Goal: Task Accomplishment & Management: Manage account settings

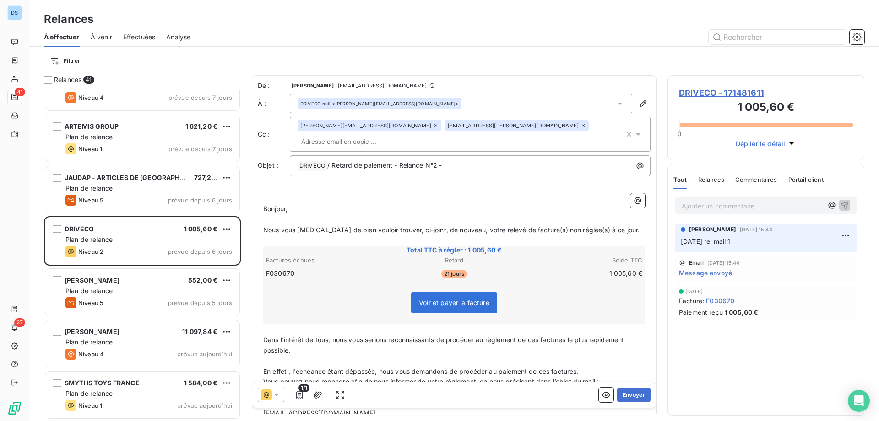
scroll to position [1771, 0]
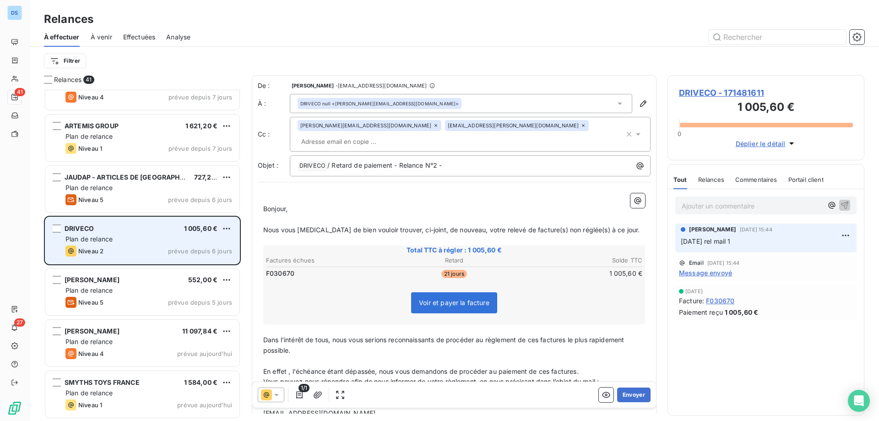
click at [143, 245] on div "Niveau 2 prévue depuis 6 jours" at bounding box center [148, 250] width 167 height 11
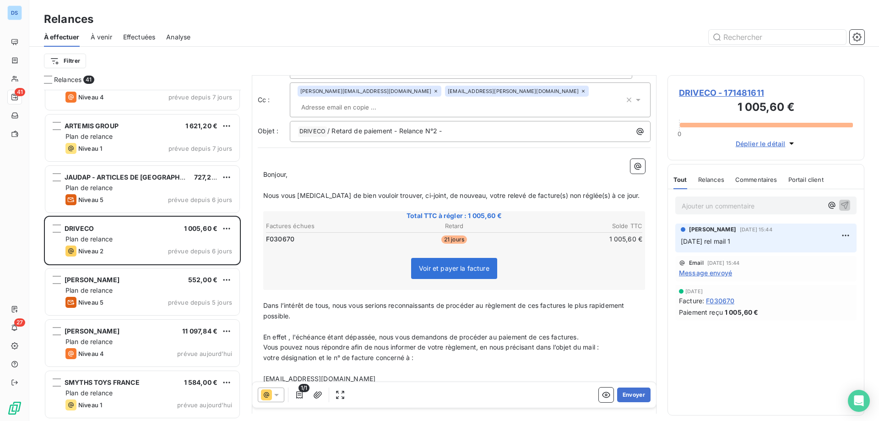
scroll to position [0, 0]
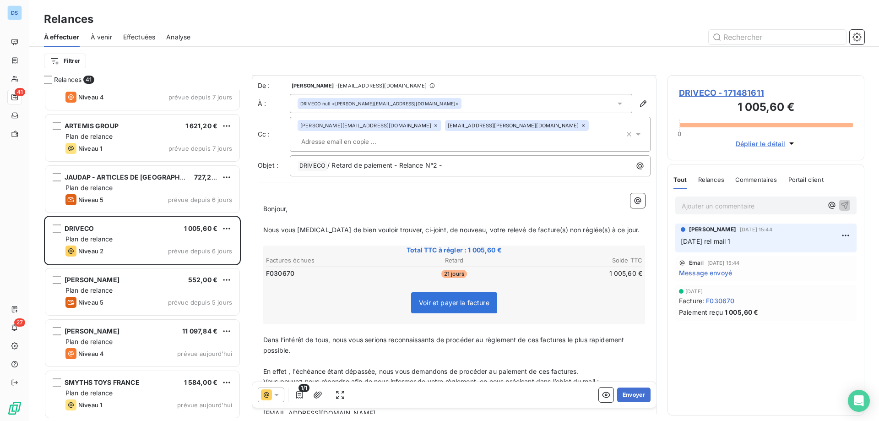
click at [424, 293] on span "Voir et payer la facture" at bounding box center [454, 302] width 86 height 21
click at [743, 147] on span "Déplier le détail" at bounding box center [761, 144] width 50 height 10
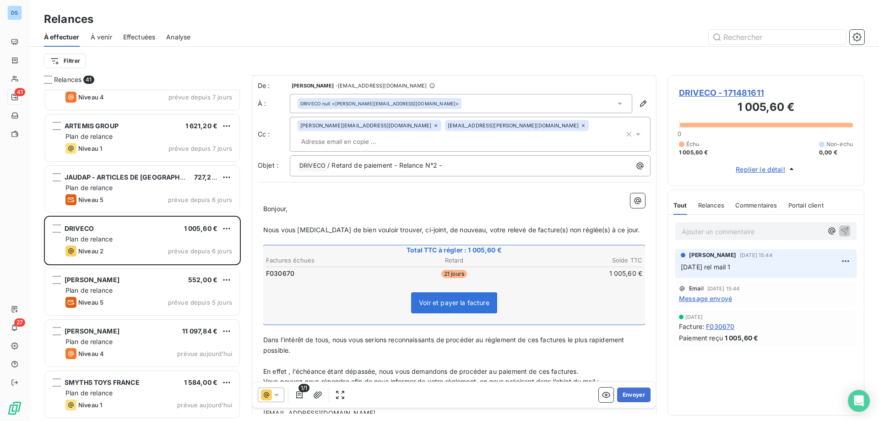
click at [690, 147] on span "Échu" at bounding box center [692, 144] width 13 height 8
click at [713, 326] on span "F030670" at bounding box center [720, 326] width 28 height 10
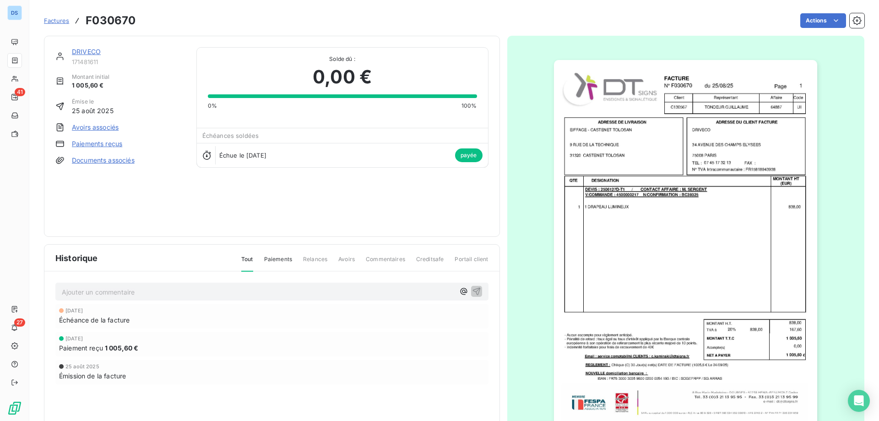
click at [717, 267] on img "button" at bounding box center [685, 246] width 263 height 373
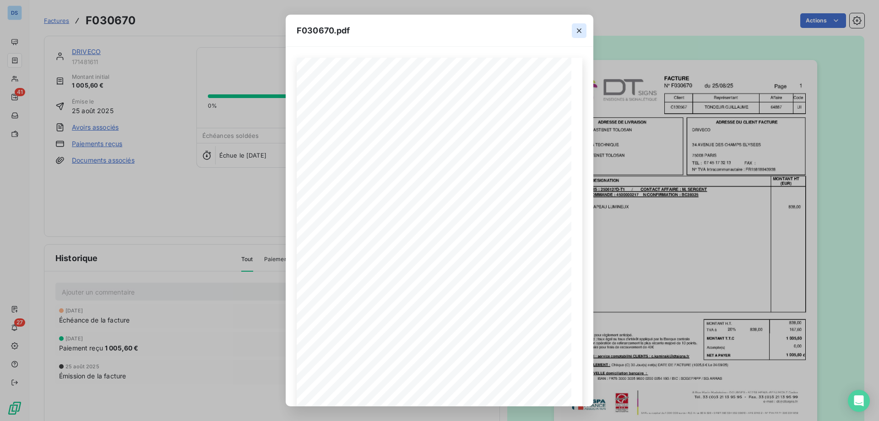
click at [577, 28] on icon "button" at bounding box center [578, 30] width 9 height 9
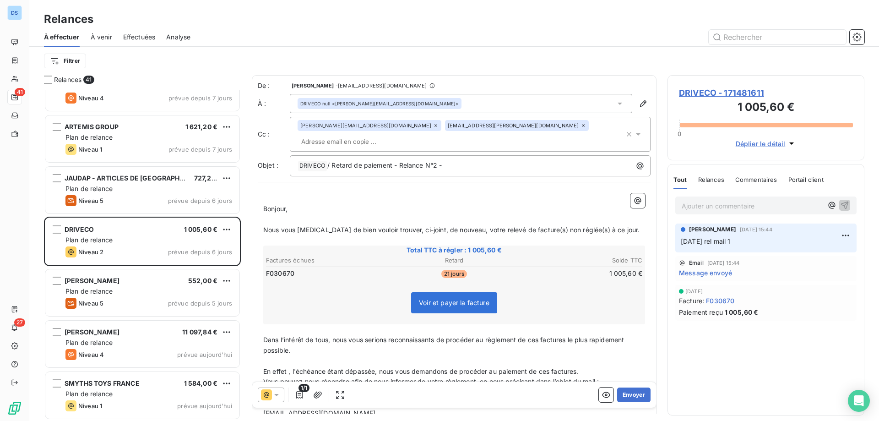
scroll to position [1771, 0]
click at [628, 390] on button "Envoyer" at bounding box center [633, 394] width 33 height 15
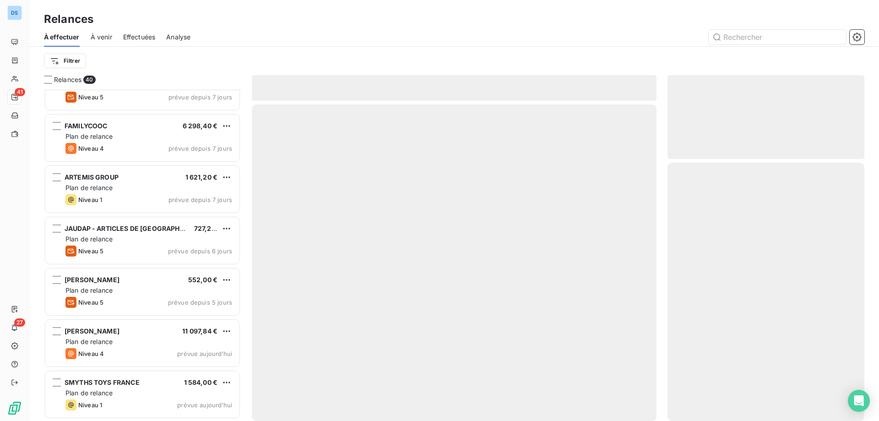
scroll to position [1720, 0]
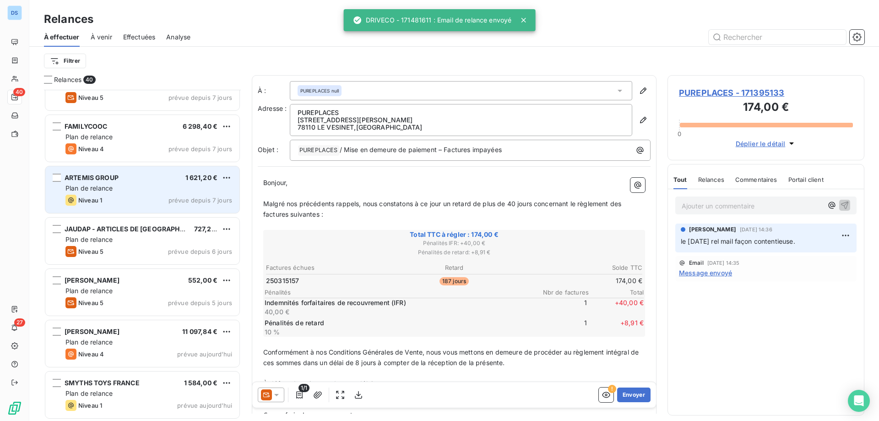
click at [122, 188] on div "Plan de relance" at bounding box center [148, 188] width 167 height 9
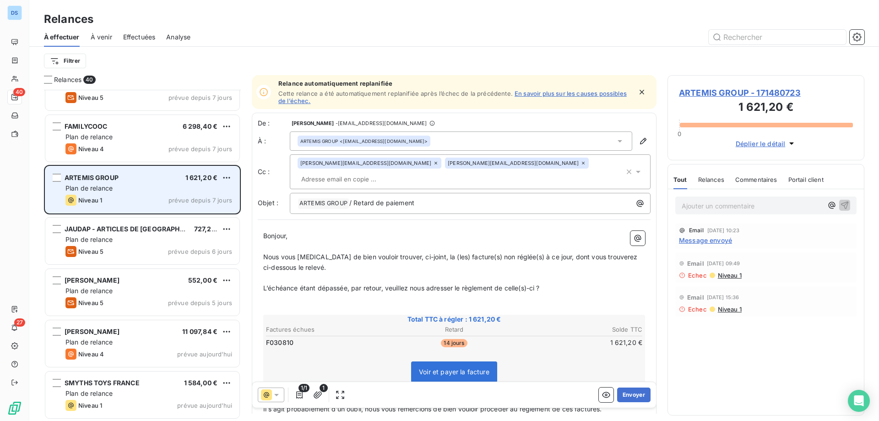
click at [100, 180] on span "ARTEMIS GROUP" at bounding box center [92, 177] width 54 height 8
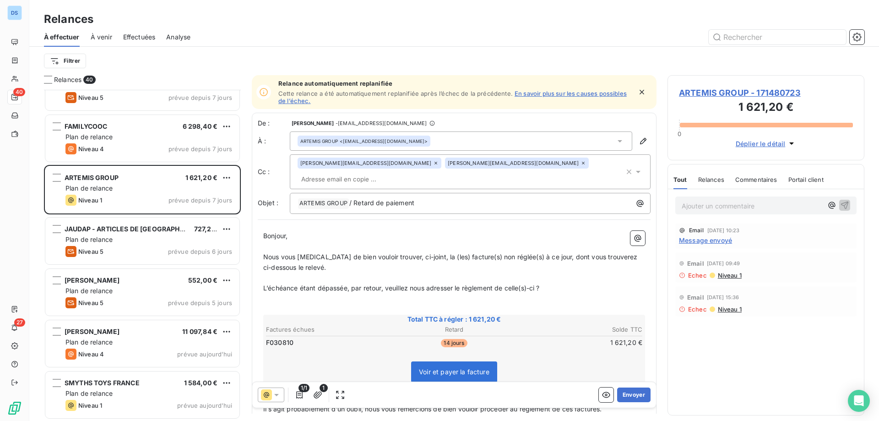
click at [734, 94] on span "ARTEMIS GROUP - 171480723" at bounding box center [766, 93] width 174 height 12
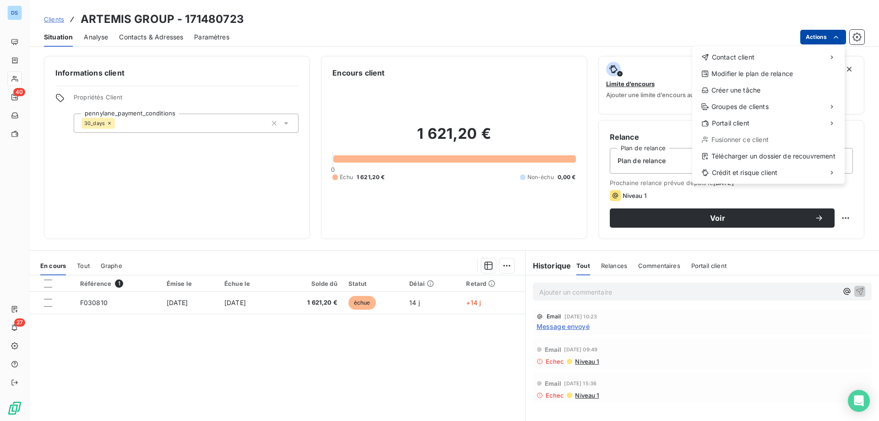
click at [807, 41] on html "DS 40 27 Clients ARTEMIS GROUP - 171480723 Situation Analyse Contacts & Adresse…" at bounding box center [439, 210] width 879 height 421
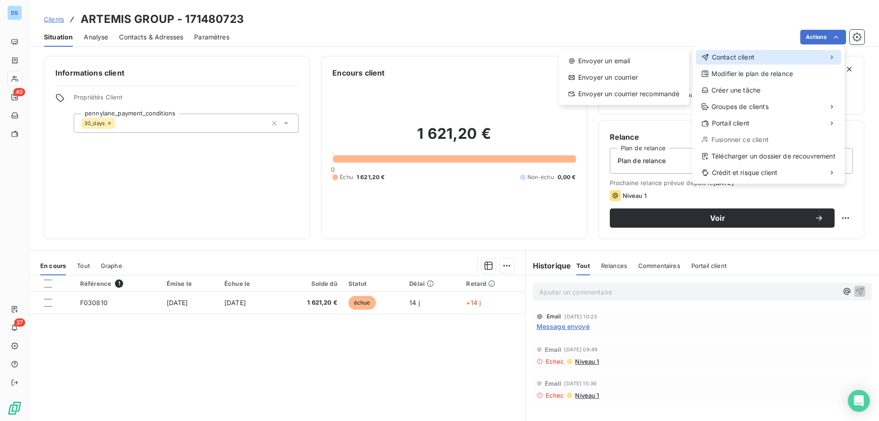
click at [741, 59] on span "Contact client" at bounding box center [733, 57] width 43 height 9
click at [650, 65] on div "Envoyer un email" at bounding box center [624, 61] width 123 height 15
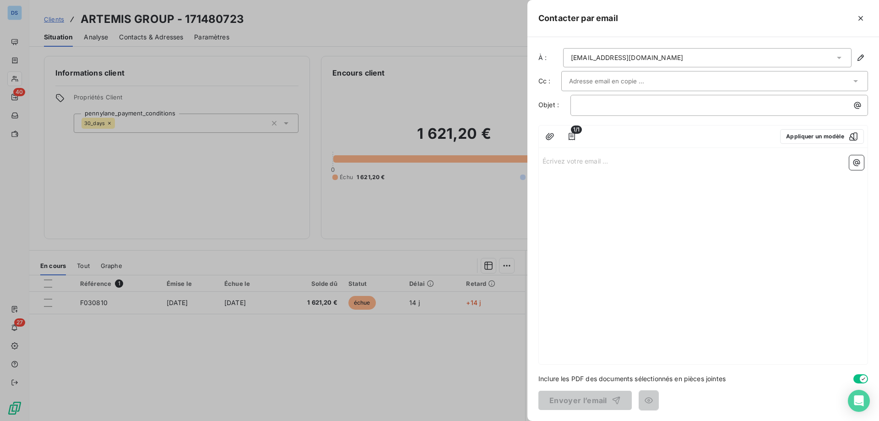
click at [509, 44] on div at bounding box center [439, 210] width 879 height 421
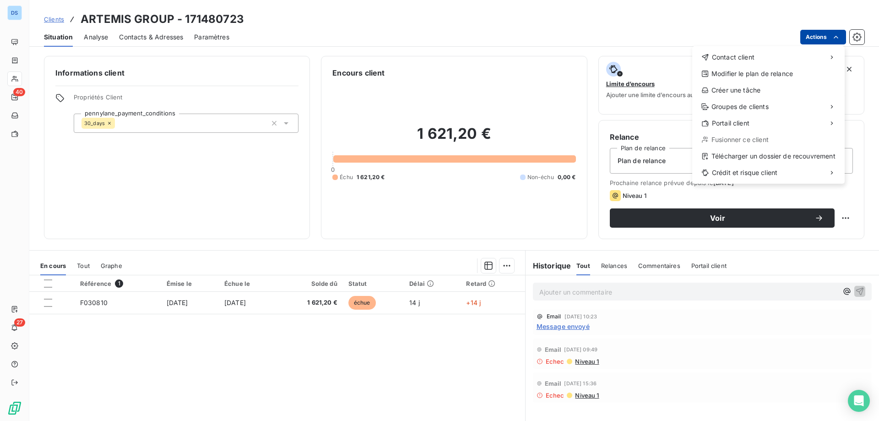
click at [809, 43] on html "DS 40 27 Clients ARTEMIS GROUP - 171480723 Situation Analyse Contacts & Adresse…" at bounding box center [439, 210] width 879 height 421
click at [157, 40] on html "DS 40 27 Clients ARTEMIS GROUP - 171480723 Situation Analyse Contacts & Adresse…" at bounding box center [439, 210] width 879 height 421
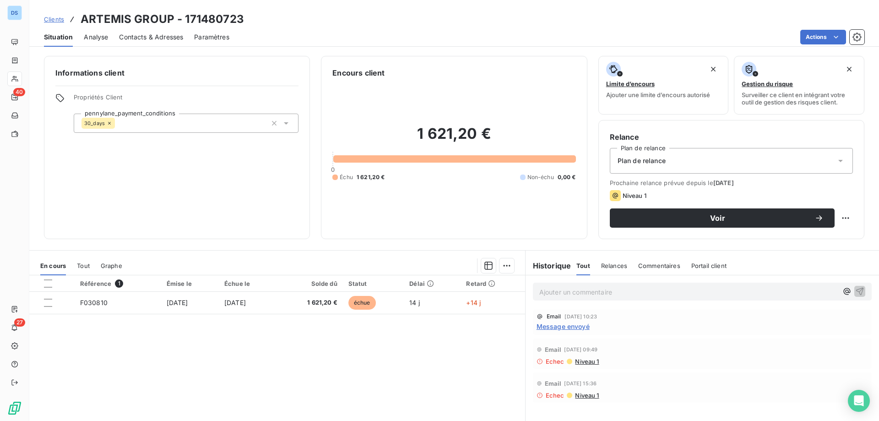
click at [161, 41] on span "Contacts & Adresses" at bounding box center [151, 36] width 64 height 9
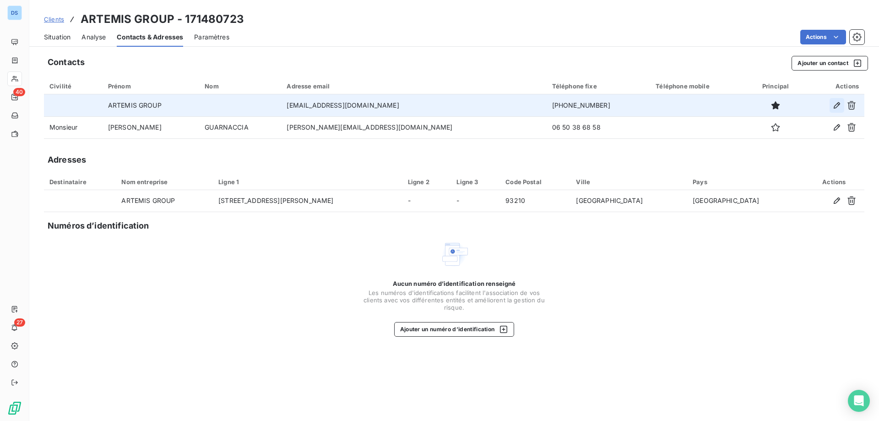
click at [831, 107] on button "button" at bounding box center [836, 105] width 15 height 15
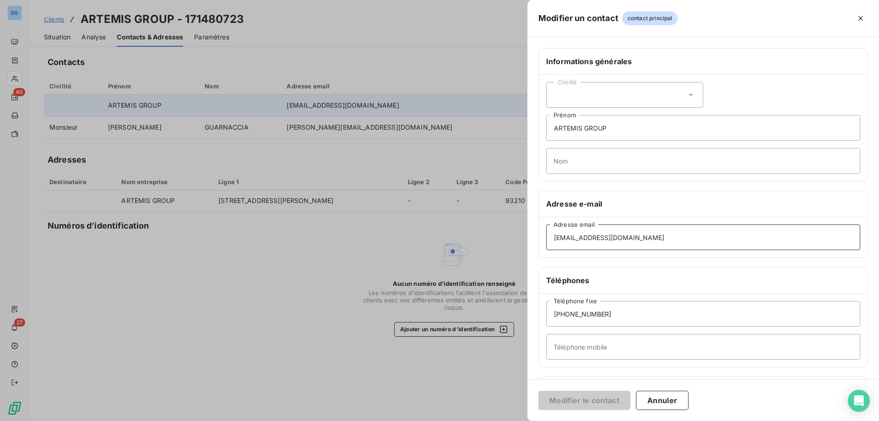
click at [567, 237] on input "[EMAIL_ADDRESS][DOMAIN_NAME]" at bounding box center [703, 237] width 314 height 26
drag, startPoint x: 649, startPoint y: 235, endPoint x: 527, endPoint y: 247, distance: 122.7
click at [530, 247] on div "Informations générales Civilité ARTEMIS GROUP Prénom Nom Adresse e-mail [PERSON…" at bounding box center [703, 251] width 352 height 406
paste input
type input "[PERSON_NAME][EMAIL_ADDRESS][DOMAIN_NAME]"
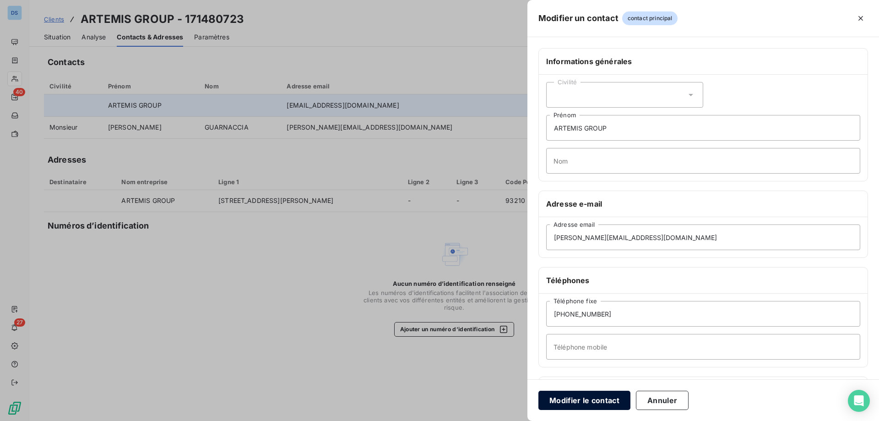
click at [584, 405] on button "Modifier le contact" at bounding box center [584, 399] width 92 height 19
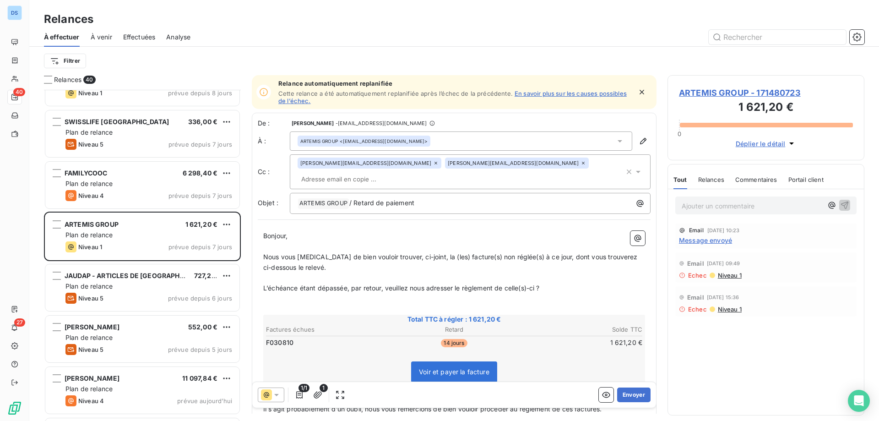
scroll to position [1694, 0]
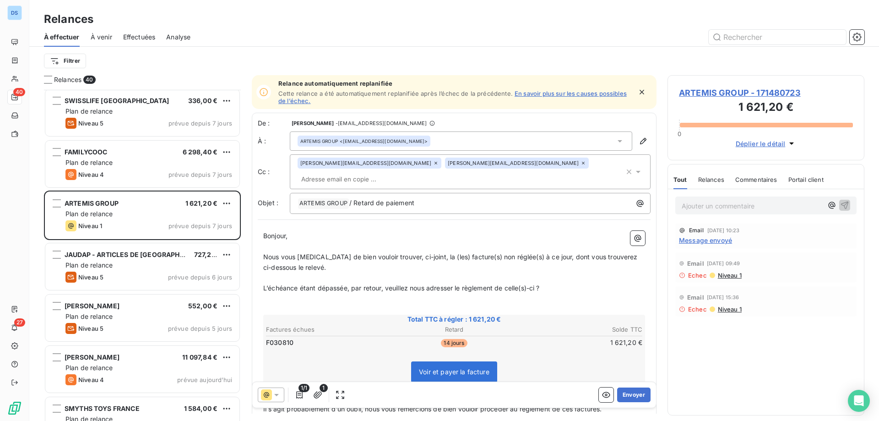
click at [701, 93] on span "ARTEMIS GROUP - 171480723" at bounding box center [766, 93] width 174 height 12
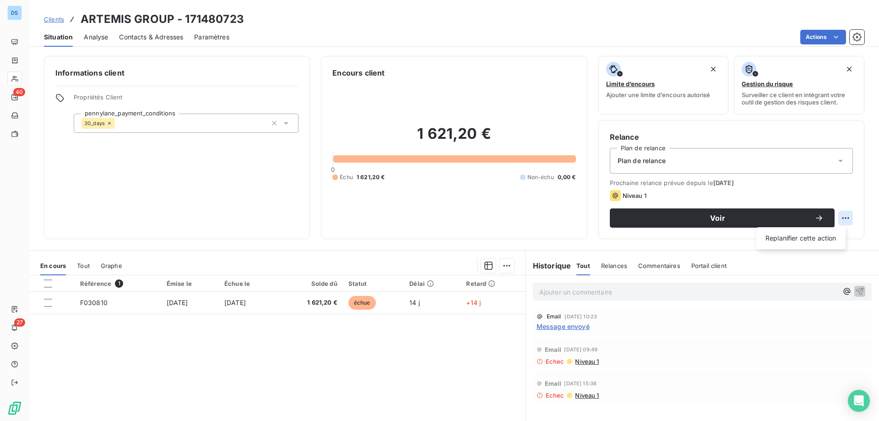
click at [834, 213] on html "DS 40 27 Clients ARTEMIS GROUP - 171480723 Situation Analyse Contacts & Adresse…" at bounding box center [439, 210] width 879 height 421
click at [809, 239] on div "Replanifier cette action" at bounding box center [801, 238] width 82 height 15
select select "9"
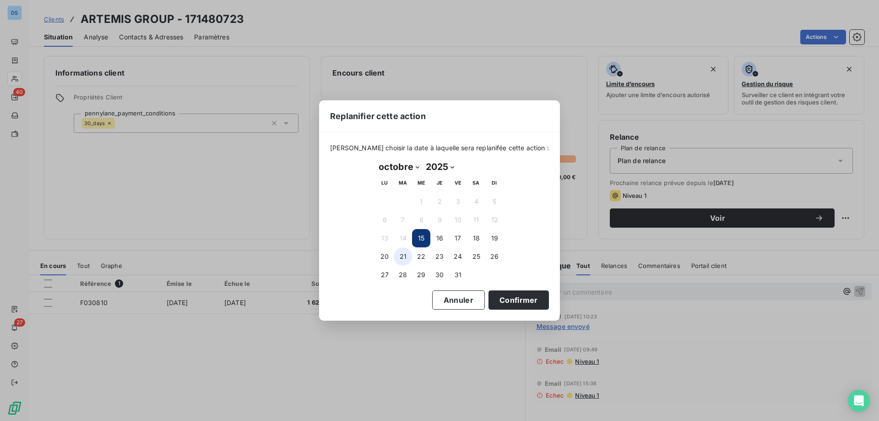
click at [400, 256] on button "21" at bounding box center [403, 256] width 18 height 18
click at [456, 302] on button "Annuler" at bounding box center [458, 299] width 53 height 19
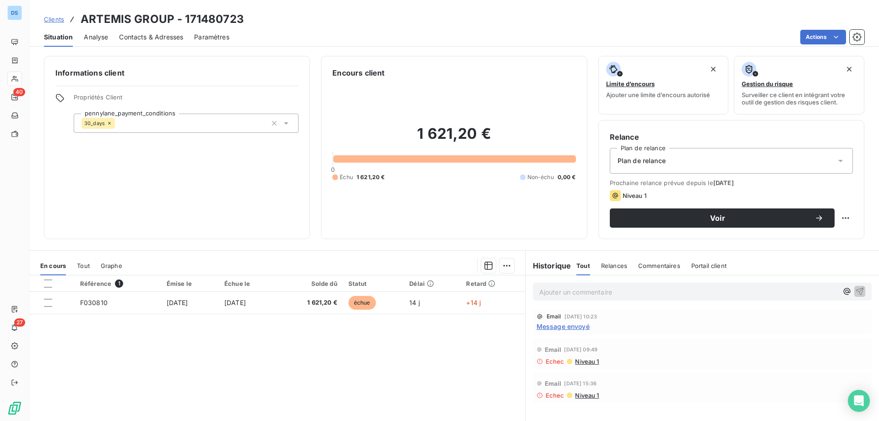
click at [630, 198] on span "Niveau 1" at bounding box center [634, 195] width 24 height 7
click at [644, 166] on div "Plan de relance" at bounding box center [731, 161] width 243 height 26
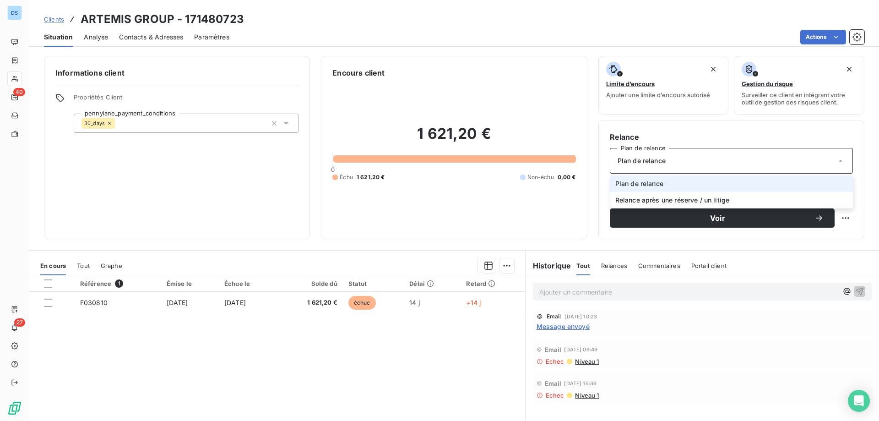
click at [644, 166] on div "Plan de relance" at bounding box center [731, 161] width 243 height 26
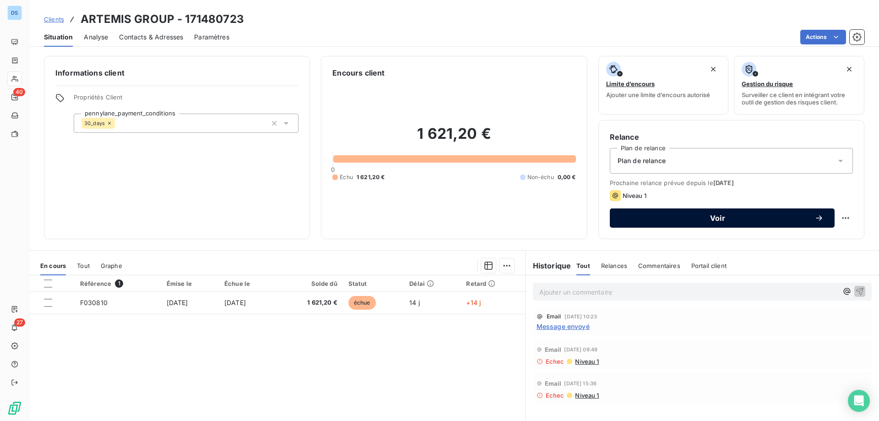
click at [816, 218] on icon "button" at bounding box center [818, 217] width 9 height 9
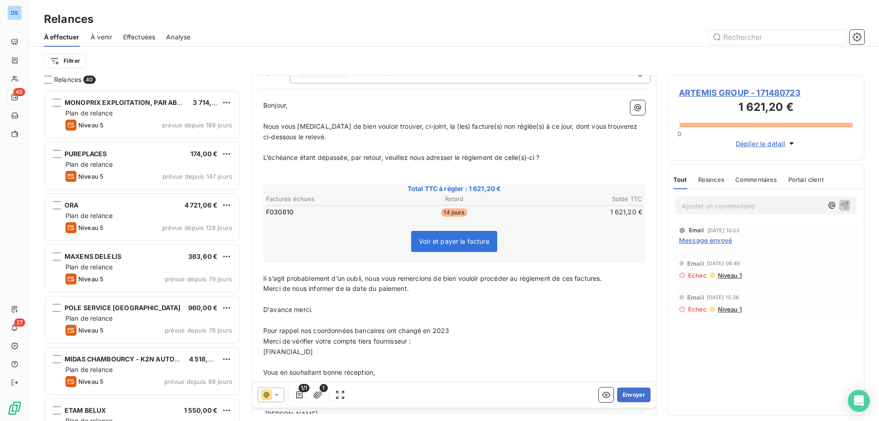
scroll to position [138, 0]
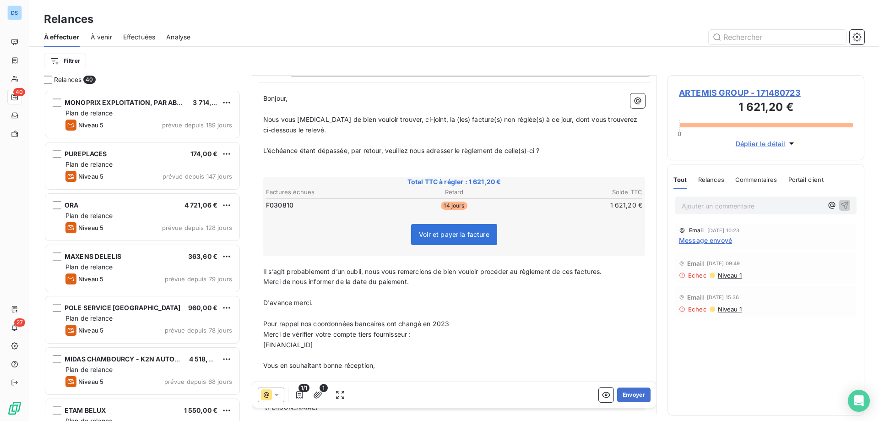
click at [281, 396] on icon at bounding box center [276, 394] width 9 height 9
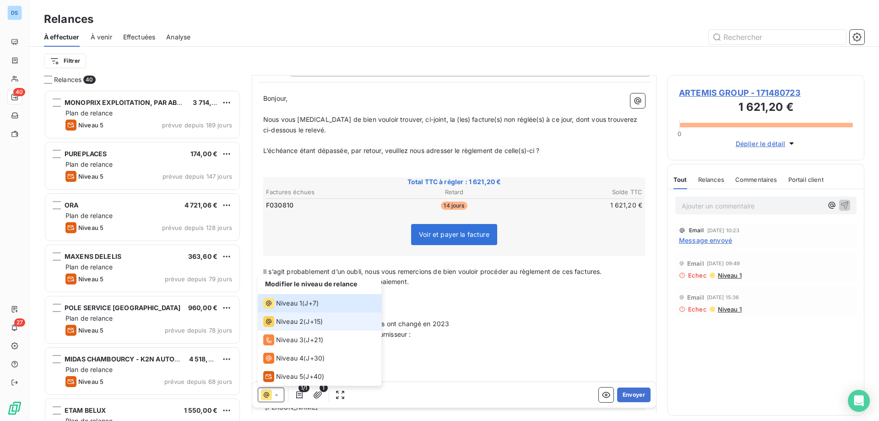
click at [302, 320] on span "Niveau 2" at bounding box center [289, 321] width 27 height 9
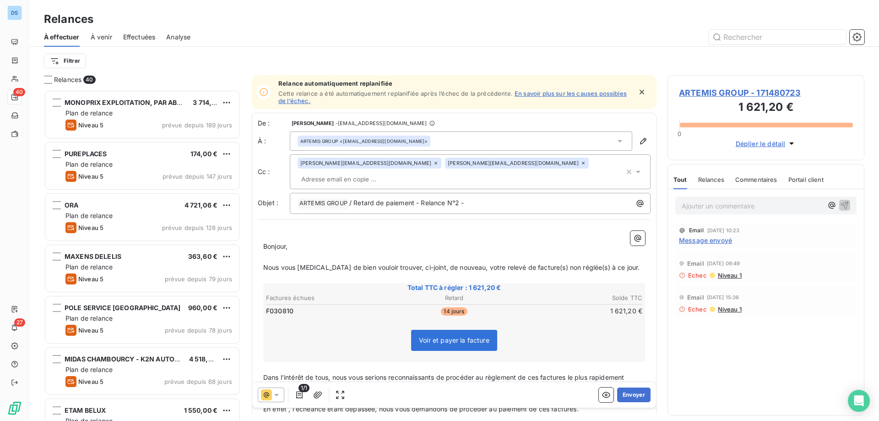
click at [718, 91] on span "ARTEMIS GROUP - 171480723" at bounding box center [766, 93] width 174 height 12
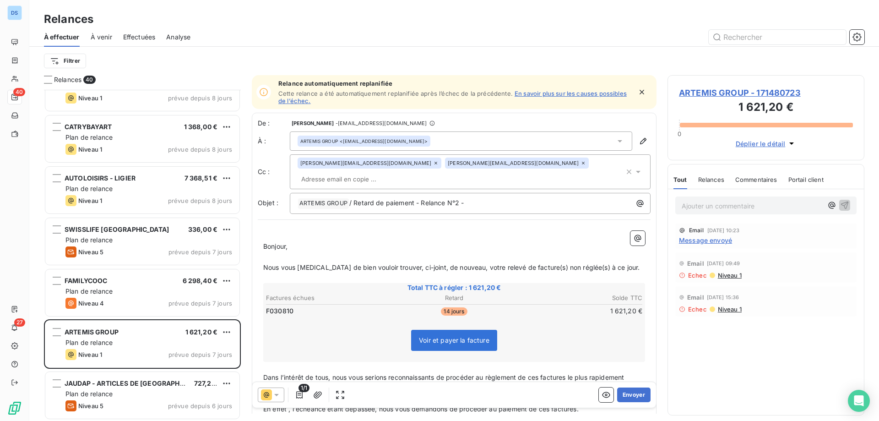
scroll to position [1537, 0]
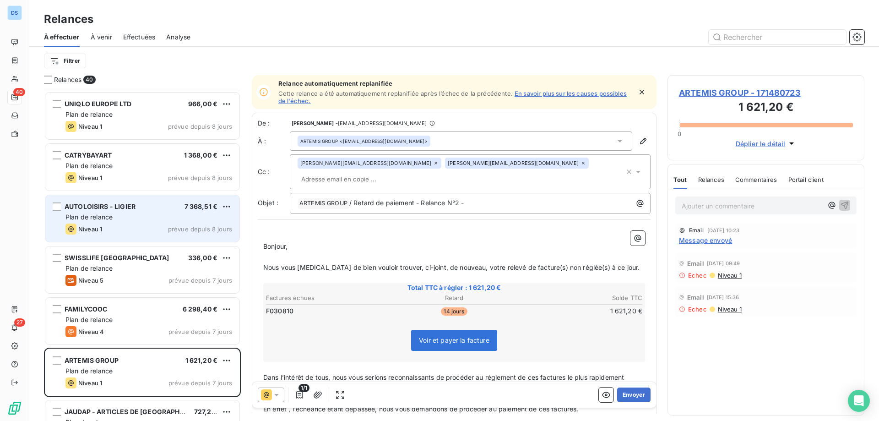
click at [130, 232] on div "Niveau 1 prévue depuis 8 jours" at bounding box center [148, 228] width 167 height 11
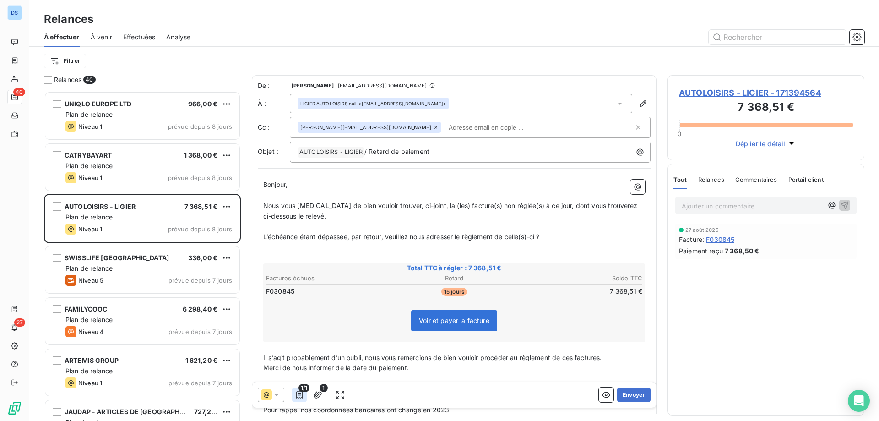
click at [302, 394] on icon "button" at bounding box center [299, 394] width 9 height 9
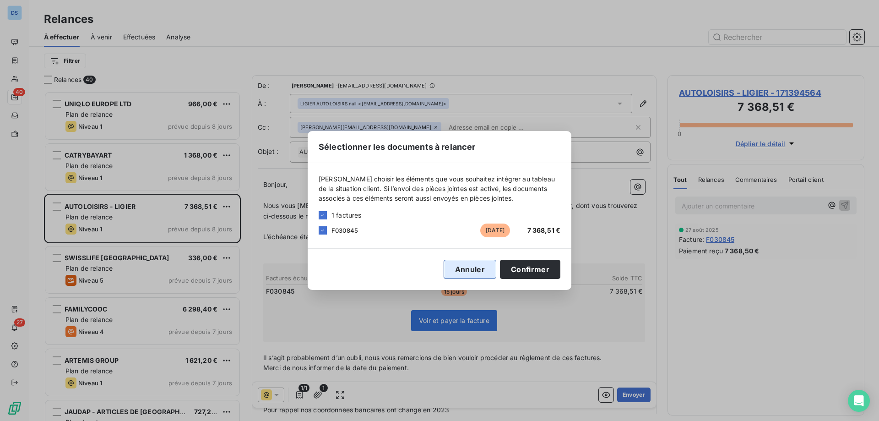
click at [470, 268] on button "Annuler" at bounding box center [470, 269] width 53 height 19
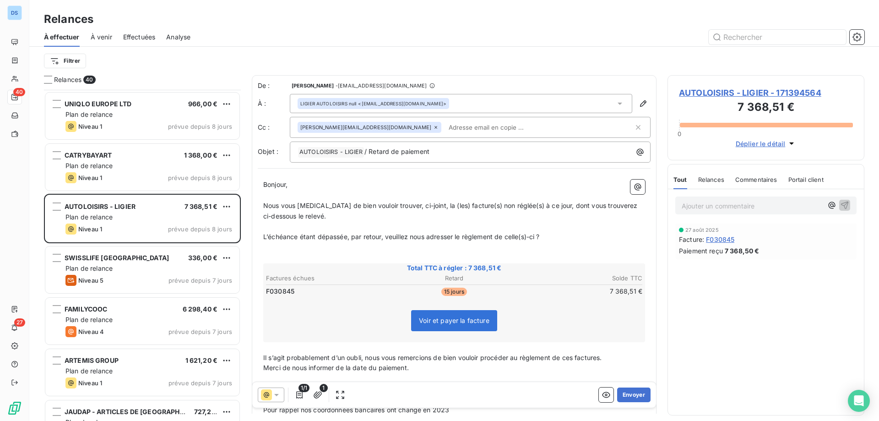
click at [726, 239] on span "F030845" at bounding box center [720, 239] width 28 height 10
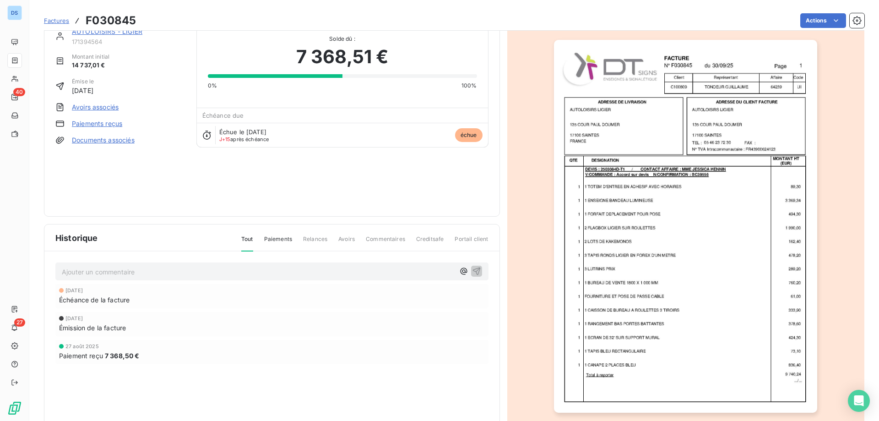
scroll to position [51, 0]
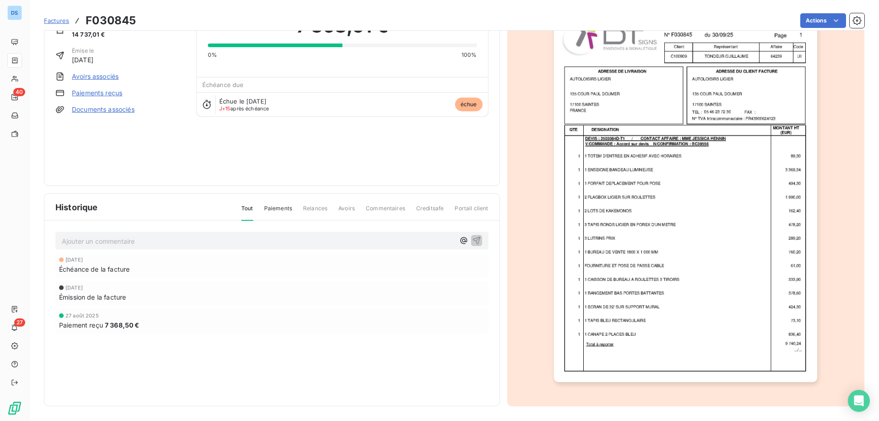
click at [687, 250] on img "button" at bounding box center [685, 195] width 263 height 373
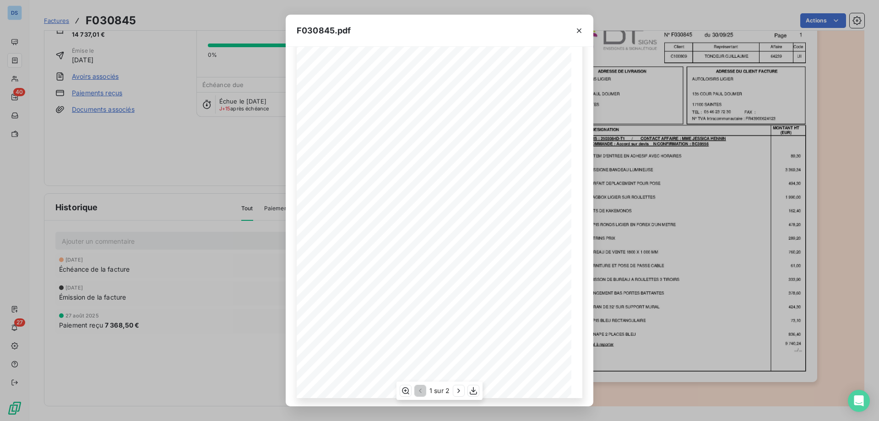
scroll to position [51, 0]
click at [459, 390] on icon "button" at bounding box center [458, 390] width 2 height 4
click at [578, 30] on icon "button" at bounding box center [578, 30] width 9 height 9
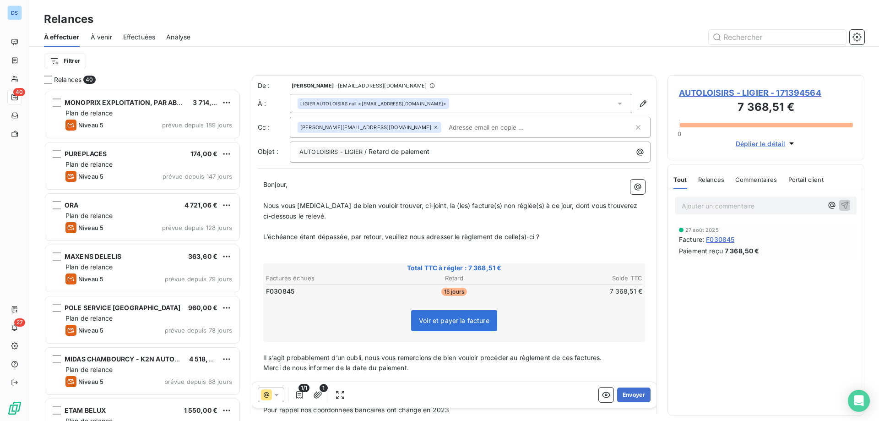
scroll to position [324, 190]
click at [623, 396] on button "Envoyer" at bounding box center [633, 394] width 33 height 15
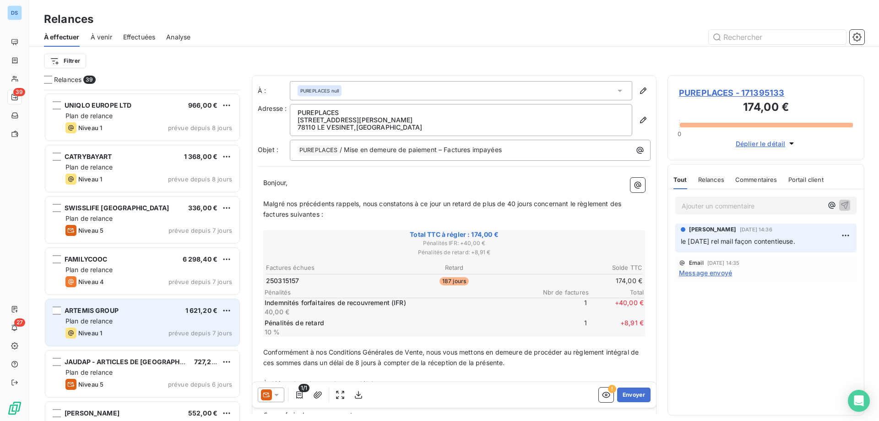
scroll to position [1532, 0]
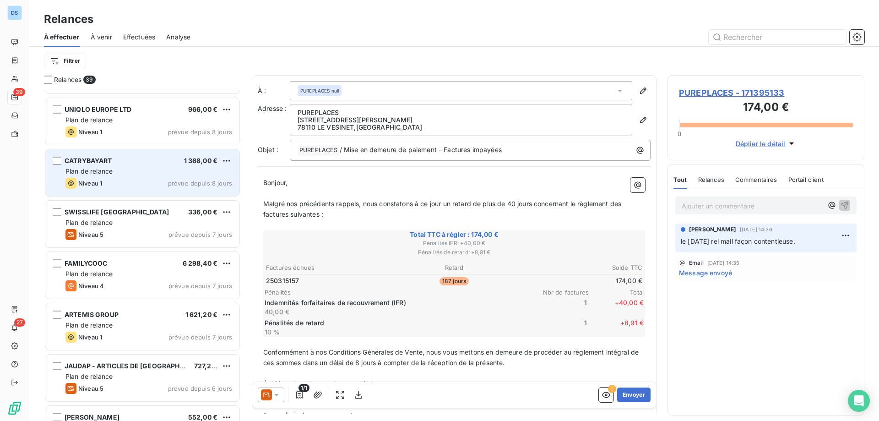
click at [139, 181] on div "Niveau 1 prévue depuis 8 jours" at bounding box center [148, 183] width 167 height 11
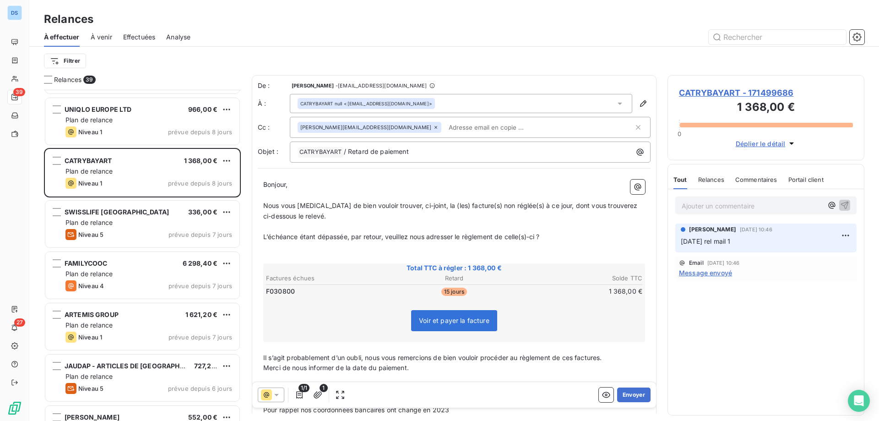
click at [714, 95] on span "CATRYBAYART - 171499686" at bounding box center [766, 93] width 174 height 12
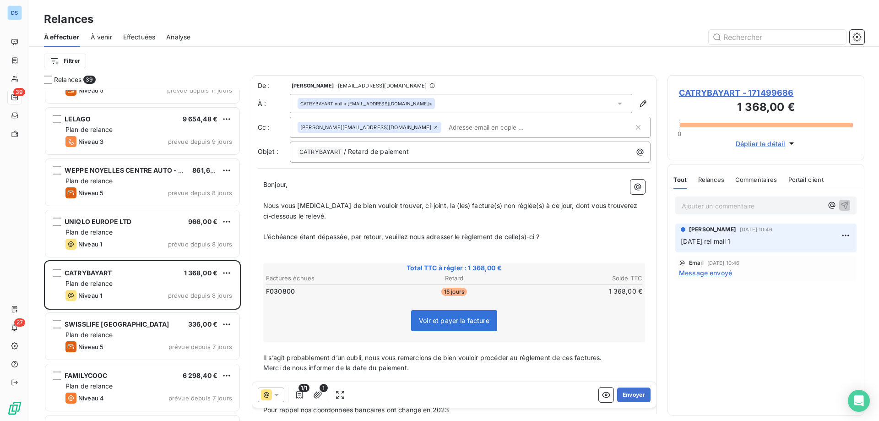
scroll to position [1465, 0]
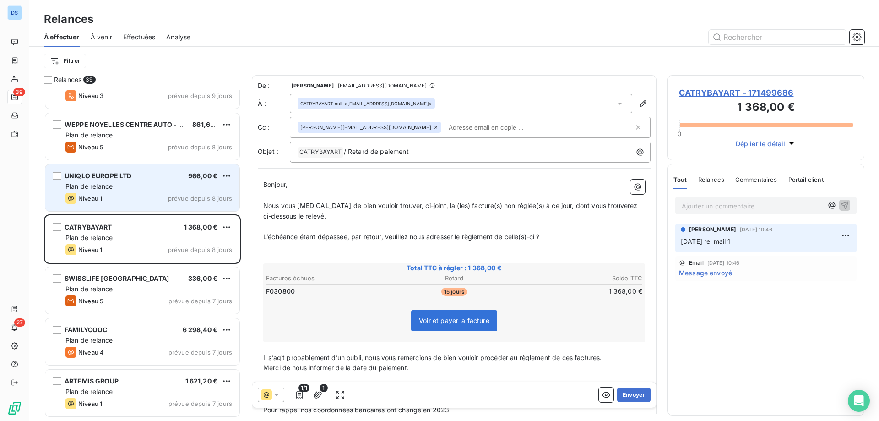
click at [125, 188] on div "Plan de relance" at bounding box center [148, 186] width 167 height 9
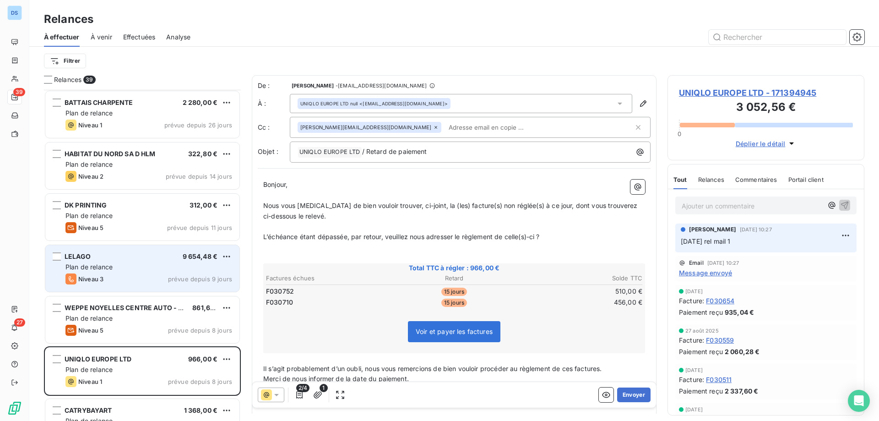
scroll to position [1236, 0]
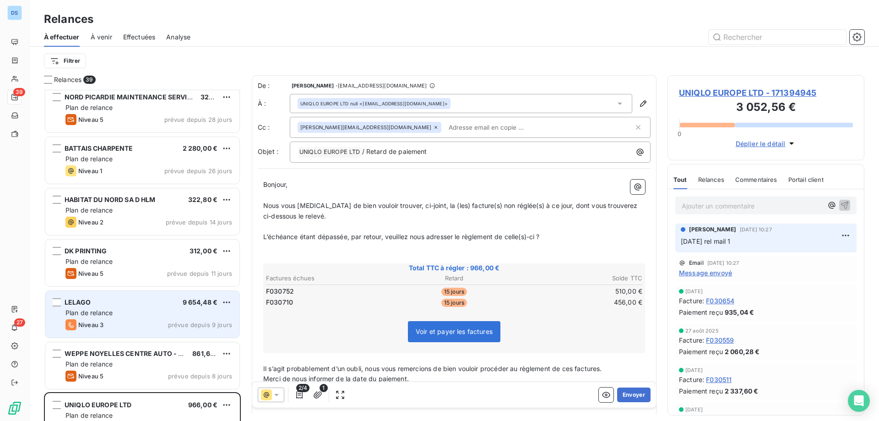
click at [126, 216] on div "HABITAT DU NORD SA D HLM 322,80 € Plan de relance Niveau 2 prévue depuis 14 jou…" at bounding box center [142, 211] width 194 height 47
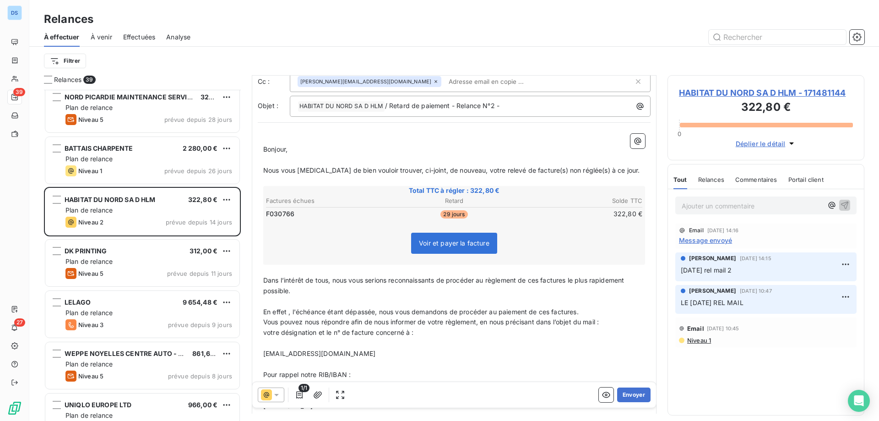
scroll to position [0, 0]
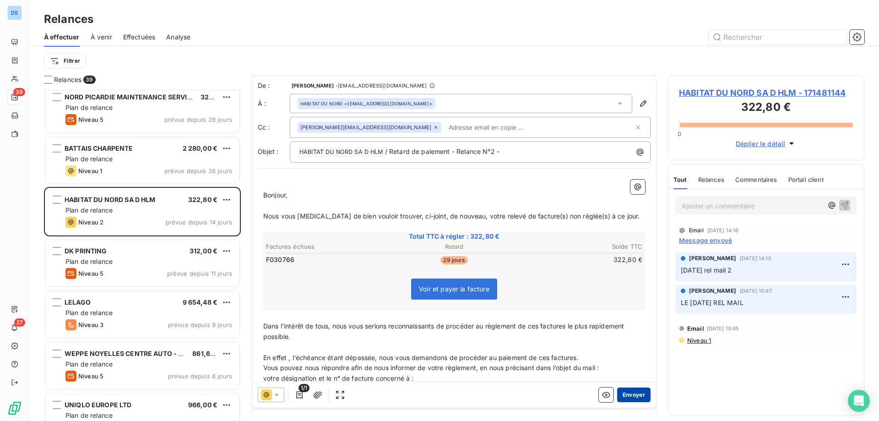
click at [620, 396] on button "Envoyer" at bounding box center [633, 394] width 33 height 15
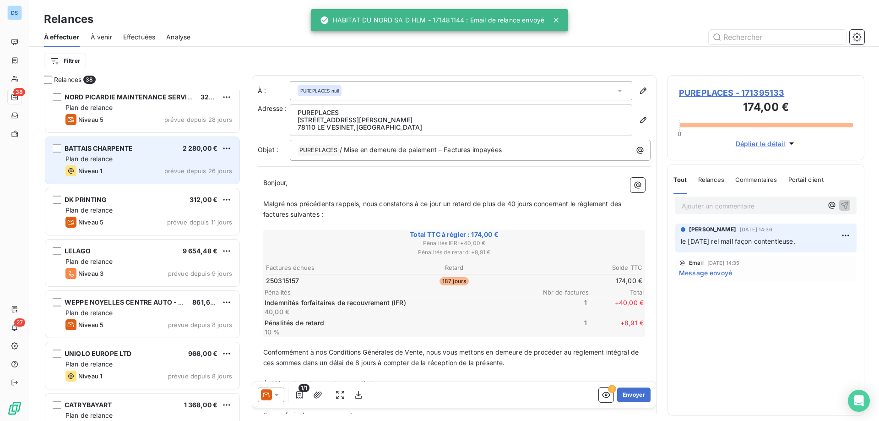
click at [122, 162] on div "Plan de relance" at bounding box center [148, 158] width 167 height 9
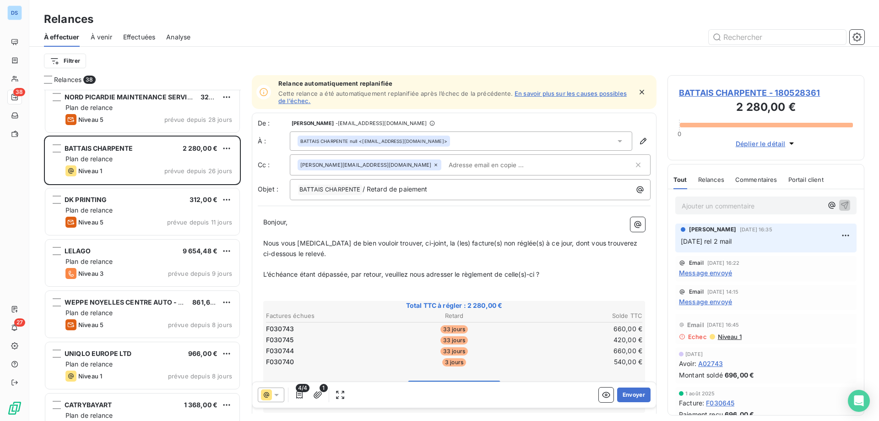
click at [726, 275] on span "Message envoyé" at bounding box center [705, 273] width 53 height 10
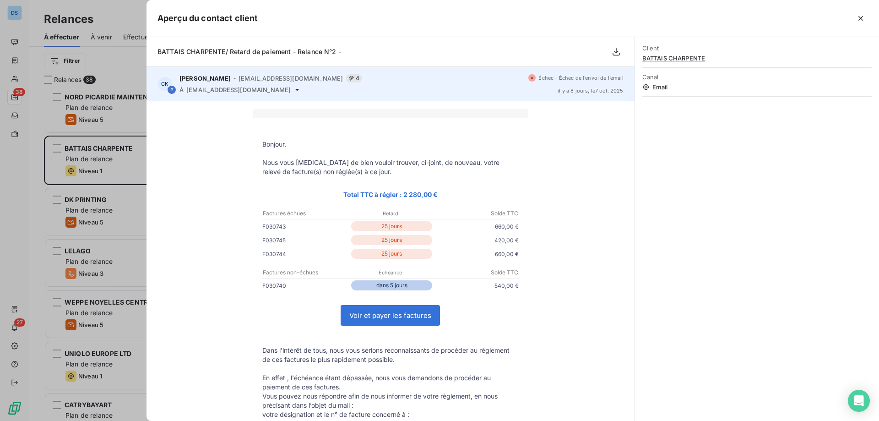
drag, startPoint x: 289, startPoint y: 91, endPoint x: 186, endPoint y: 97, distance: 103.1
click at [186, 97] on div "CK [PERSON_NAME] - [EMAIL_ADDRESS][DOMAIN_NAME] 4 À [DOMAIN_NAME][EMAIL_ADDRESS…" at bounding box center [390, 84] width 488 height 34
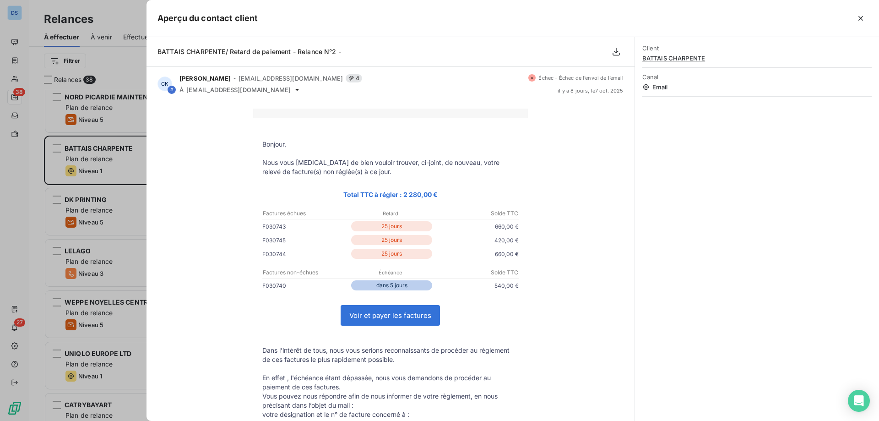
copy span "[EMAIL_ADDRESS][DOMAIN_NAME]"
click at [114, 176] on div at bounding box center [439, 210] width 879 height 421
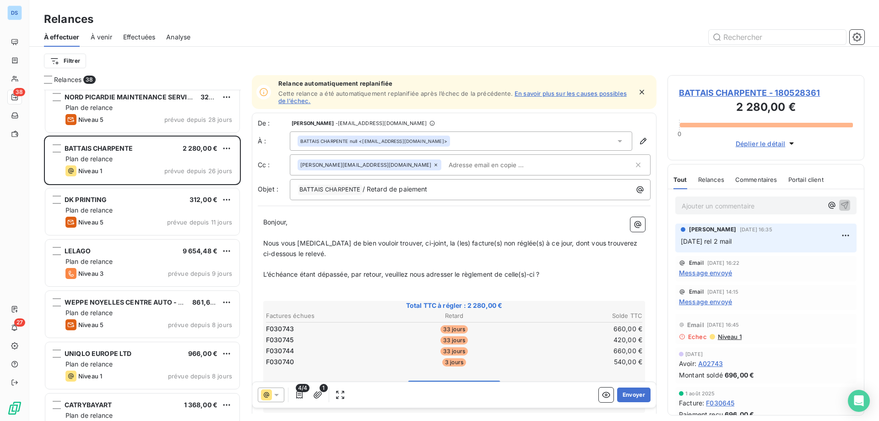
click at [734, 339] on span "Niveau 1" at bounding box center [729, 336] width 25 height 7
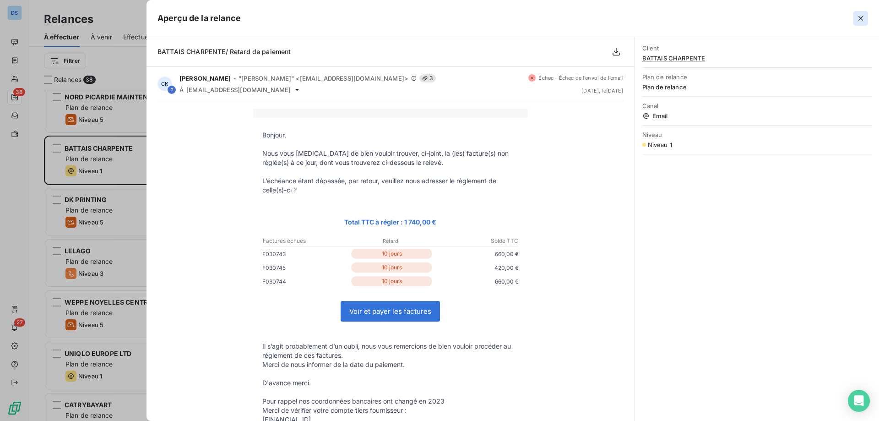
click at [865, 13] on button "button" at bounding box center [860, 18] width 15 height 15
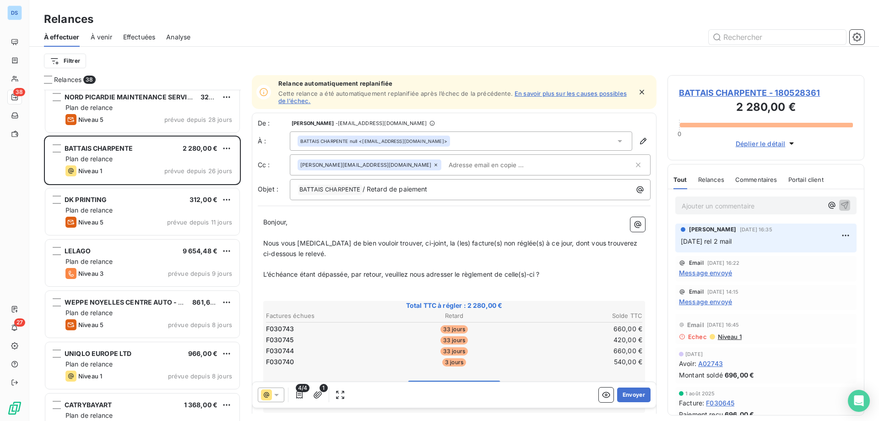
click at [713, 274] on span "Message envoyé" at bounding box center [705, 273] width 53 height 10
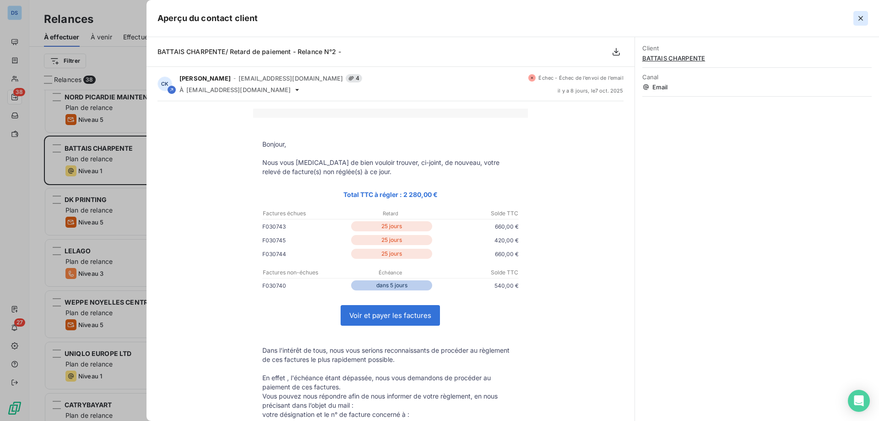
click at [857, 23] on button "button" at bounding box center [860, 18] width 15 height 15
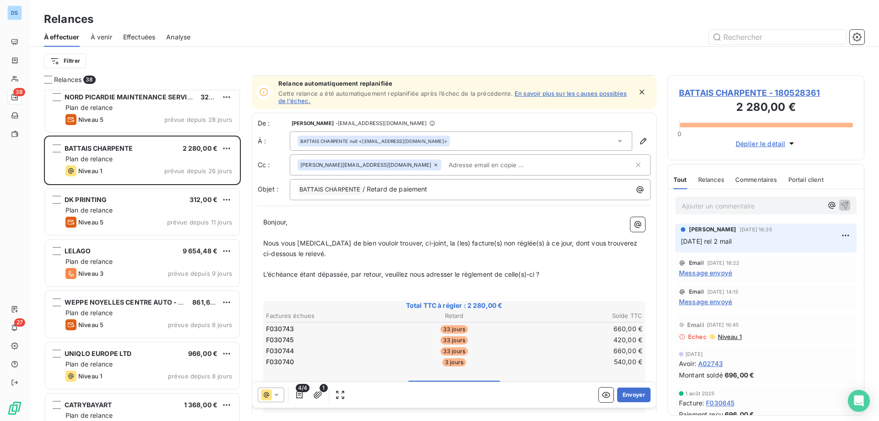
click at [713, 403] on span "F030645" at bounding box center [720, 403] width 28 height 10
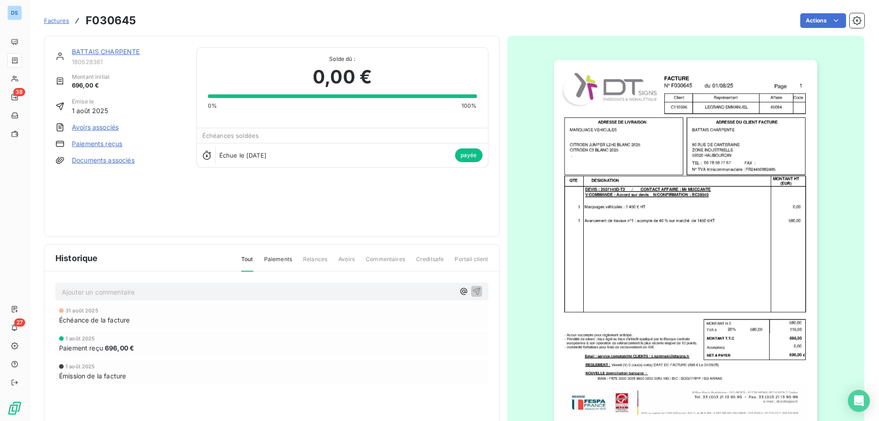
click at [770, 109] on img "button" at bounding box center [685, 246] width 263 height 373
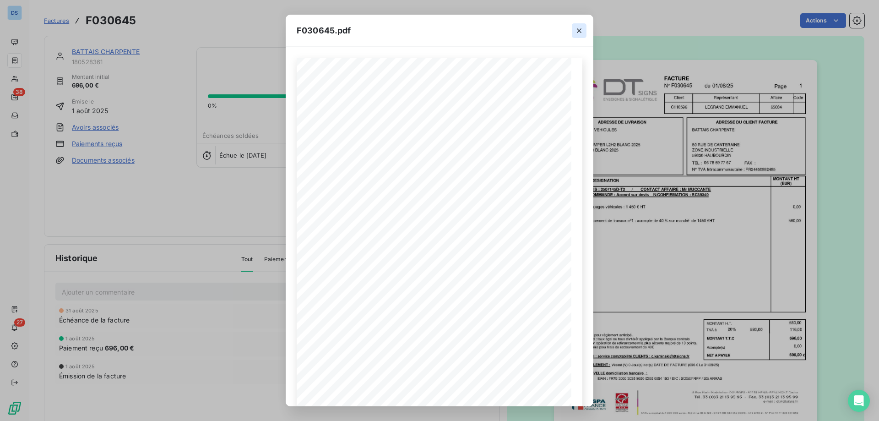
click at [576, 35] on button "button" at bounding box center [579, 30] width 15 height 15
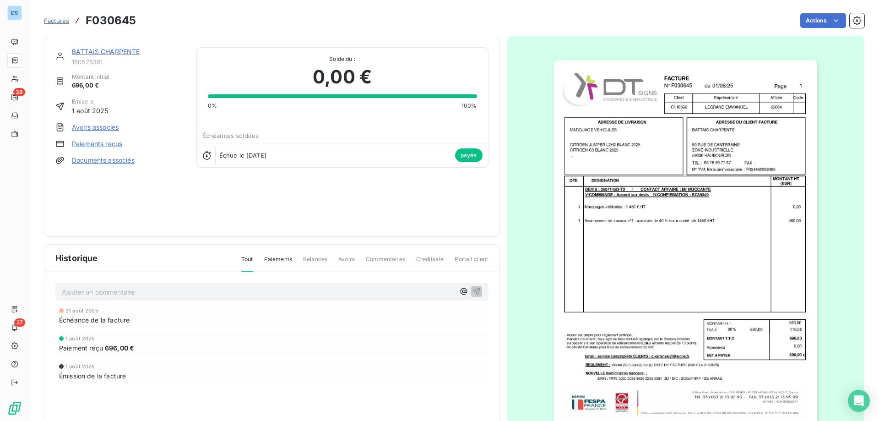
click at [104, 53] on link "BATTAIS CHARPENTE" at bounding box center [106, 52] width 68 height 8
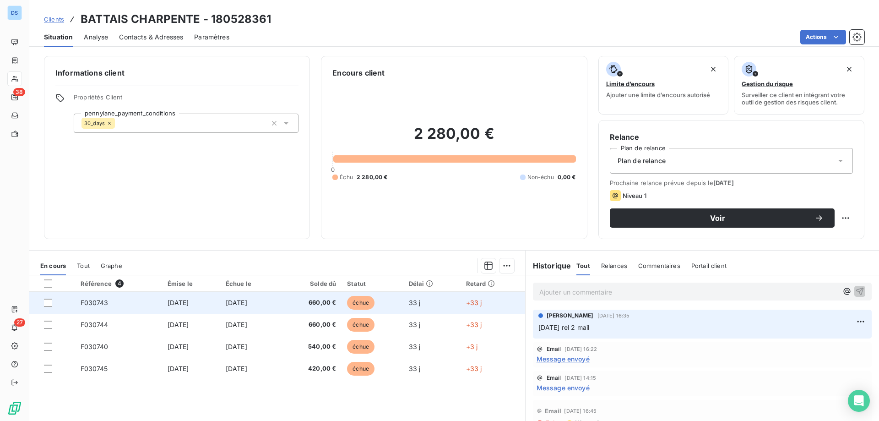
click at [374, 303] on span "échue" at bounding box center [360, 303] width 27 height 14
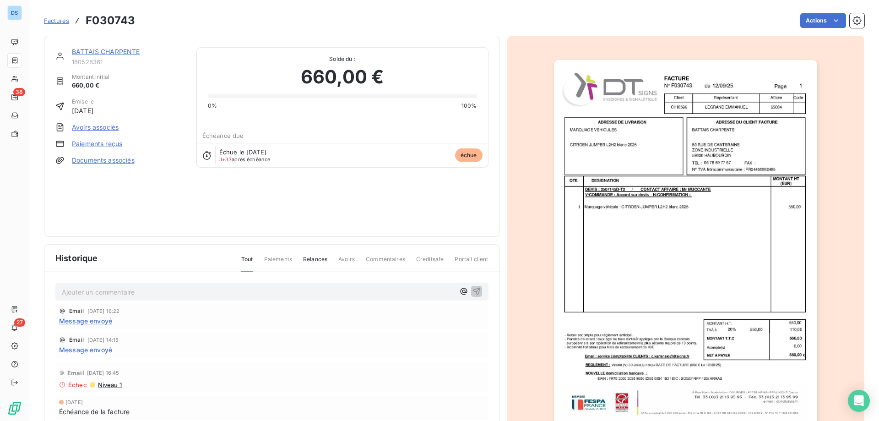
click at [666, 260] on img "button" at bounding box center [685, 246] width 263 height 373
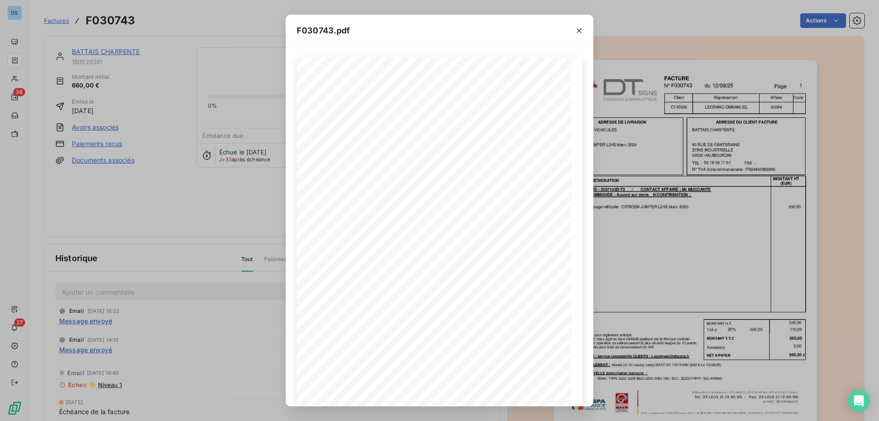
click at [266, 229] on div "F030743.pdf F030743 [DATE] BATTAIS CHARPENTE [STREET_ADDRESS] 06 78 59 77 67 QT…" at bounding box center [439, 210] width 879 height 421
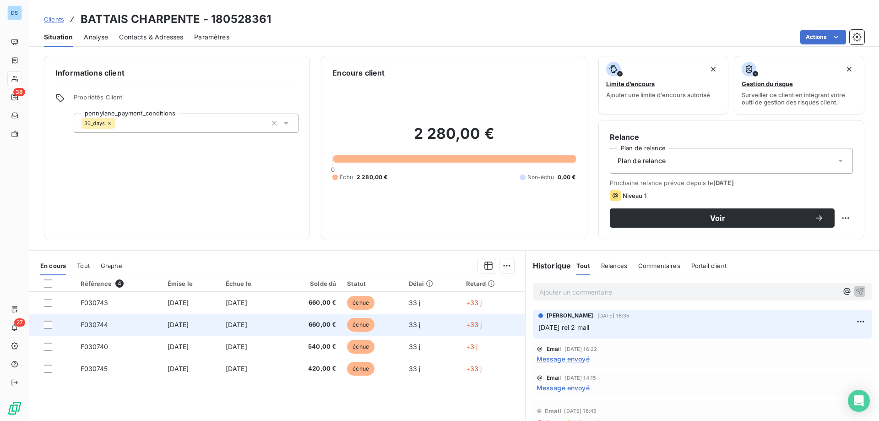
click at [247, 327] on span "[DATE]" at bounding box center [237, 324] width 22 height 8
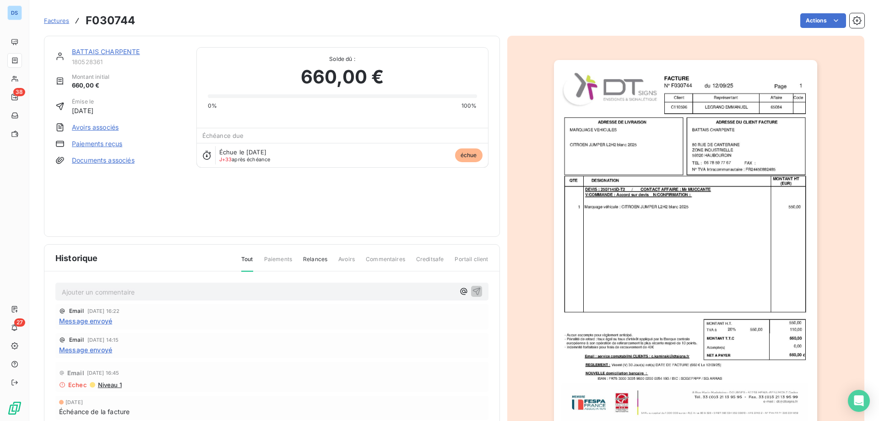
click at [687, 224] on img "button" at bounding box center [685, 246] width 263 height 373
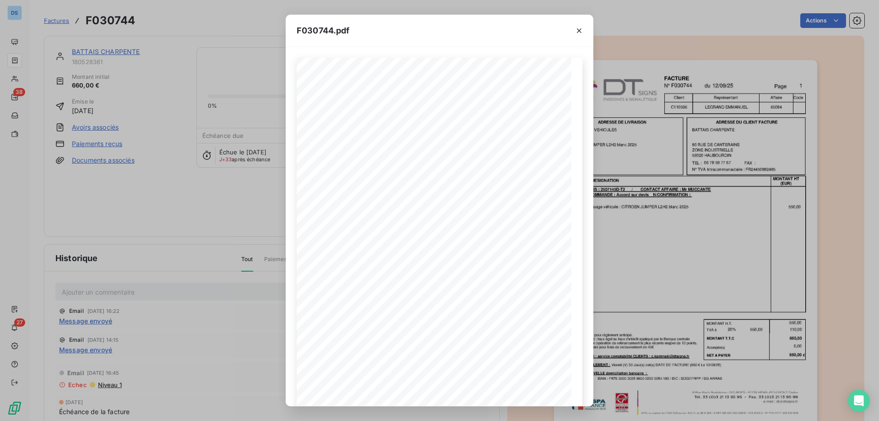
click at [206, 214] on div "F030744.pdf F030744 [DATE] BATTAIS CHARPENTE [STREET_ADDRESS] 06 78 59 77 67 QT…" at bounding box center [439, 210] width 879 height 421
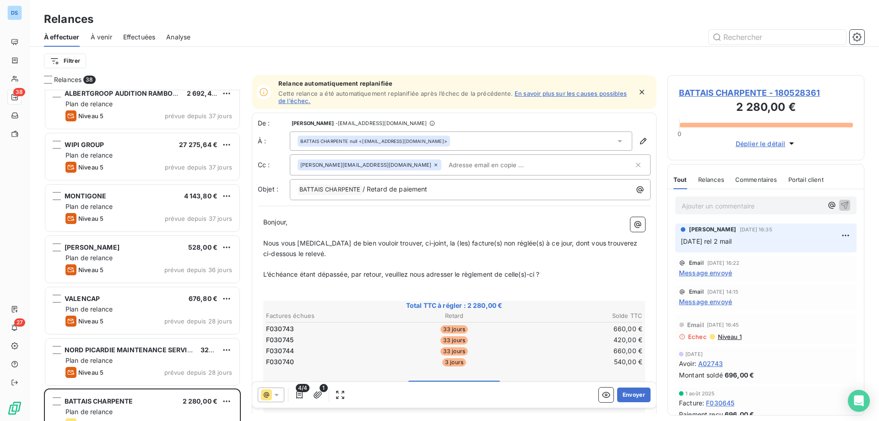
scroll to position [1053, 0]
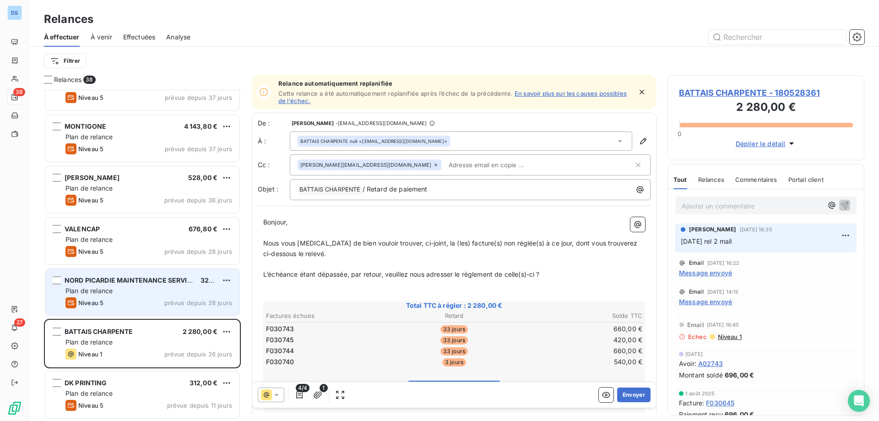
click at [130, 296] on div "NORD PICARDIE MAINTENANCE SERVICE - VINCI FACILITIES MOBILITY 324,00 € Plan de …" at bounding box center [142, 292] width 194 height 47
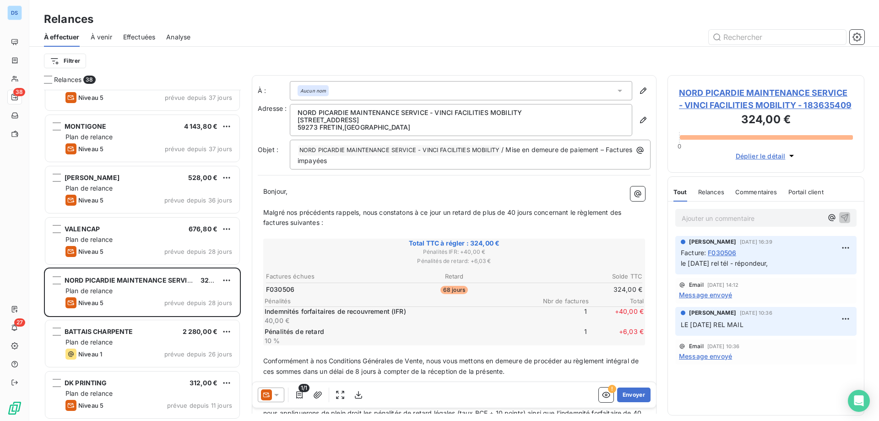
click at [707, 90] on span "NORD PICARDIE MAINTENANCE SERVICE - VINCI FACILITIES MOBILITY - 183635409" at bounding box center [766, 99] width 174 height 25
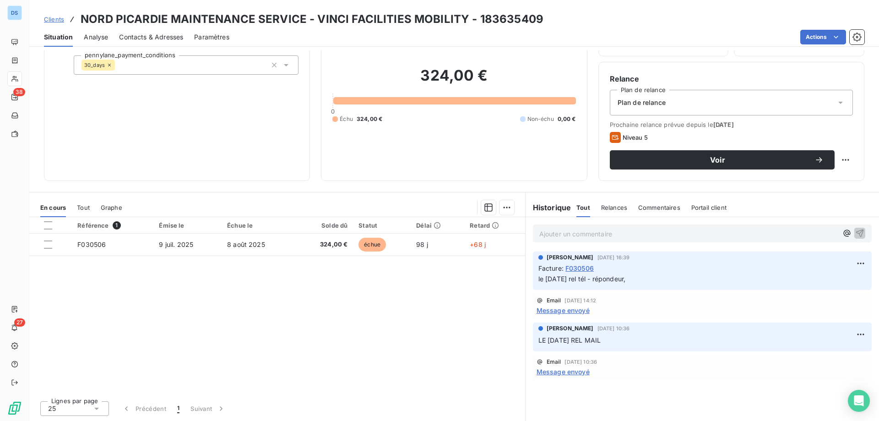
scroll to position [12, 0]
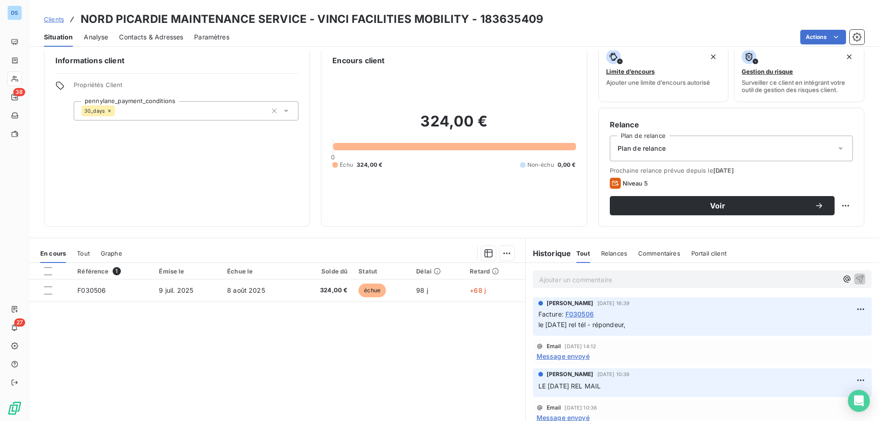
click at [598, 279] on p "Ajouter un commentaire ﻿" at bounding box center [688, 279] width 298 height 11
click at [168, 41] on span "Contacts & Adresses" at bounding box center [151, 36] width 64 height 9
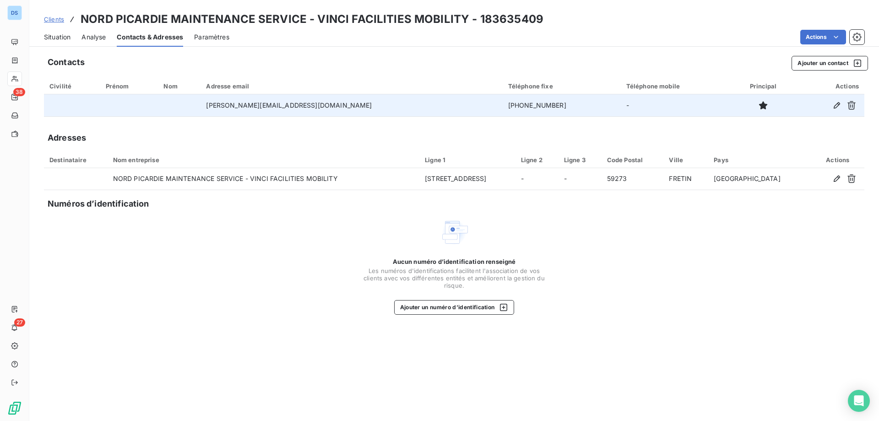
click at [356, 107] on td "[PERSON_NAME][EMAIL_ADDRESS][DOMAIN_NAME]" at bounding box center [351, 105] width 302 height 22
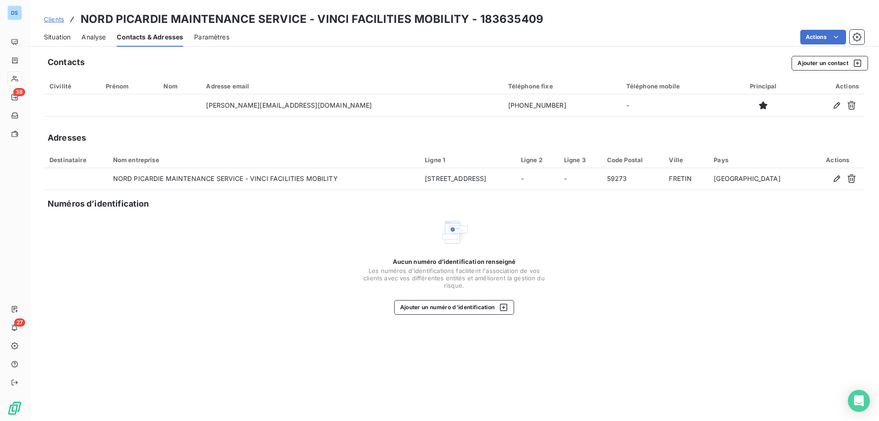
click at [54, 39] on span "Situation" at bounding box center [57, 36] width 27 height 9
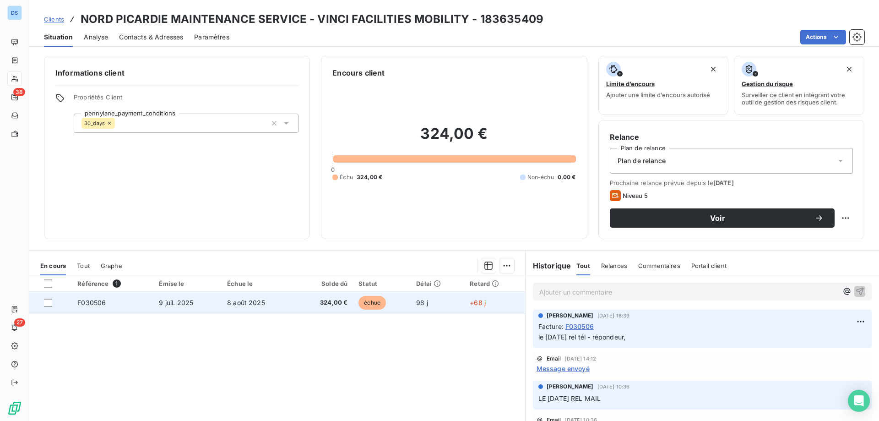
click at [249, 303] on span "8 août 2025" at bounding box center [246, 302] width 38 height 8
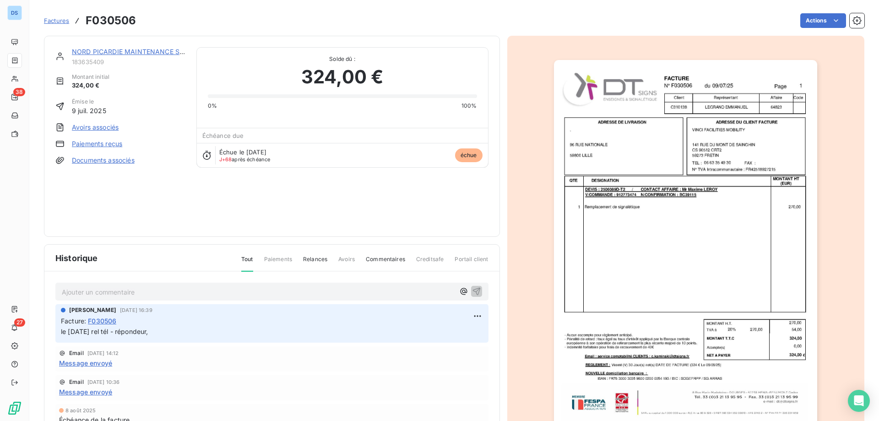
click at [600, 195] on img "button" at bounding box center [685, 246] width 263 height 373
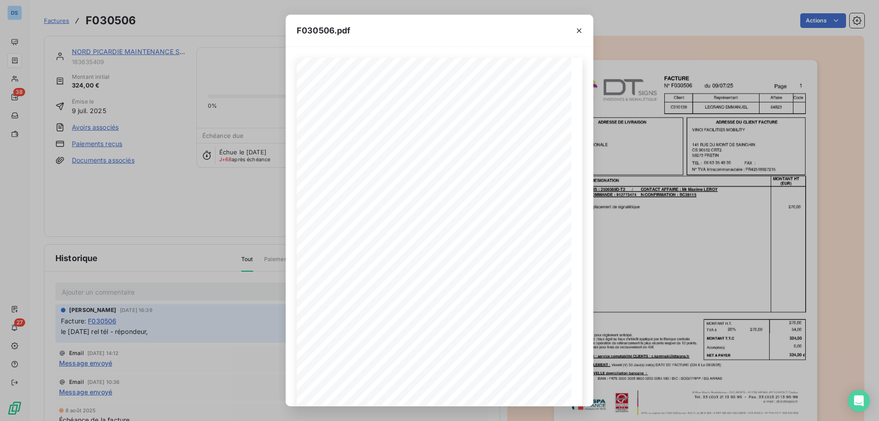
click at [278, 212] on div "F030506.pdf F030506 [DATE] VINCI FACILITIES MOBILITY [STREET_ADDRESS] 06 63 35 …" at bounding box center [439, 210] width 879 height 421
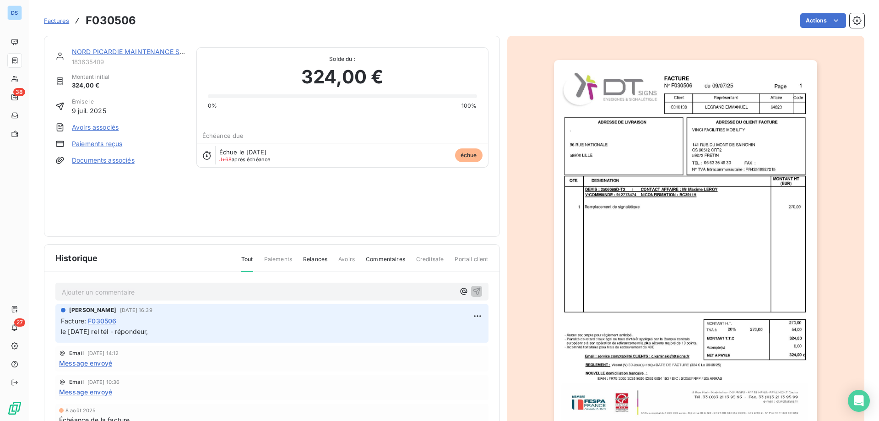
click at [60, 21] on span "Factures" at bounding box center [56, 20] width 25 height 7
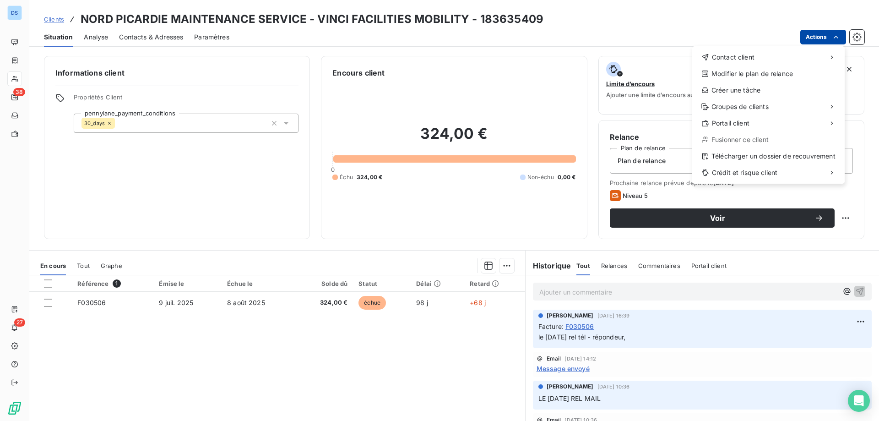
click at [809, 36] on html "DS 38 27 Clients NORD PICARDIE MAINTENANCE SERVICE - VINCI FACILITIES MOBILITY …" at bounding box center [439, 210] width 879 height 421
click at [631, 58] on div "Envoyer un email" at bounding box center [624, 61] width 123 height 15
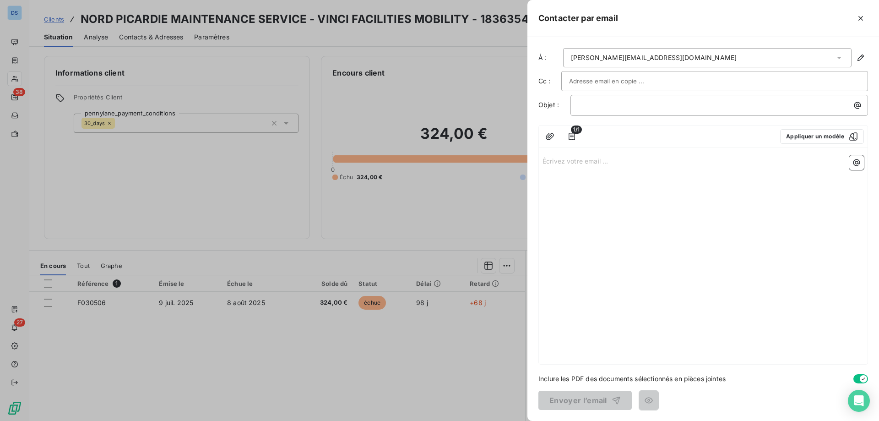
click at [474, 82] on div at bounding box center [439, 210] width 879 height 421
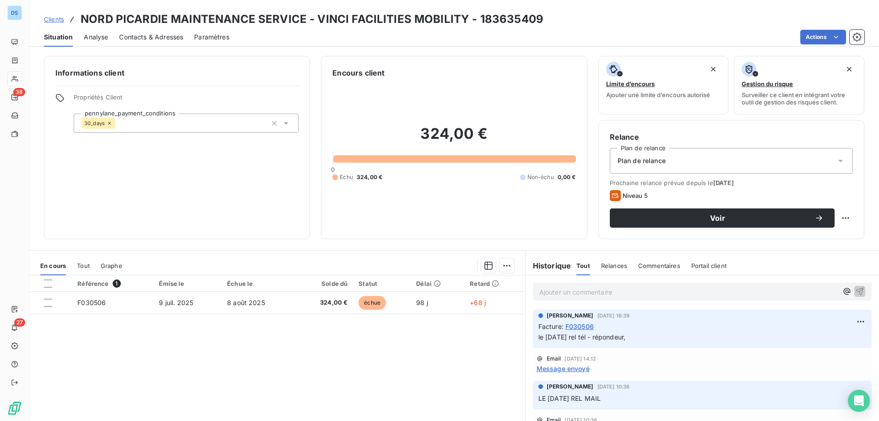
click at [174, 33] on span "Contacts & Adresses" at bounding box center [151, 36] width 64 height 9
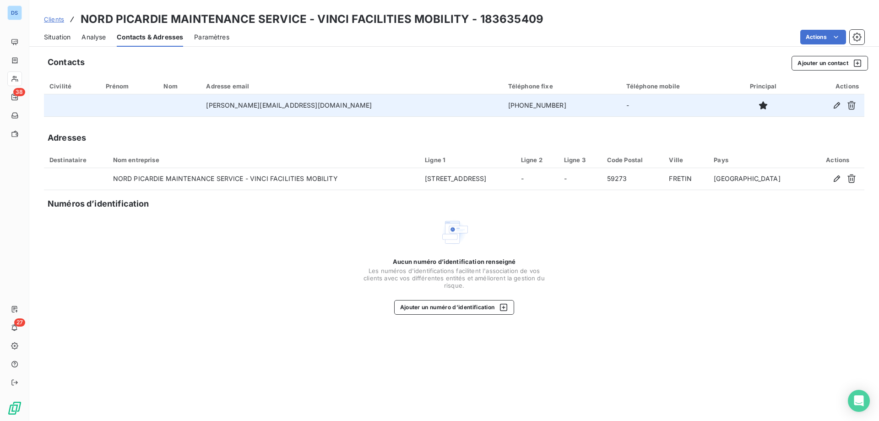
click at [322, 111] on td "[PERSON_NAME][EMAIL_ADDRESS][DOMAIN_NAME]" at bounding box center [351, 105] width 302 height 22
click at [835, 106] on icon "button" at bounding box center [836, 105] width 6 height 6
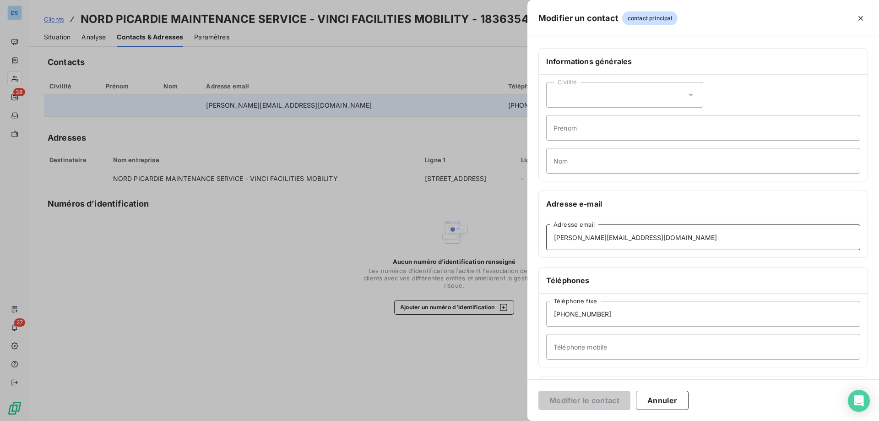
click at [593, 236] on input "[PERSON_NAME][EMAIL_ADDRESS][DOMAIN_NAME]" at bounding box center [703, 237] width 314 height 26
click at [571, 239] on input "[EMAIL_ADDRESS][DOMAIN_NAME]" at bounding box center [703, 237] width 314 height 26
drag, startPoint x: 667, startPoint y: 238, endPoint x: 541, endPoint y: 255, distance: 126.9
click at [541, 255] on div "[EMAIL_ADDRESS][DOMAIN_NAME] Adresse email" at bounding box center [703, 237] width 329 height 40
type input "[EMAIL_ADDRESS][DOMAIN_NAME]"
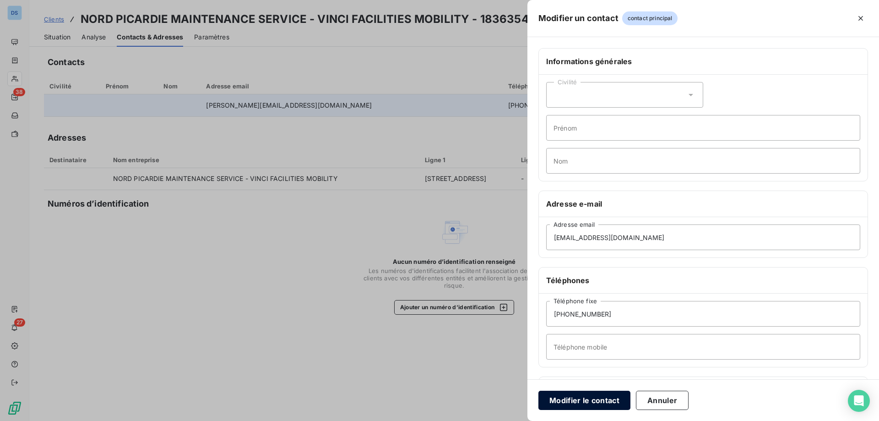
click at [564, 401] on button "Modifier le contact" at bounding box center [584, 399] width 92 height 19
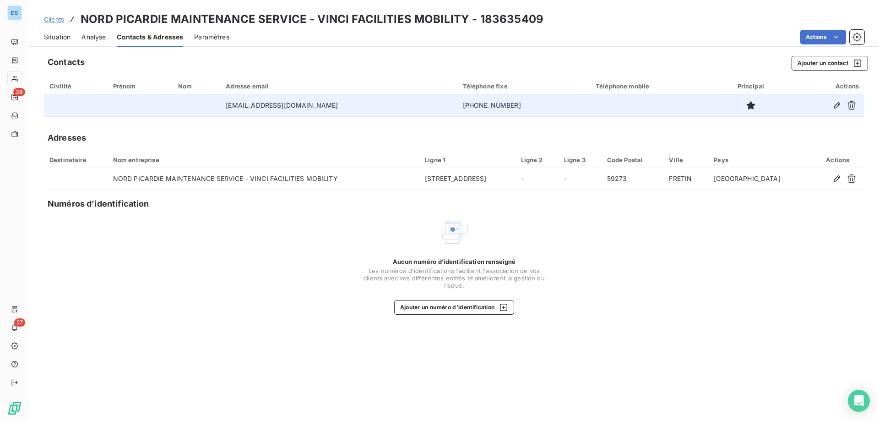
click at [60, 40] on span "Situation" at bounding box center [57, 36] width 27 height 9
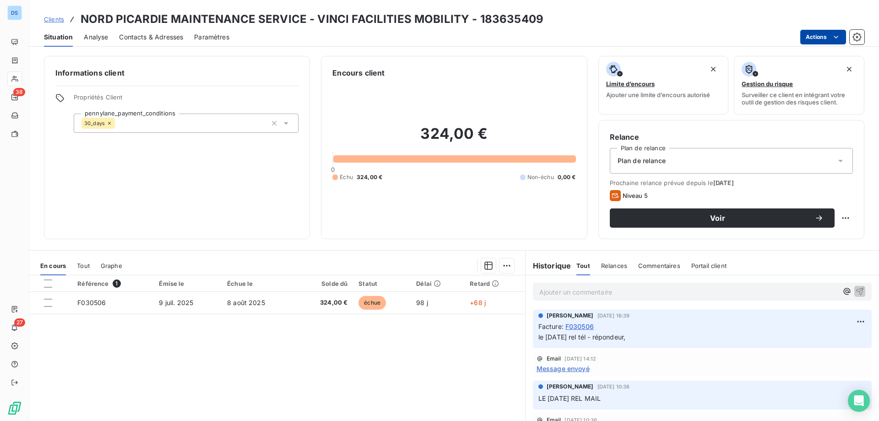
click at [822, 38] on html "DS 38 27 Clients NORD PICARDIE MAINTENANCE SERVICE - VINCI FACILITIES MOBILITY …" at bounding box center [439, 210] width 879 height 421
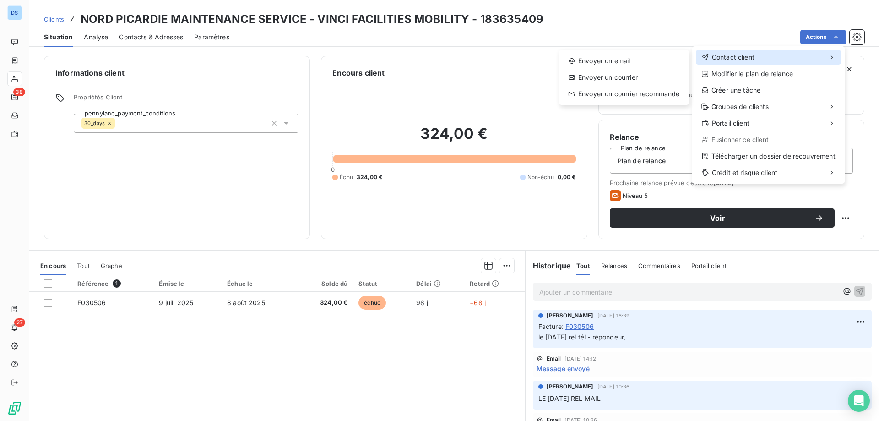
click at [741, 60] on span "Contact client" at bounding box center [733, 57] width 43 height 9
click at [639, 62] on div "Envoyer un email" at bounding box center [624, 61] width 123 height 15
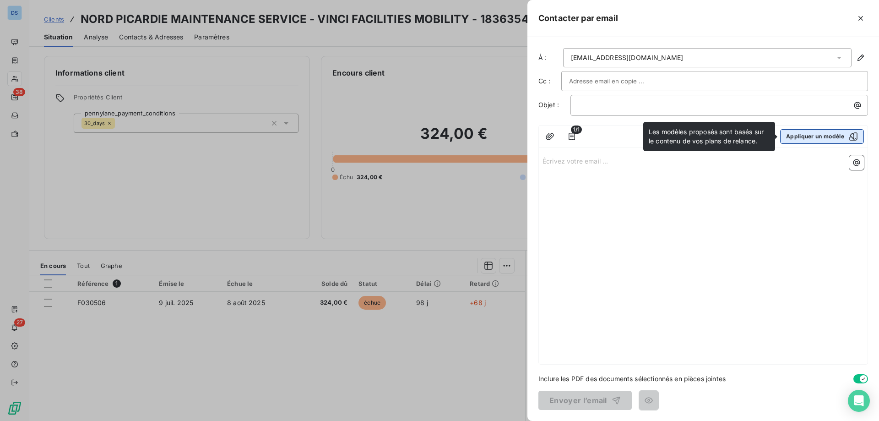
click at [795, 137] on button "Appliquer un modèle" at bounding box center [822, 136] width 84 height 15
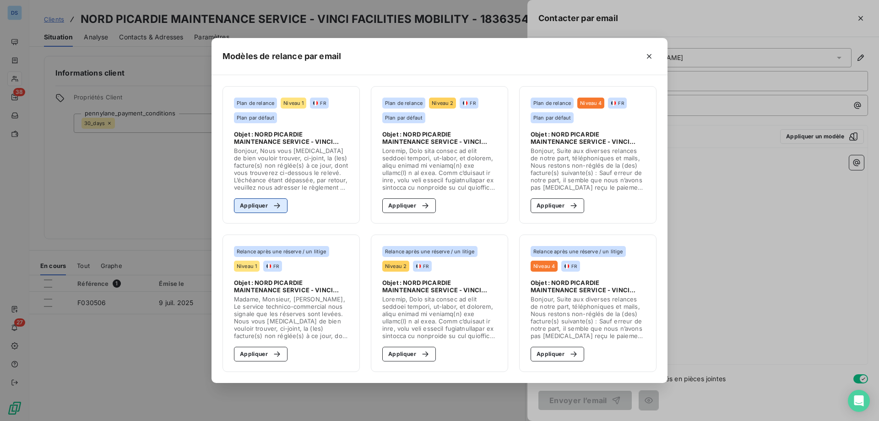
click at [275, 206] on icon "button" at bounding box center [276, 205] width 9 height 9
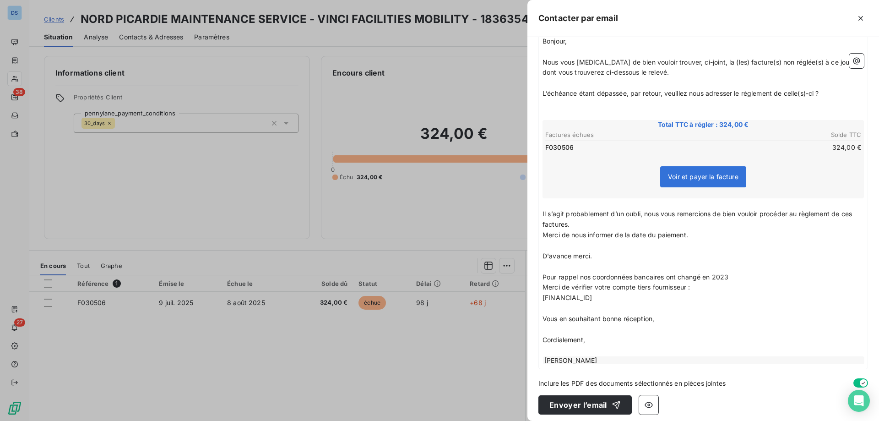
scroll to position [132, 0]
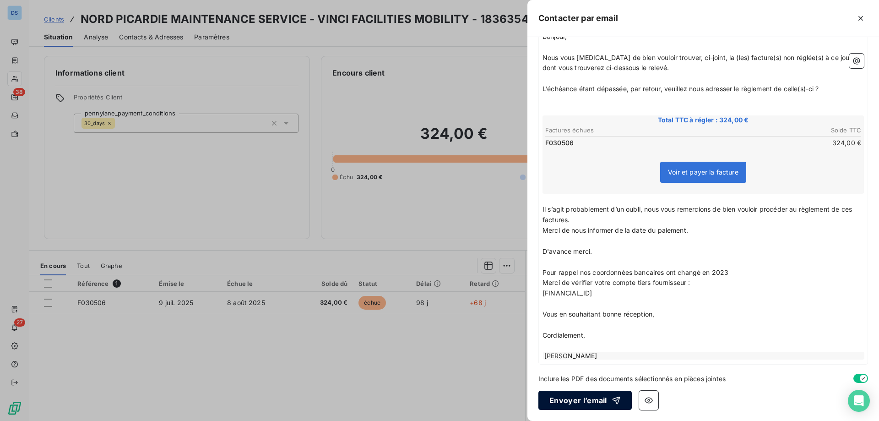
click at [555, 404] on button "Envoyer l’email" at bounding box center [584, 399] width 93 height 19
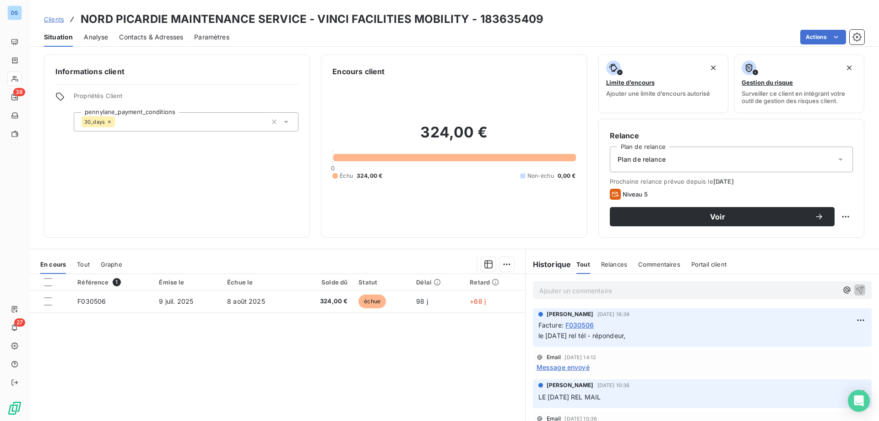
scroll to position [0, 0]
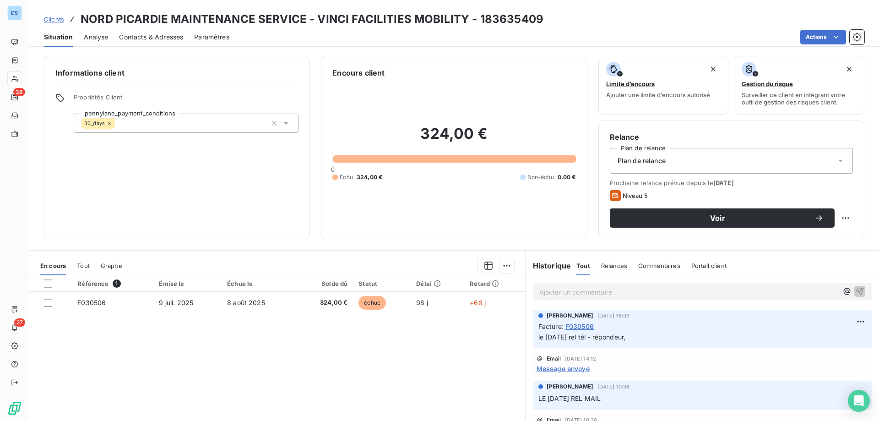
click at [604, 261] on div "Relances" at bounding box center [614, 265] width 26 height 19
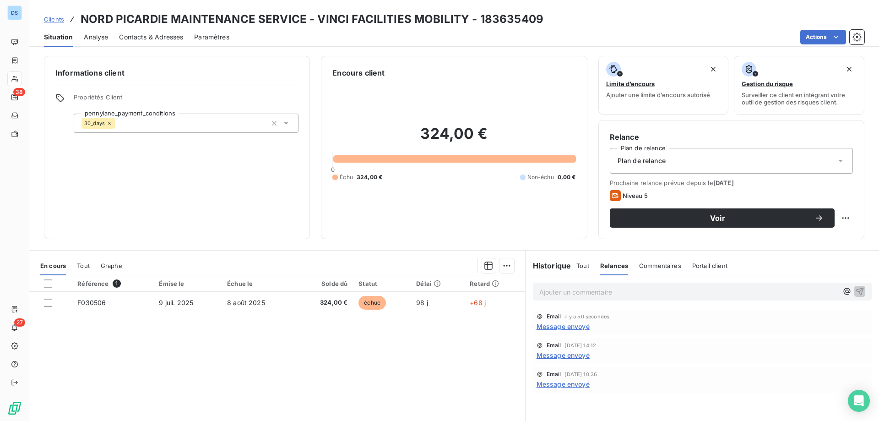
click at [545, 326] on span "Message envoyé" at bounding box center [562, 326] width 53 height 10
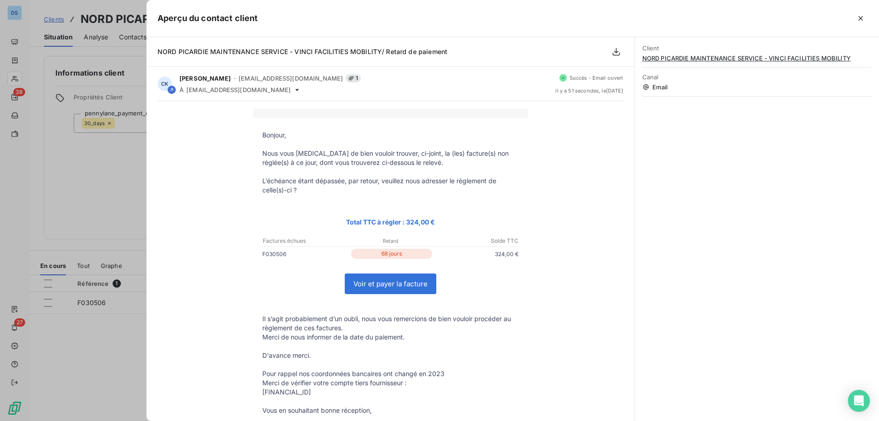
click at [127, 352] on div at bounding box center [439, 210] width 879 height 421
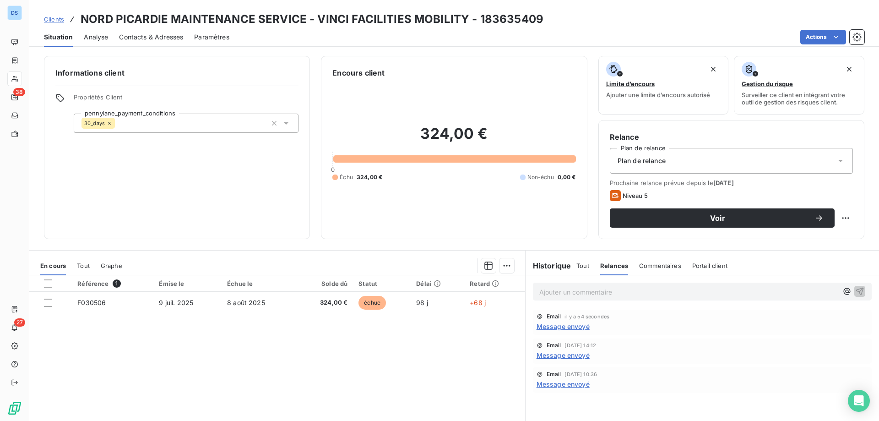
click at [562, 326] on span "Message envoyé" at bounding box center [562, 326] width 53 height 10
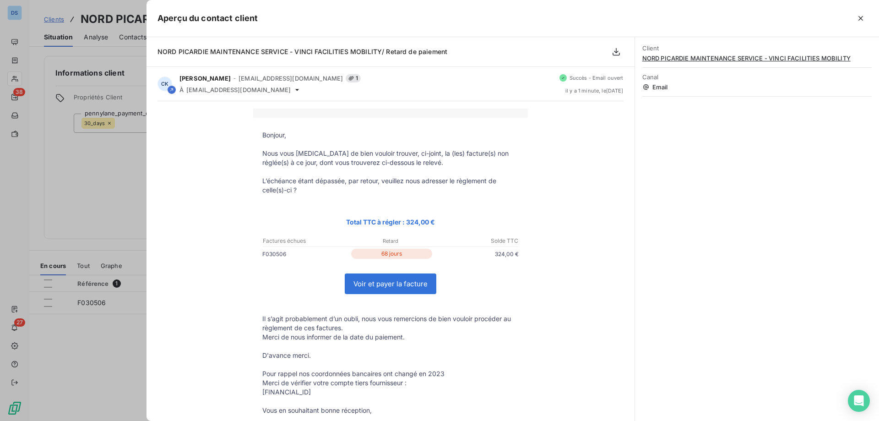
click at [380, 288] on link "Voir et payer la facture" at bounding box center [390, 284] width 91 height 20
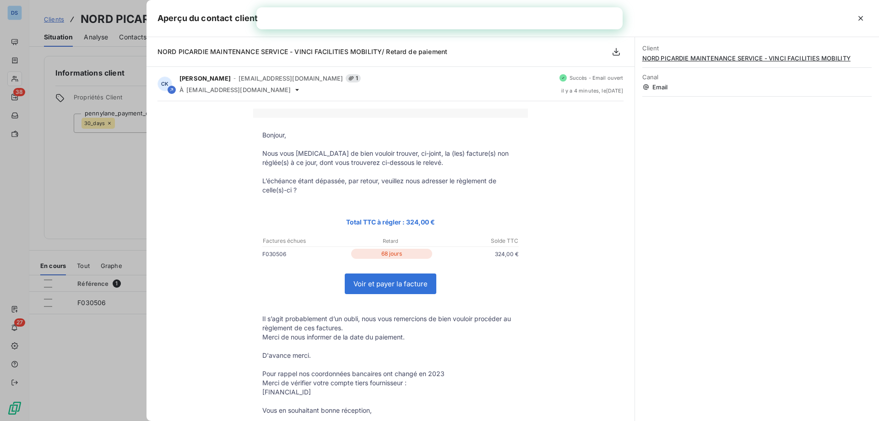
click at [130, 201] on div at bounding box center [439, 210] width 879 height 421
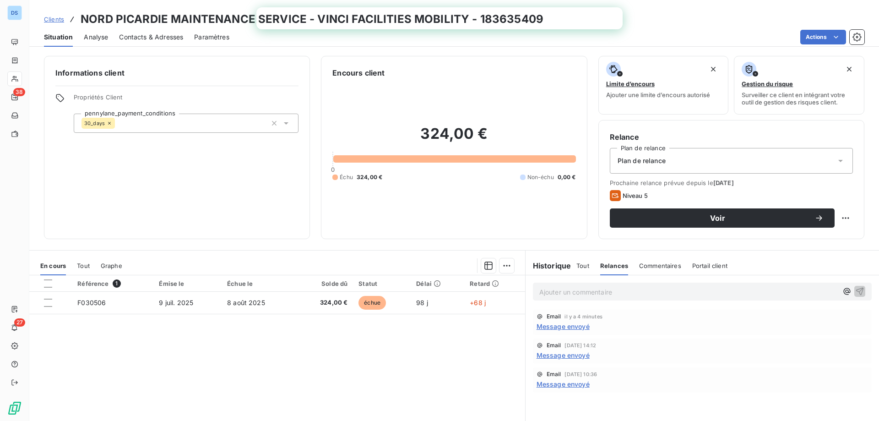
click at [568, 291] on p "Ajouter un commentaire ﻿" at bounding box center [688, 291] width 298 height 11
click at [601, 297] on p "Ajouter un commentaire ﻿" at bounding box center [688, 291] width 298 height 11
click at [578, 267] on span "Tout" at bounding box center [582, 265] width 13 height 7
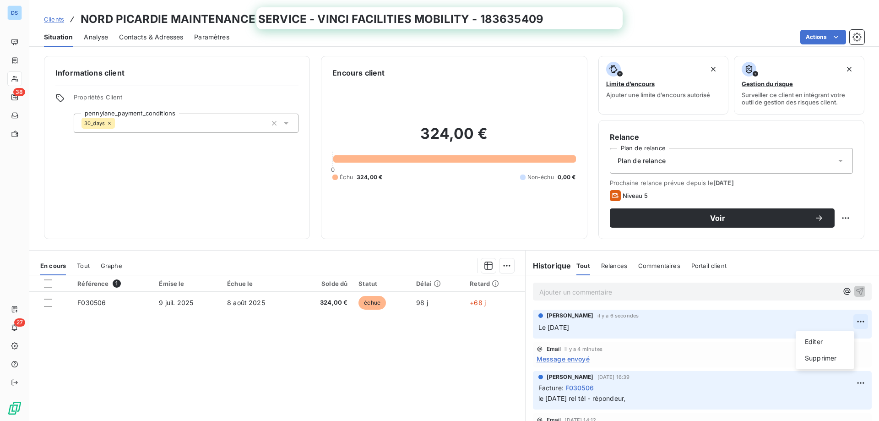
click at [849, 320] on html "DS 38 27 Clients NORD PICARDIE MAINTENANCE SERVICE - VINCI FACILITIES MOBILITY …" at bounding box center [439, 210] width 879 height 421
click at [808, 343] on div "Editer" at bounding box center [824, 341] width 51 height 15
click at [844, 321] on html "DS 38 27 Clients NORD PICARDIE MAINTENANCE SERVICE - VINCI FACILITIES MOBILITY …" at bounding box center [439, 210] width 879 height 421
click at [811, 341] on div "Editer" at bounding box center [824, 341] width 51 height 15
click at [701, 325] on span "Le [DATE] rel tel, le mail était erroné pour la relance correction faite -+ ren…" at bounding box center [685, 327] width 294 height 8
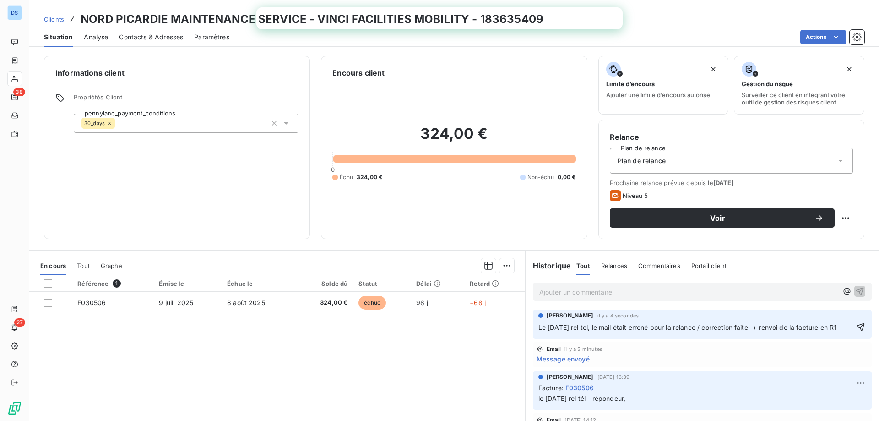
click at [600, 333] on p "Le [DATE] rel tel, le mail était erroné pour la relance / correction faite -+ r…" at bounding box center [695, 327] width 315 height 11
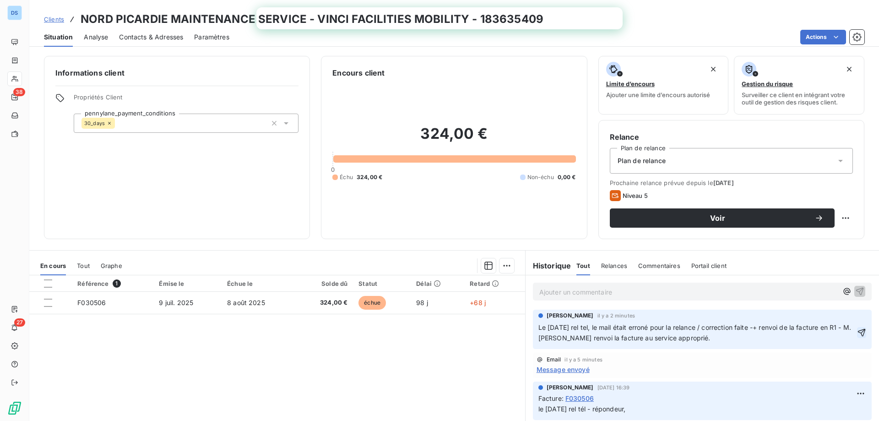
click at [857, 335] on icon "button" at bounding box center [861, 332] width 9 height 9
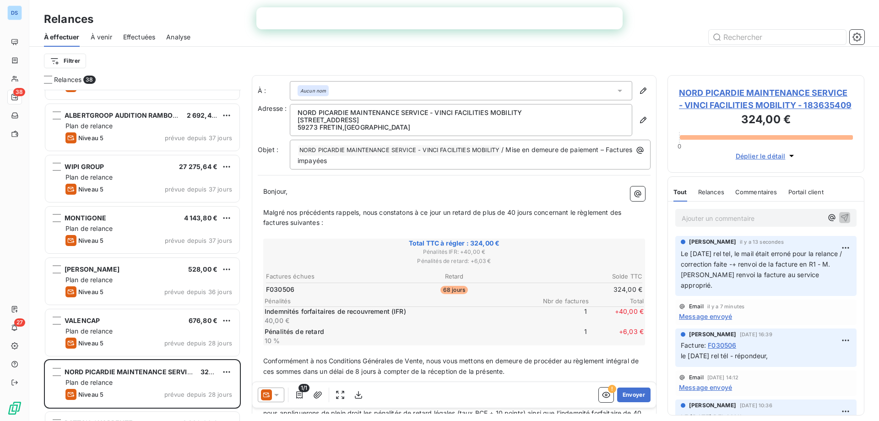
scroll to position [1007, 0]
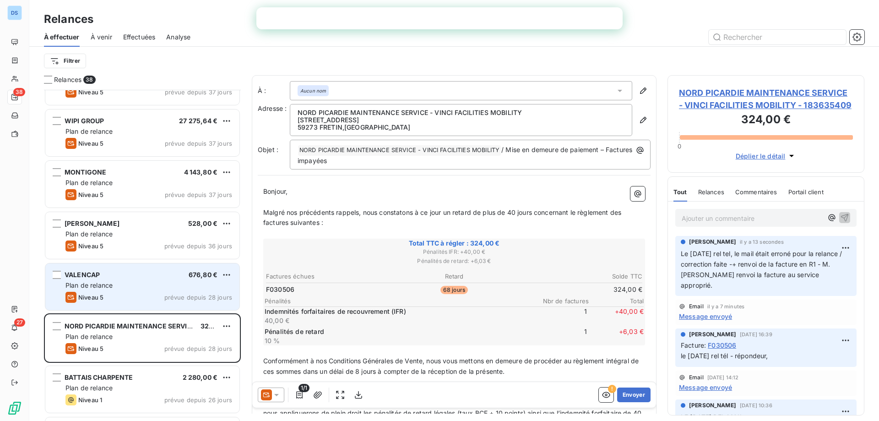
click at [124, 292] on div "Niveau 5 prévue depuis 28 jours" at bounding box center [148, 297] width 167 height 11
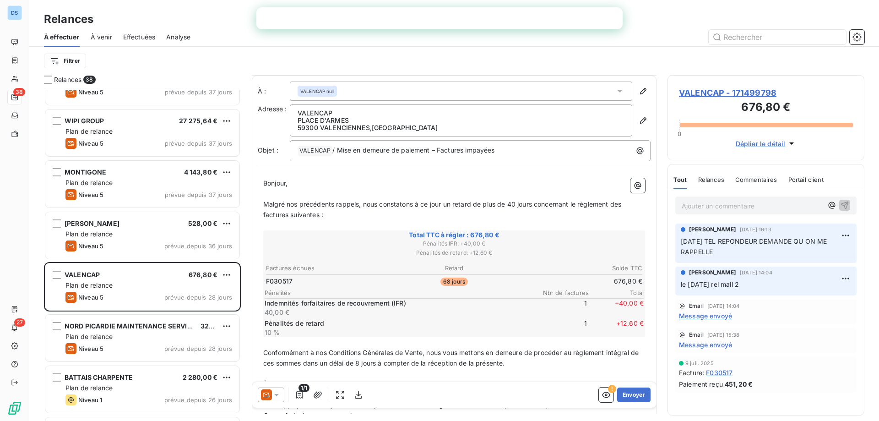
scroll to position [46, 0]
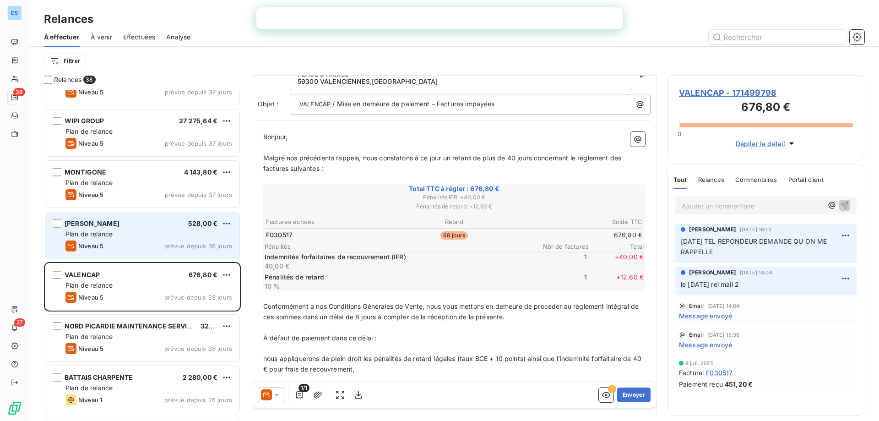
click at [132, 242] on div "Niveau 5 prévue depuis 36 jours" at bounding box center [148, 245] width 167 height 11
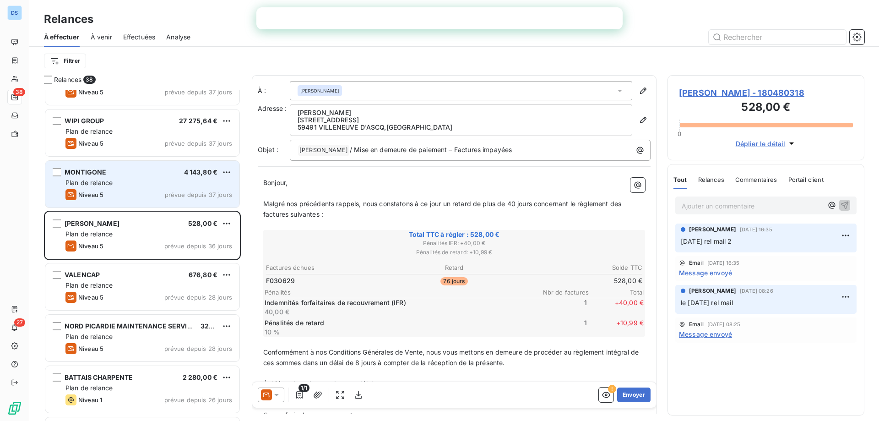
click at [142, 190] on div "Niveau 5 prévue depuis 37 jours" at bounding box center [148, 194] width 167 height 11
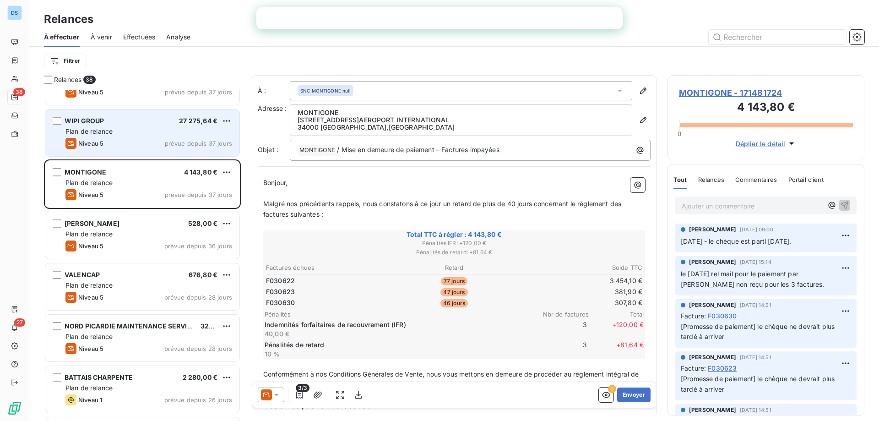
click at [135, 154] on div "WIPI GROUP 27 275,64 € Plan de relance Niveau 5 prévue depuis 37 jours" at bounding box center [142, 132] width 194 height 47
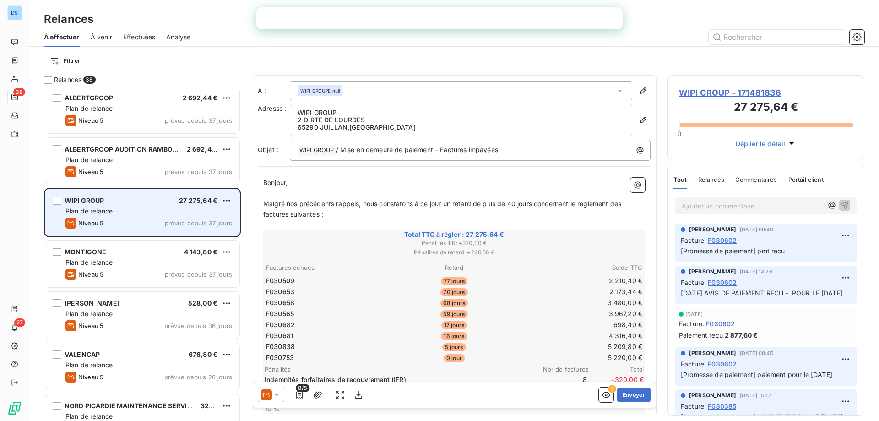
scroll to position [916, 0]
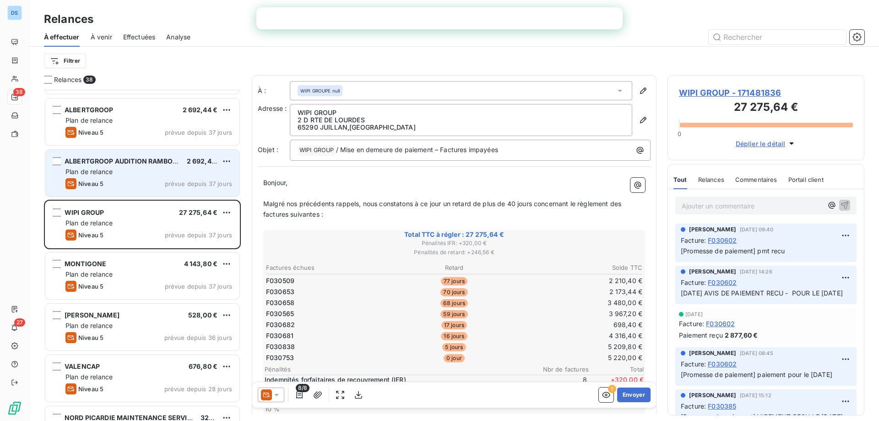
click at [125, 173] on div "Plan de relance" at bounding box center [148, 171] width 167 height 9
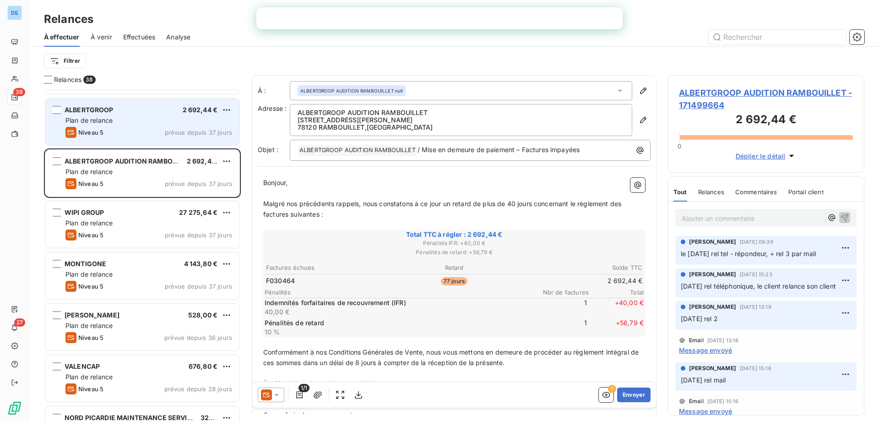
click at [130, 135] on div "Niveau 5 prévue depuis 37 jours" at bounding box center [148, 132] width 167 height 11
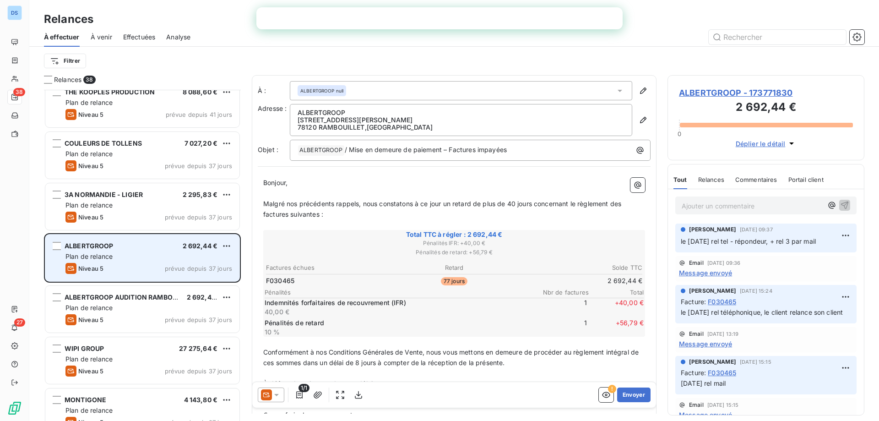
scroll to position [779, 0]
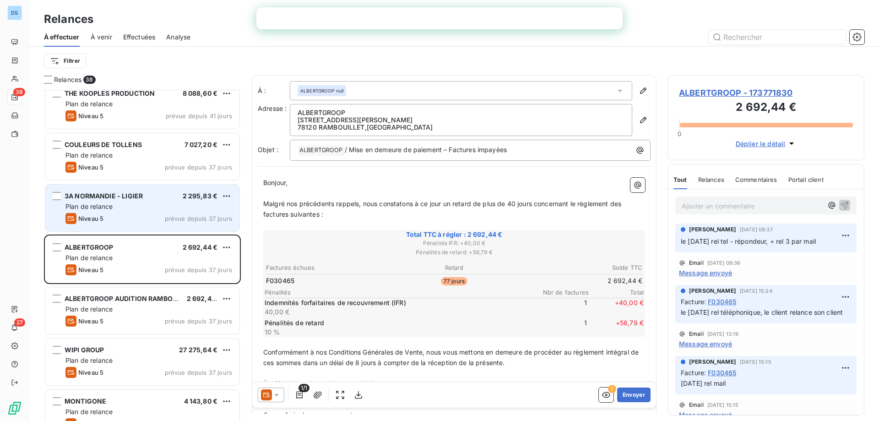
click at [111, 214] on div "Niveau 5 prévue depuis 37 jours" at bounding box center [148, 218] width 167 height 11
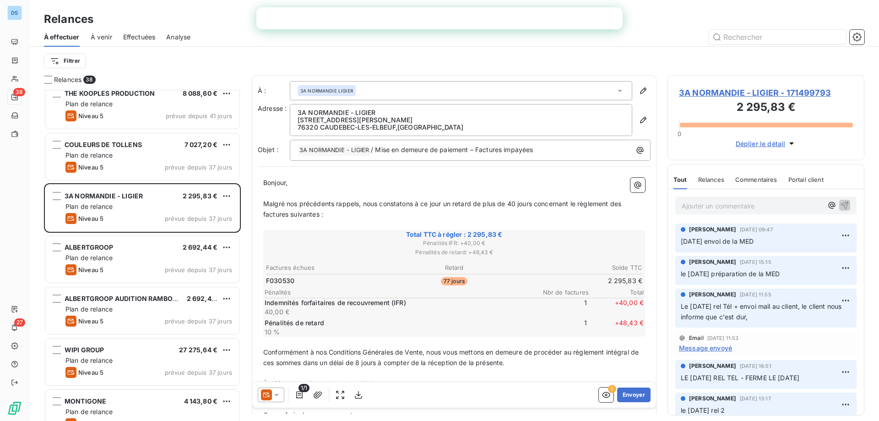
click at [735, 237] on span "[DATE] envoi de la MED" at bounding box center [717, 241] width 73 height 8
click at [773, 244] on p "[DATE] envoi de la MED" at bounding box center [766, 241] width 170 height 11
click at [837, 235] on html "DS 38 27 Relances À effectuer À venir Effectuées Analyse Filtrer Relances 38 MI…" at bounding box center [439, 210] width 879 height 421
click at [822, 253] on div "Editer" at bounding box center [816, 255] width 51 height 15
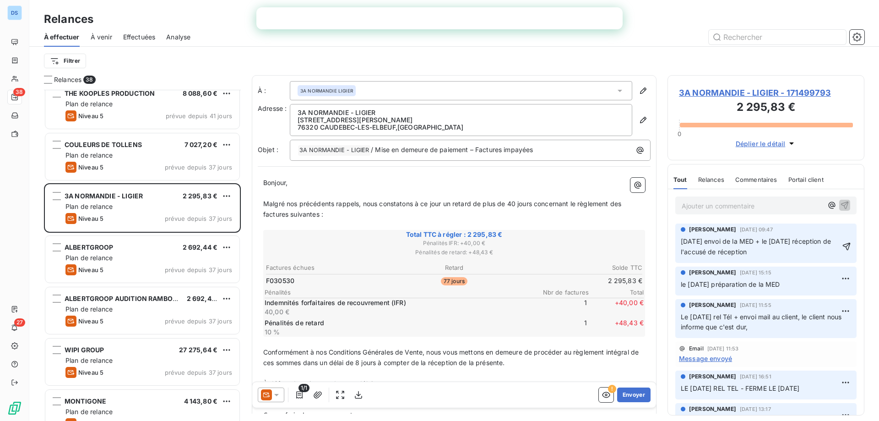
click at [804, 260] on div "[PERSON_NAME] [DATE] 09:47 [DATE] envoi de la MED + le [DATE] réception de l'ac…" at bounding box center [765, 242] width 181 height 39
click at [843, 247] on icon "button" at bounding box center [847, 246] width 8 height 8
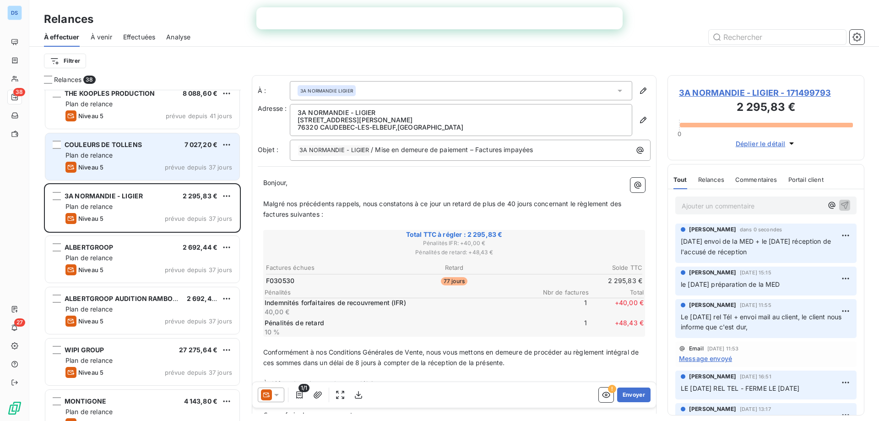
click at [155, 150] on div "COULEURS DE TOLLENS 7 027,20 € Plan de relance Niveau 5 prévue depuis 37 jours" at bounding box center [142, 156] width 194 height 47
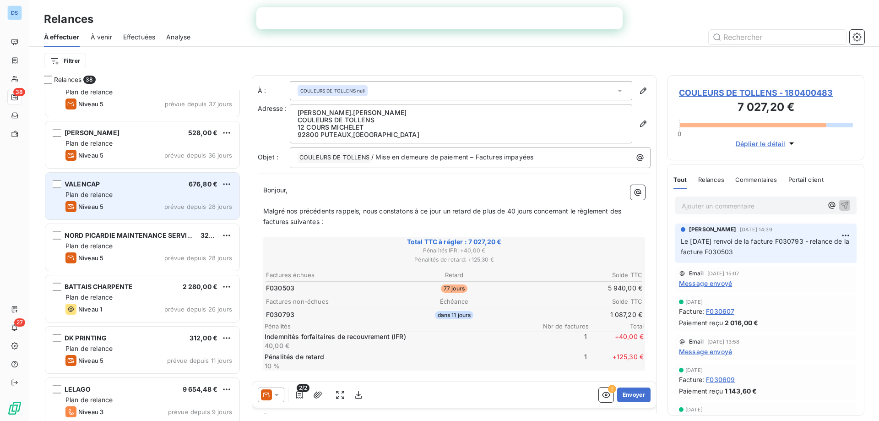
scroll to position [1099, 0]
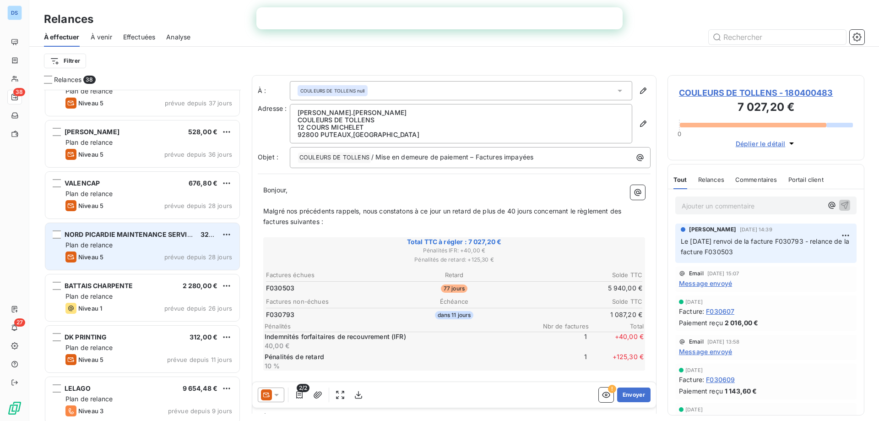
click at [141, 246] on div "Plan de relance" at bounding box center [148, 244] width 167 height 9
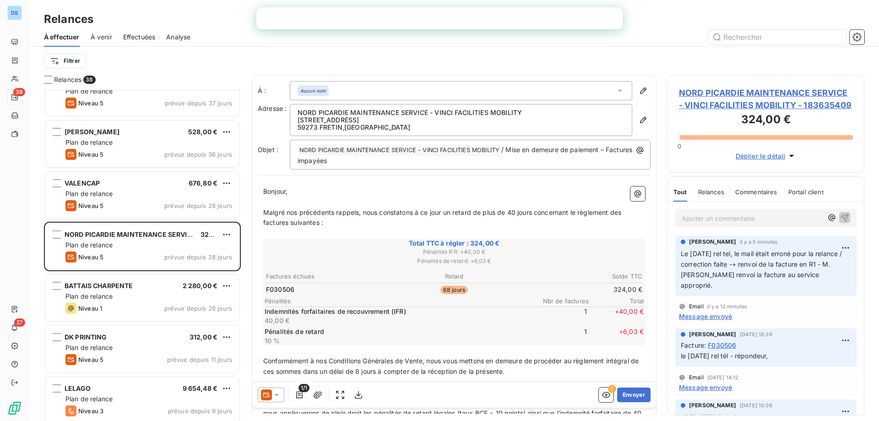
click at [756, 102] on span "NORD PICARDIE MAINTENANCE SERVICE - VINCI FACILITIES MOBILITY - 183635409" at bounding box center [766, 99] width 174 height 25
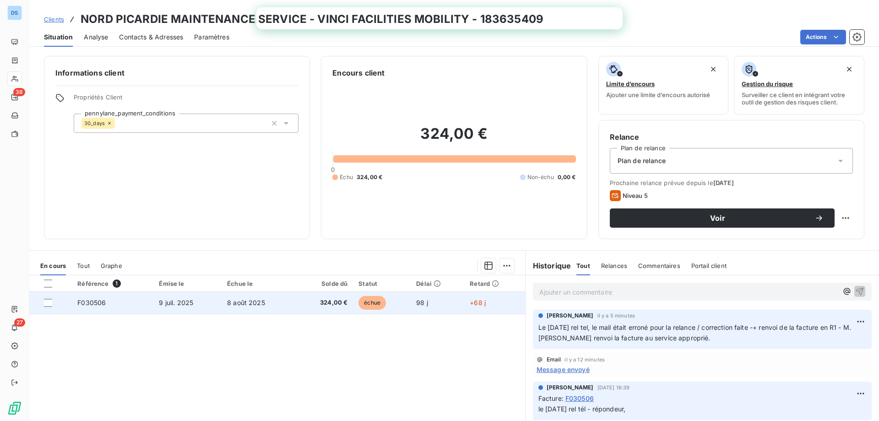
click at [301, 302] on span "324,00 €" at bounding box center [324, 302] width 47 height 9
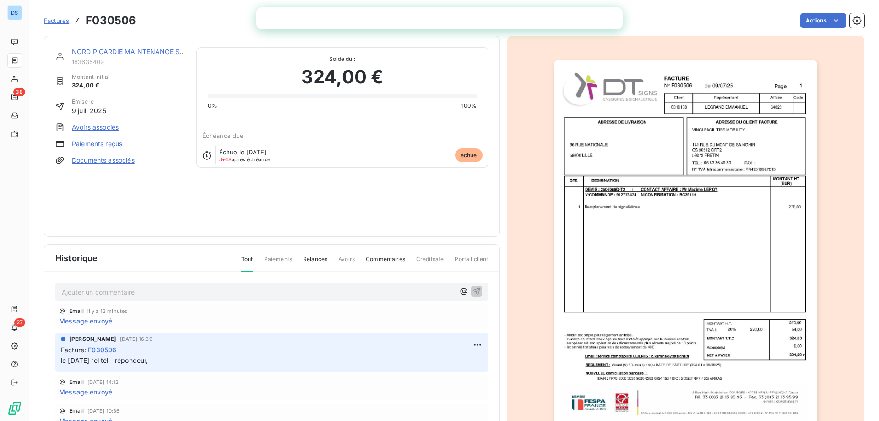
click at [640, 197] on img "button" at bounding box center [685, 246] width 263 height 373
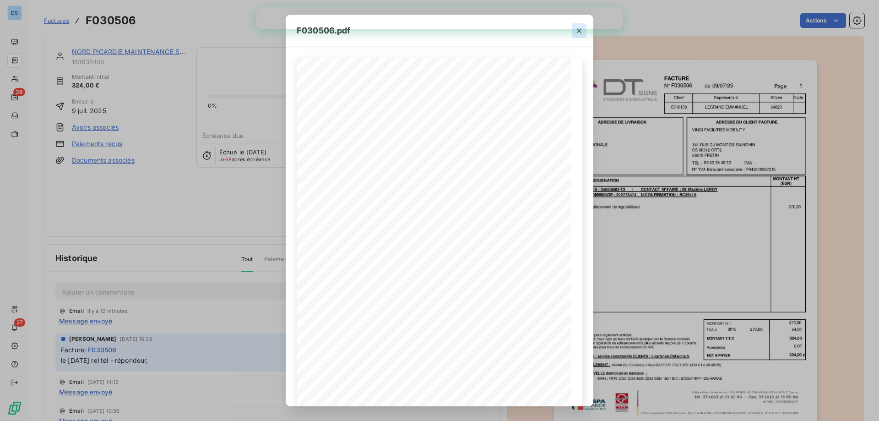
click at [576, 34] on icon "button" at bounding box center [578, 30] width 9 height 9
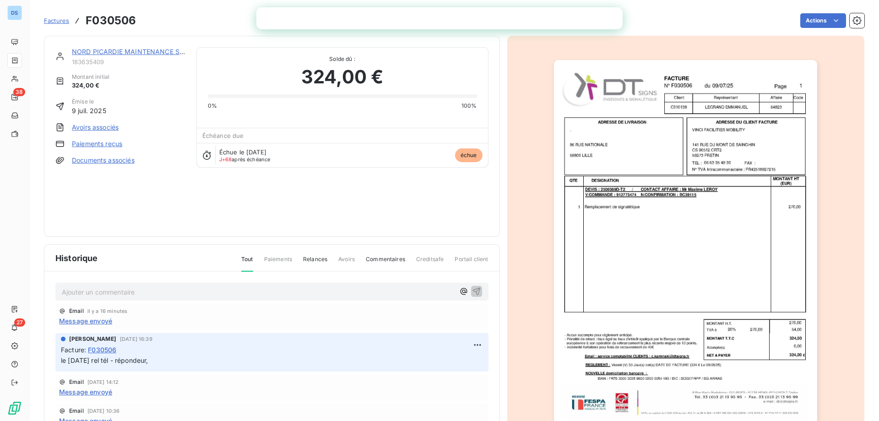
click at [134, 53] on link "NORD PICARDIE MAINTENANCE SERVICE - VINCI FACILITIES MOBILITY" at bounding box center [184, 52] width 225 height 8
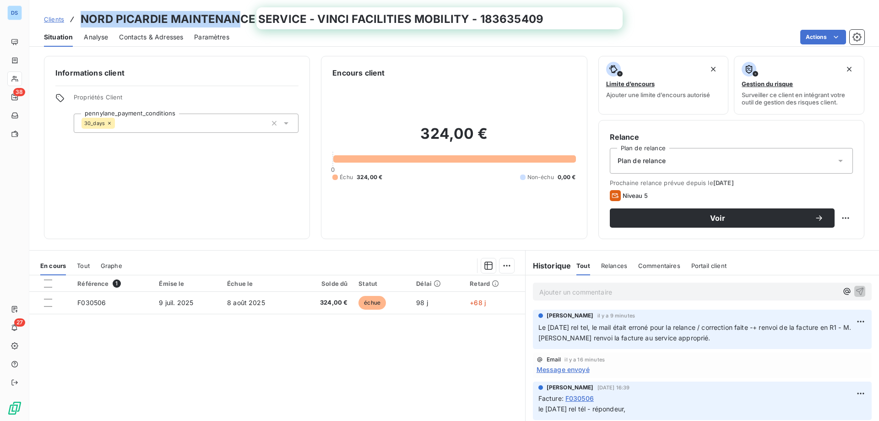
drag, startPoint x: 82, startPoint y: 18, endPoint x: 239, endPoint y: 20, distance: 157.0
click at [239, 20] on h3 "NORD PICARDIE MAINTENANCE SERVICE - VINCI FACILITIES MOBILITY - 183635409" at bounding box center [312, 19] width 463 height 16
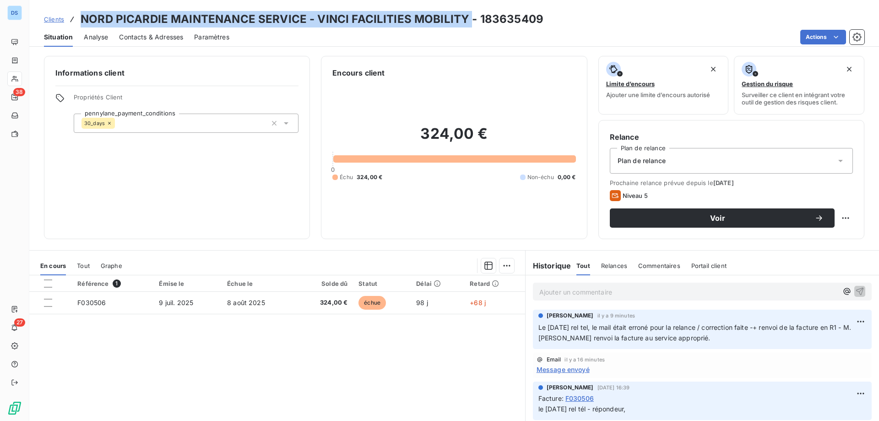
drag, startPoint x: 466, startPoint y: 16, endPoint x: 77, endPoint y: 13, distance: 389.5
click at [77, 13] on div "Clients NORD PICARDIE MAINTENANCE SERVICE - VINCI FACILITIES MOBILITY - 1836354…" at bounding box center [293, 19] width 499 height 16
copy h3 "NORD PICARDIE MAINTENANCE SERVICE - VINCI FACILITIES MOBILITY"
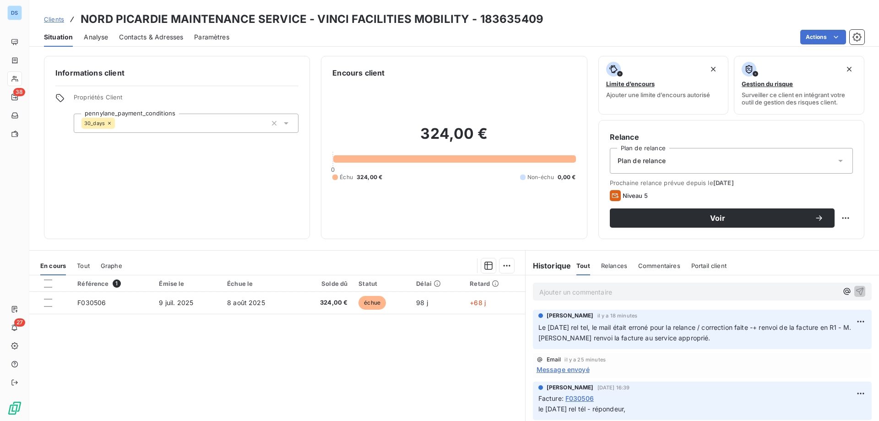
click at [578, 324] on span "Le [DATE] rel tel, le mail était erroné pour la relance / correction faite -+ r…" at bounding box center [695, 332] width 315 height 18
click at [712, 336] on p "Le [DATE] rel tel, le mail était erroné pour la relance / correction faite -+ r…" at bounding box center [702, 332] width 328 height 21
click at [627, 289] on p "Ajouter un commentaire ﻿" at bounding box center [688, 291] width 298 height 11
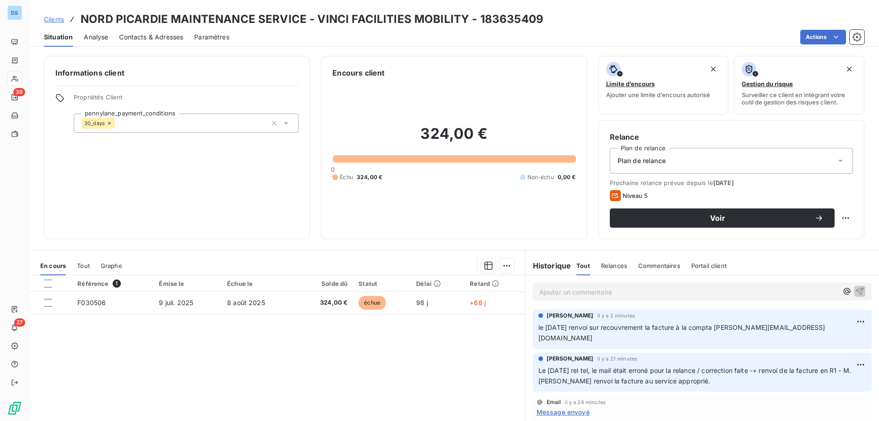
click at [156, 39] on span "Contacts & Adresses" at bounding box center [151, 36] width 64 height 9
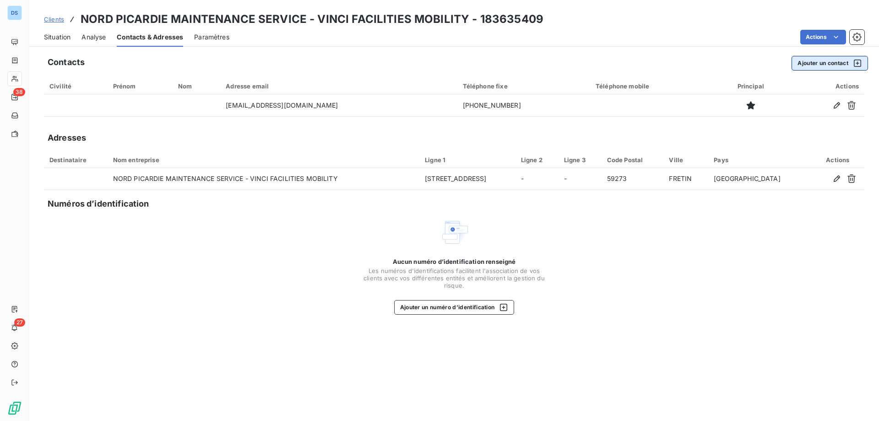
click at [820, 65] on button "Ajouter un contact" at bounding box center [829, 63] width 76 height 15
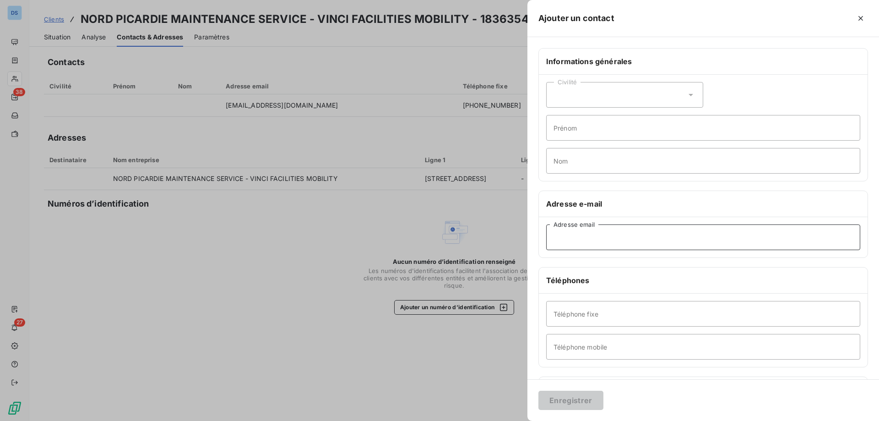
click at [581, 232] on input "Adresse email" at bounding box center [703, 237] width 314 height 26
paste input "[PERSON_NAME][EMAIL_ADDRESS][DOMAIN_NAME]"
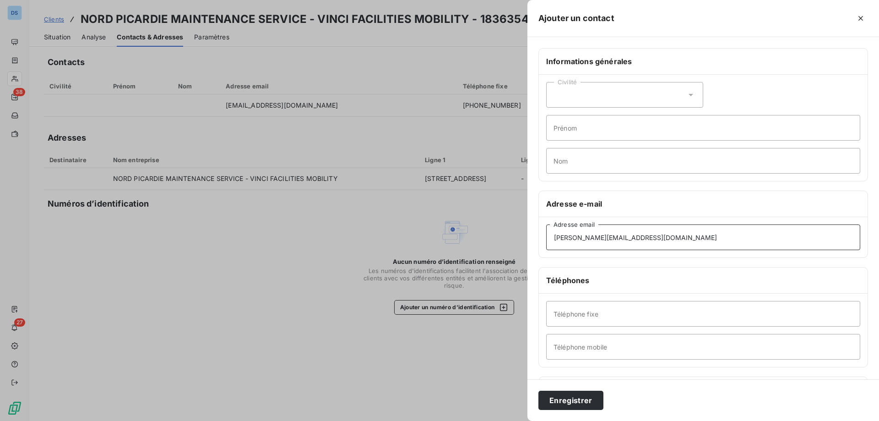
type input "[PERSON_NAME][EMAIL_ADDRESS][DOMAIN_NAME]"
click at [579, 124] on input "Prénom" at bounding box center [703, 128] width 314 height 26
paste input "[PERSON_NAME][EMAIL_ADDRESS][DOMAIN_NAME]"
type input "[PERSON_NAME][EMAIL_ADDRESS][DOMAIN_NAME]"
click at [570, 156] on input "Nom" at bounding box center [703, 161] width 314 height 26
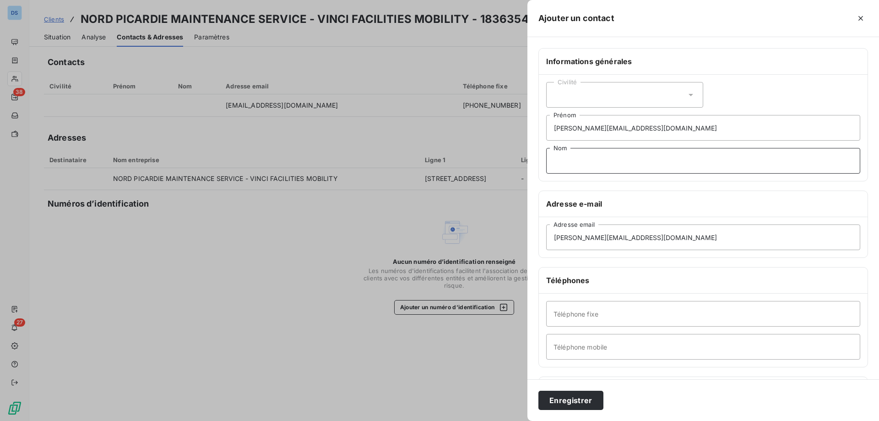
paste input "[PERSON_NAME][EMAIL_ADDRESS][DOMAIN_NAME]"
type input "[PERSON_NAME][EMAIL_ADDRESS][DOMAIN_NAME]"
click at [576, 125] on input "[PERSON_NAME][EMAIL_ADDRESS][DOMAIN_NAME]" at bounding box center [703, 128] width 314 height 26
drag, startPoint x: 576, startPoint y: 125, endPoint x: 703, endPoint y: 119, distance: 126.5
click at [703, 119] on input "[PERSON_NAME][EMAIL_ADDRESS][DOMAIN_NAME]" at bounding box center [703, 128] width 314 height 26
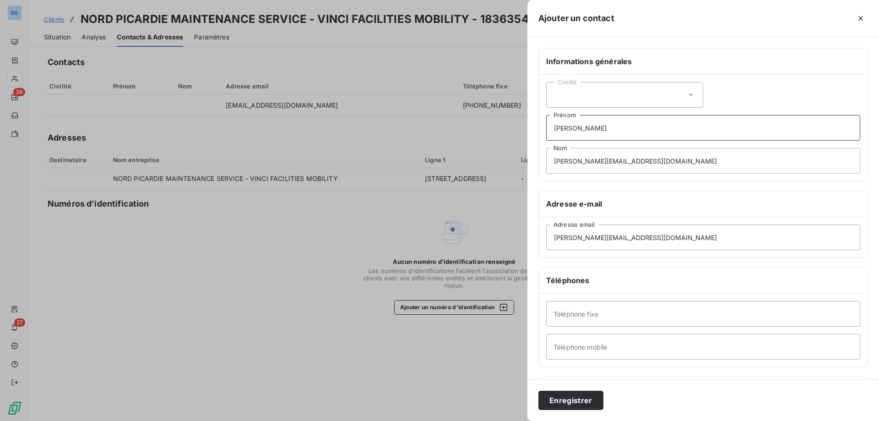
type input "[PERSON_NAME]"
drag, startPoint x: 577, startPoint y: 161, endPoint x: 527, endPoint y: 166, distance: 50.6
click at [527, 420] on div "Ajouter un contact Informations générales Civilité [PERSON_NAME] [PERSON_NAME][…" at bounding box center [439, 421] width 879 height 0
drag, startPoint x: 574, startPoint y: 160, endPoint x: 707, endPoint y: 147, distance: 133.4
click at [707, 147] on div "Civilité [PERSON_NAME] [PERSON_NAME][EMAIL_ADDRESS][DOMAIN_NAME] Nom" at bounding box center [703, 128] width 329 height 106
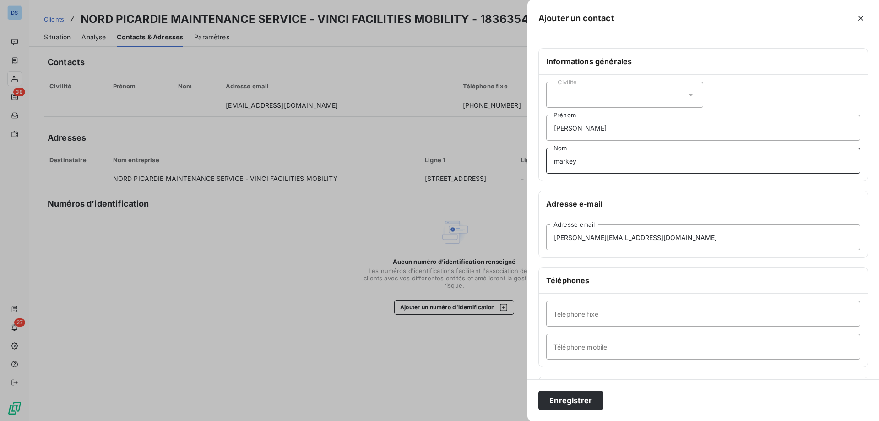
click at [560, 162] on input "markey" at bounding box center [703, 161] width 314 height 26
type input "Markey"
click at [554, 130] on input "[PERSON_NAME]" at bounding box center [703, 128] width 314 height 26
type input "[PERSON_NAME]"
click at [575, 392] on button "Enregistrer" at bounding box center [570, 399] width 65 height 19
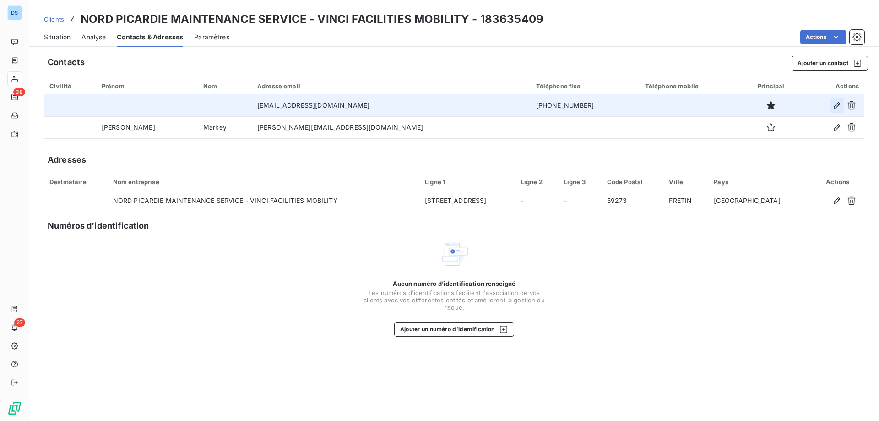
click at [836, 101] on icon "button" at bounding box center [836, 105] width 9 height 9
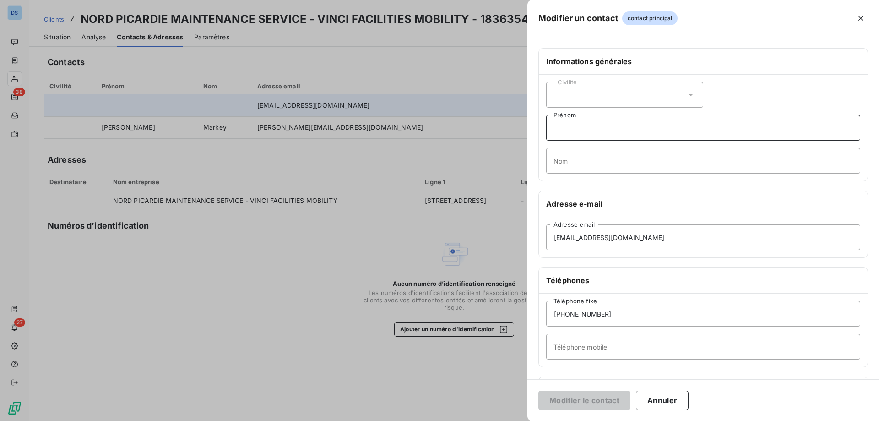
click at [585, 132] on input "Prénom" at bounding box center [703, 128] width 314 height 26
click at [559, 129] on input "maxime" at bounding box center [703, 128] width 314 height 26
type input "[PERSON_NAME]"
click at [584, 164] on input "Nom" at bounding box center [703, 161] width 314 height 26
click at [555, 162] on input "[PERSON_NAME]" at bounding box center [703, 161] width 314 height 26
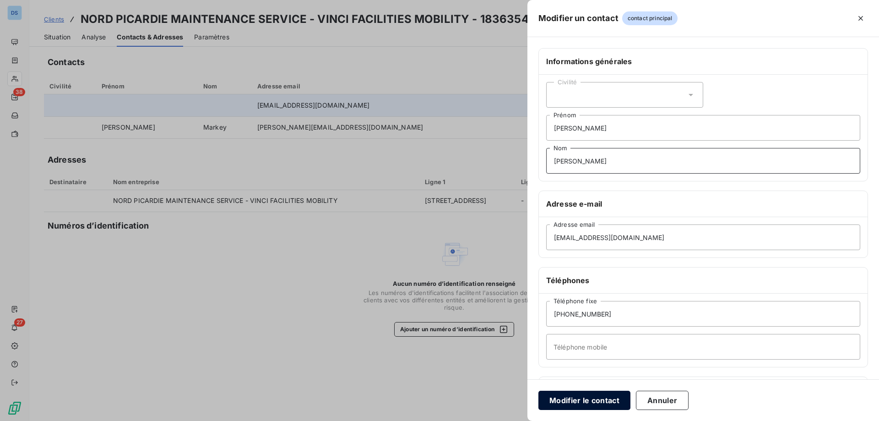
type input "[PERSON_NAME]"
click at [568, 398] on button "Modifier le contact" at bounding box center [584, 399] width 92 height 19
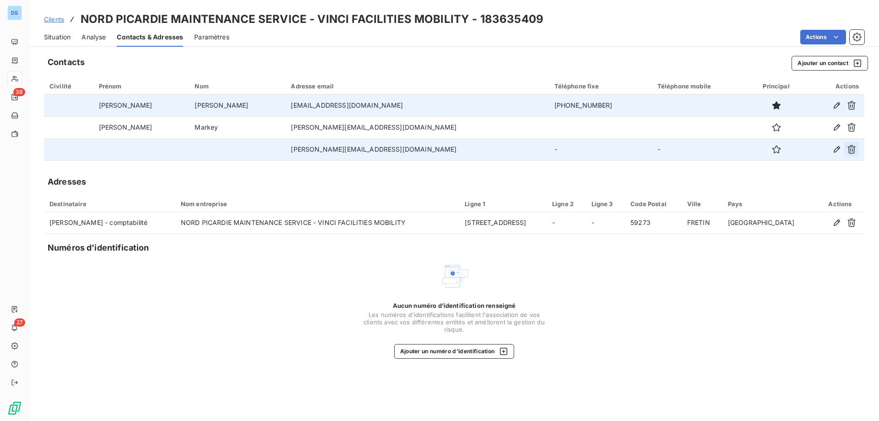
click at [851, 145] on icon "button" at bounding box center [851, 149] width 8 height 9
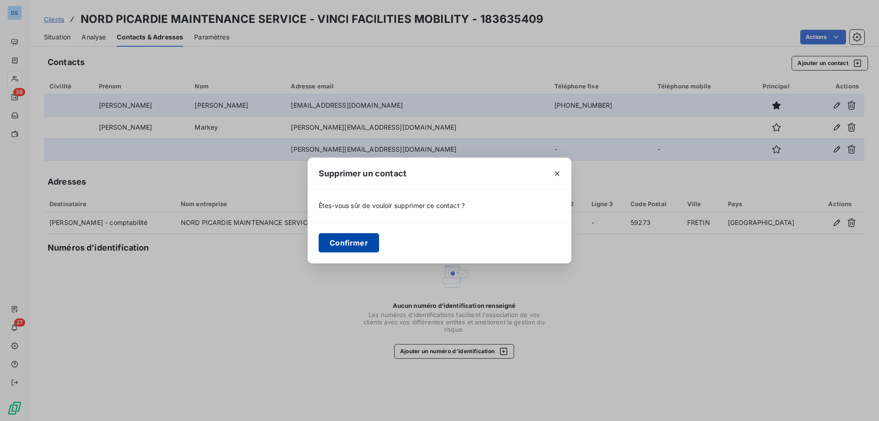
click at [347, 243] on button "Confirmer" at bounding box center [349, 242] width 60 height 19
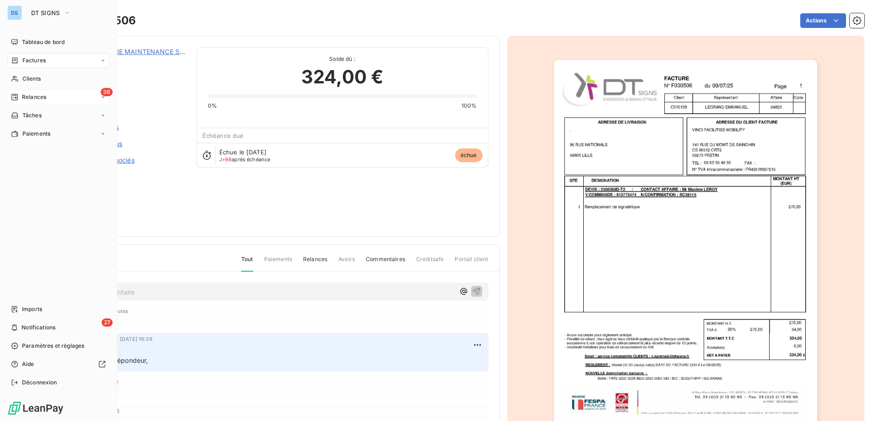
click at [49, 97] on div "38 Relances" at bounding box center [58, 97] width 102 height 15
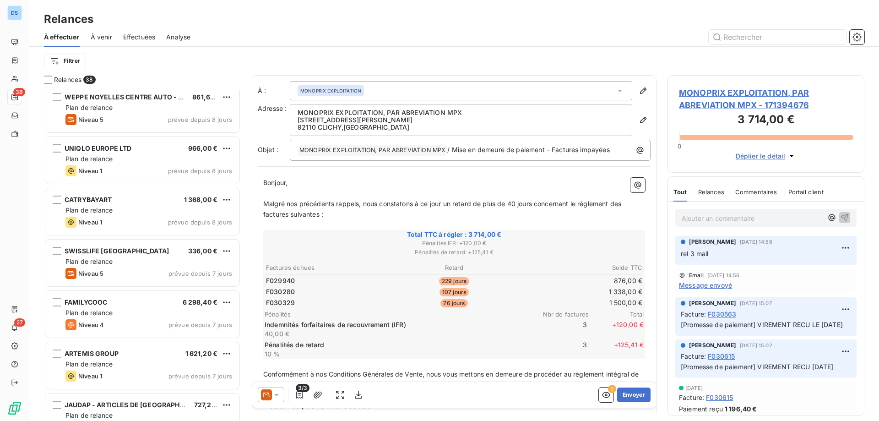
scroll to position [1434, 0]
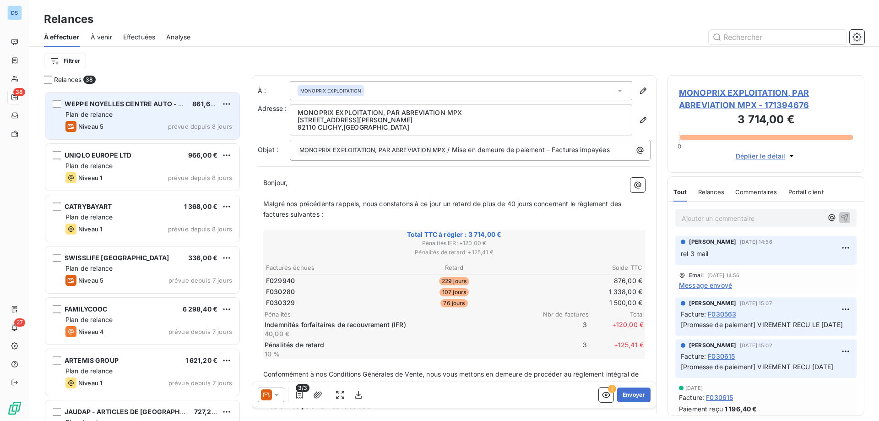
click at [101, 120] on div "WEPPE NOYELLES CENTRE AUTO - MIDAS 861,60 € Plan de relance Niveau 5 prévue dep…" at bounding box center [142, 115] width 194 height 47
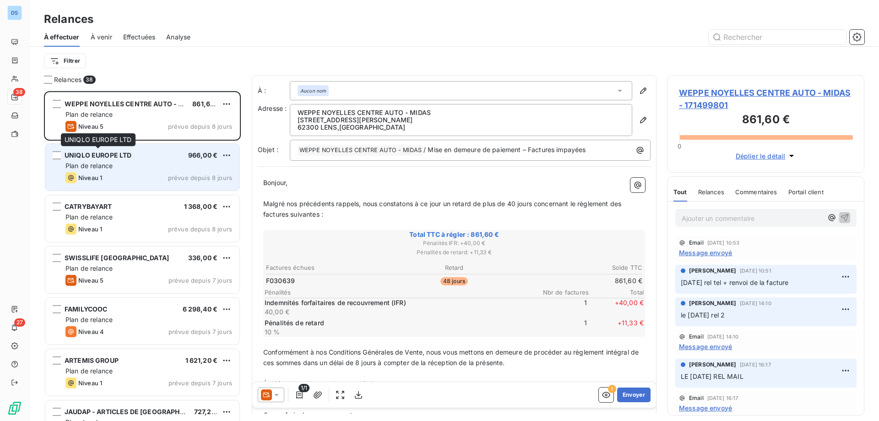
click at [88, 158] on span "UNIQLO EUROPE LTD" at bounding box center [98, 155] width 67 height 8
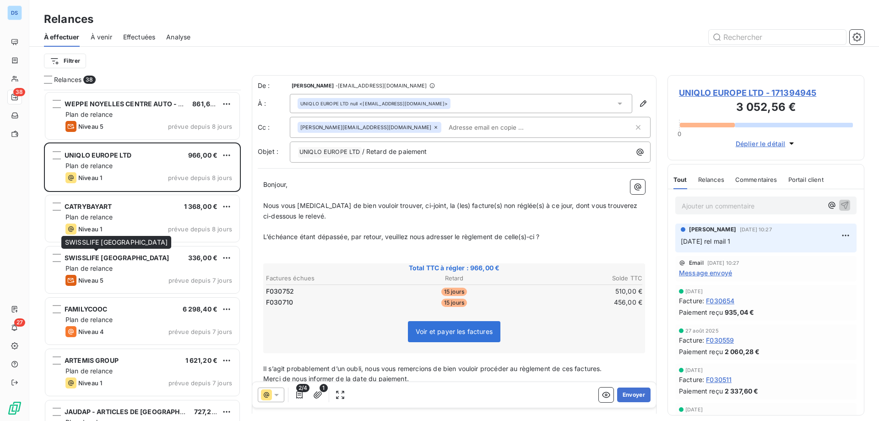
click at [126, 236] on div "SWISSLIFE FRANCE SWISSLIFE [GEOGRAPHIC_DATA]" at bounding box center [116, 242] width 110 height 13
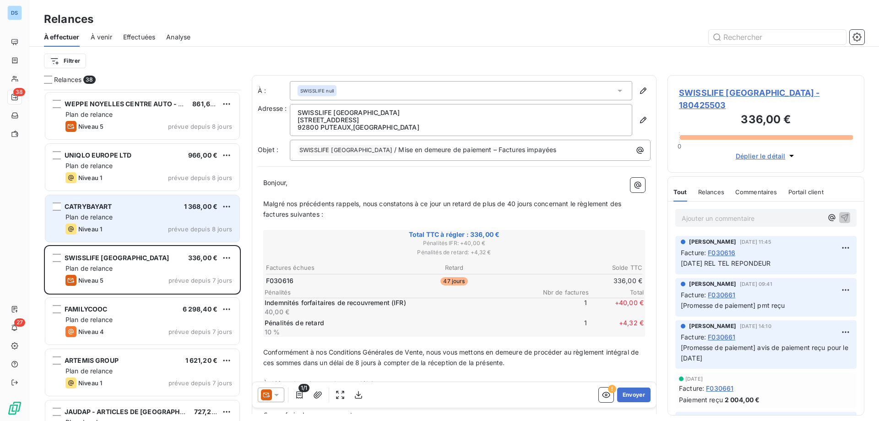
click at [134, 213] on div "Plan de relance" at bounding box center [148, 216] width 167 height 9
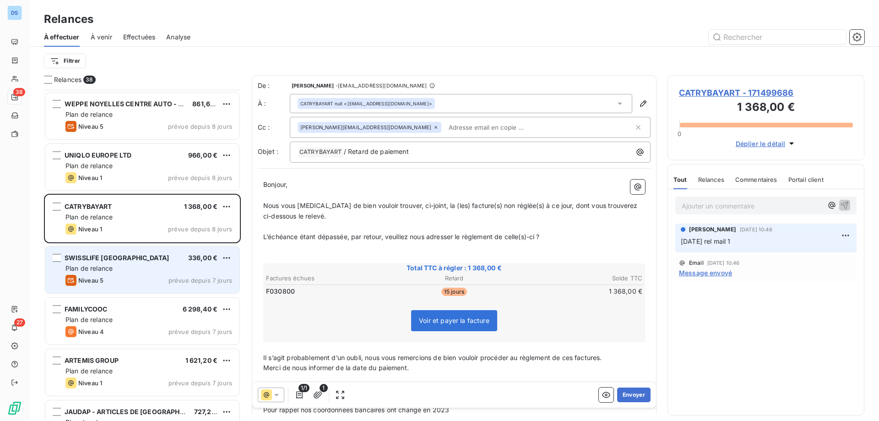
click at [135, 263] on div "SWISSLIFE [GEOGRAPHIC_DATA] 336,00 € Plan de relance Niveau 5 prévue depuis 7 j…" at bounding box center [142, 269] width 194 height 47
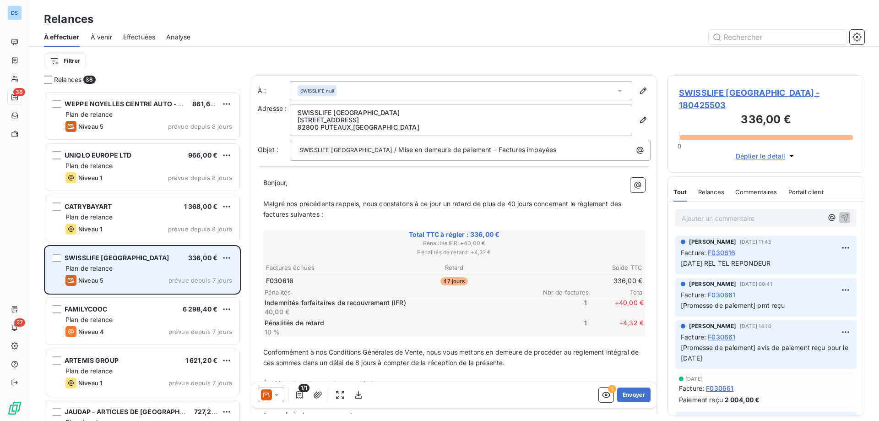
scroll to position [1480, 0]
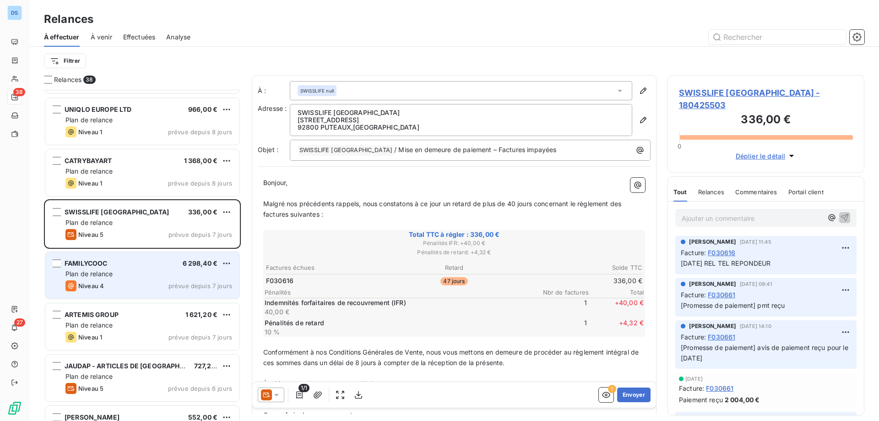
click at [131, 274] on div "Plan de relance" at bounding box center [148, 273] width 167 height 9
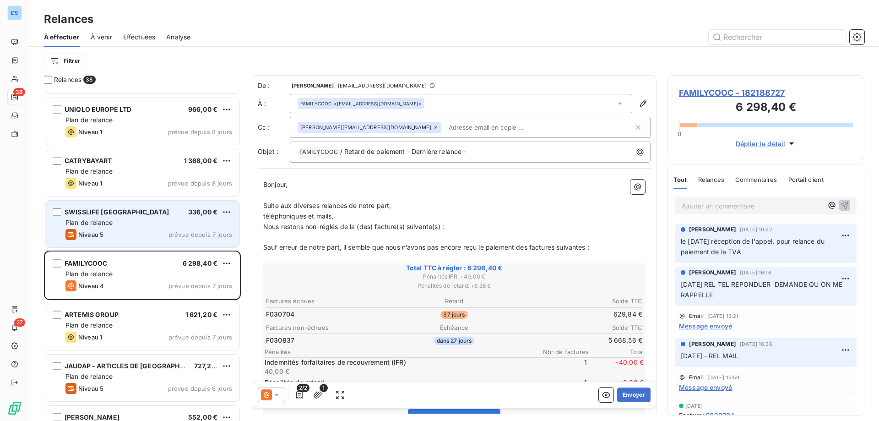
click at [155, 224] on div "Plan de relance" at bounding box center [148, 222] width 167 height 9
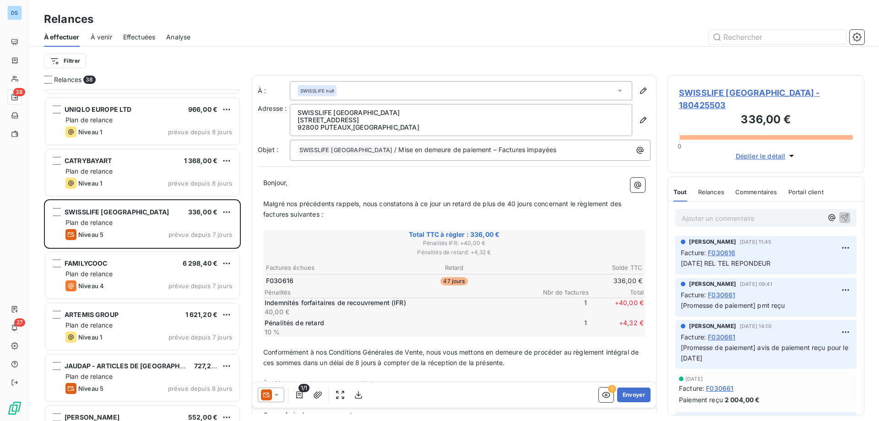
click at [725, 212] on p "Ajouter un commentaire ﻿" at bounding box center [752, 217] width 141 height 11
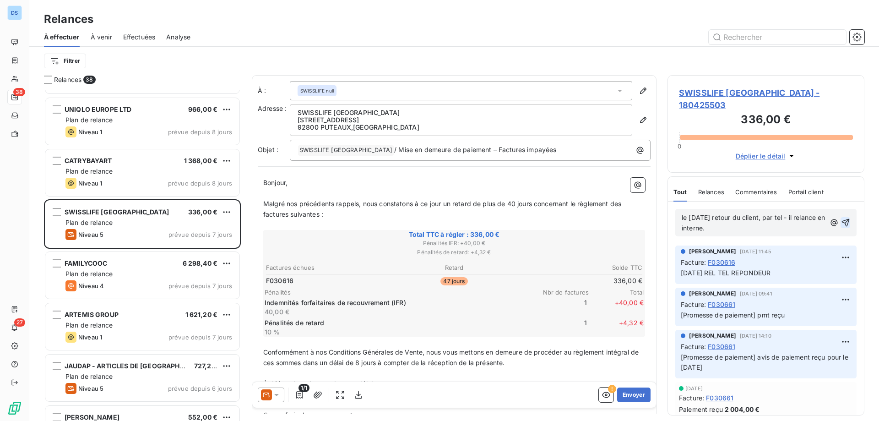
click at [841, 218] on icon "button" at bounding box center [845, 222] width 9 height 9
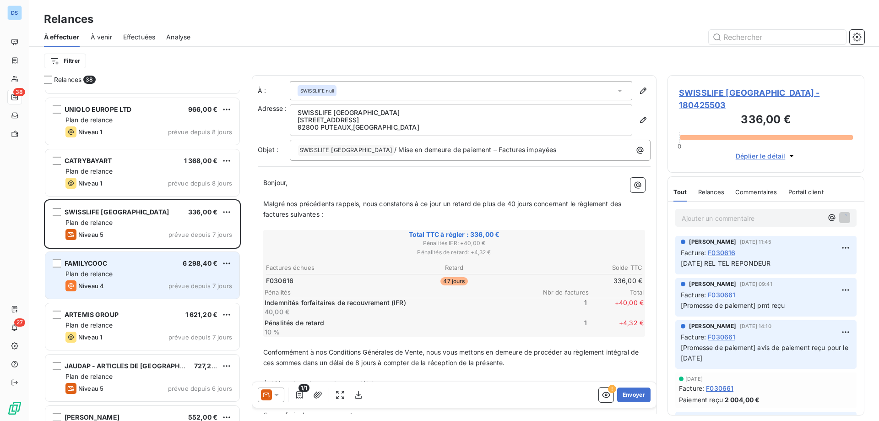
click at [93, 282] on span "Niveau 4" at bounding box center [91, 285] width 26 height 7
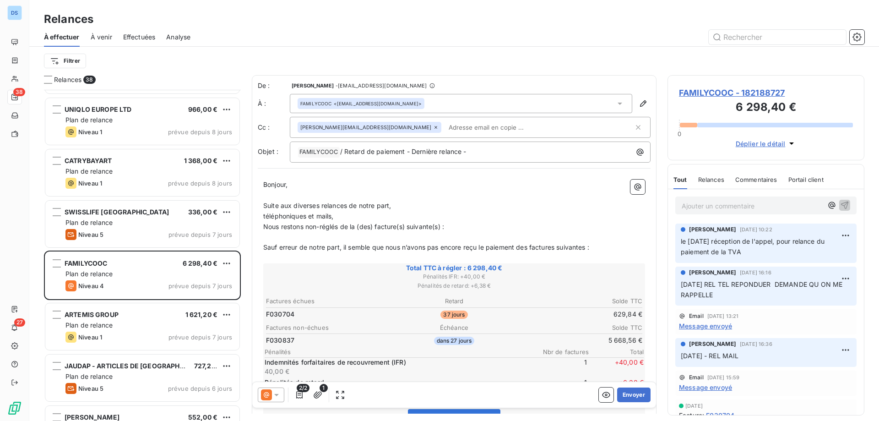
scroll to position [22, 0]
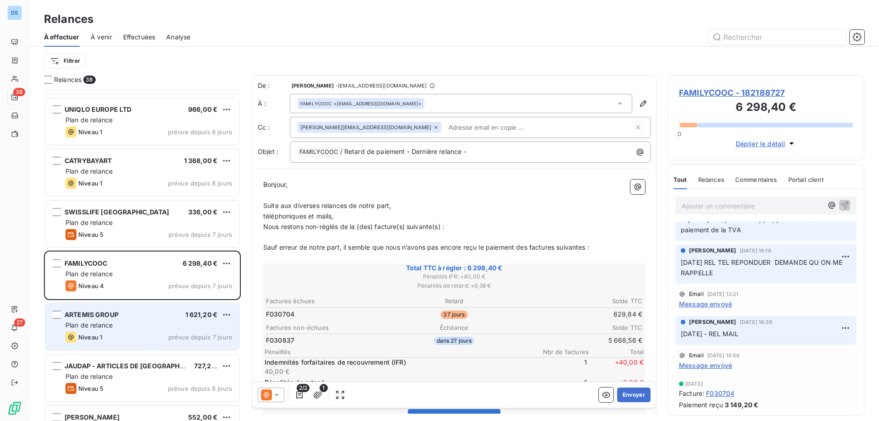
click at [83, 318] on span "ARTEMIS GROUP" at bounding box center [92, 314] width 54 height 8
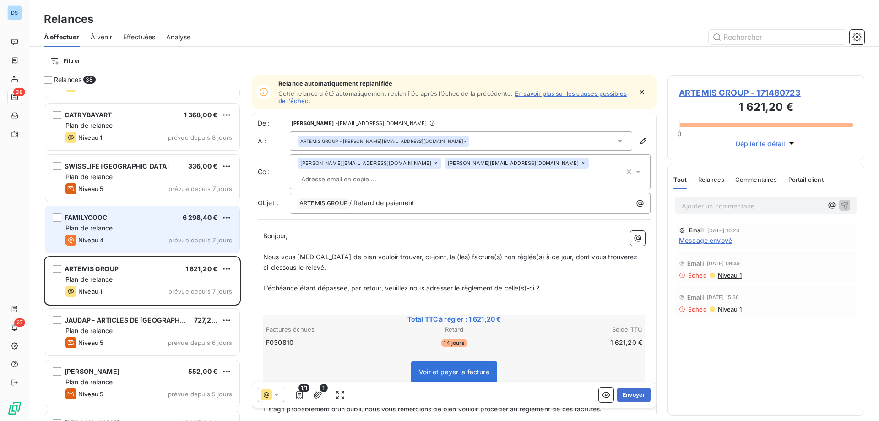
scroll to position [1572, 0]
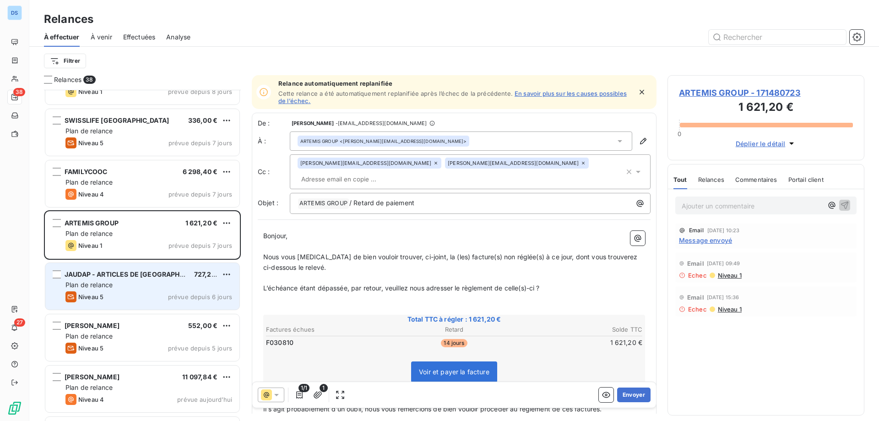
click at [119, 280] on div "Plan de relance" at bounding box center [148, 284] width 167 height 9
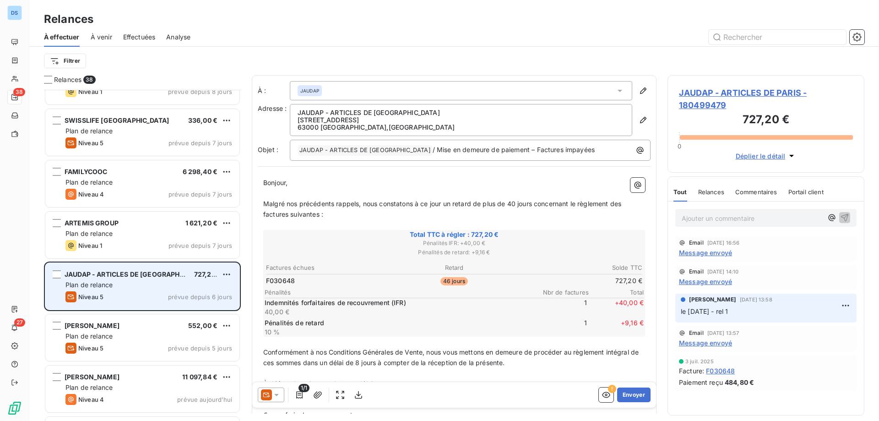
scroll to position [1618, 0]
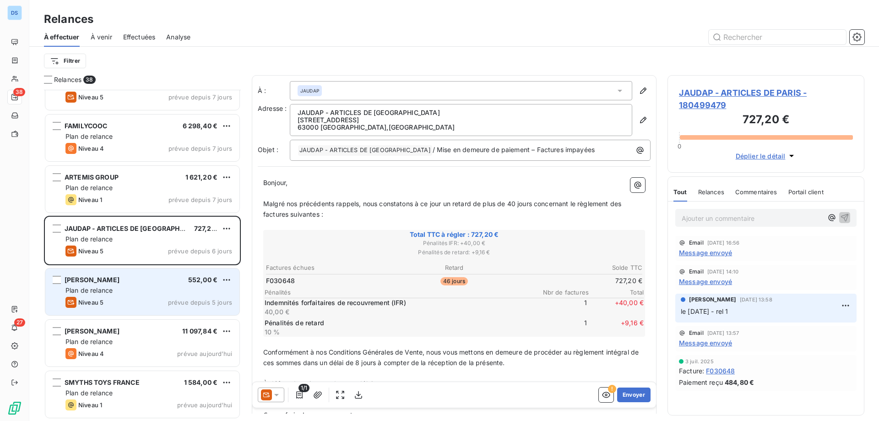
click at [115, 285] on div "[PERSON_NAME] 552,00 € Plan de relance Niveau 5 prévue depuis 5 jours" at bounding box center [142, 291] width 194 height 47
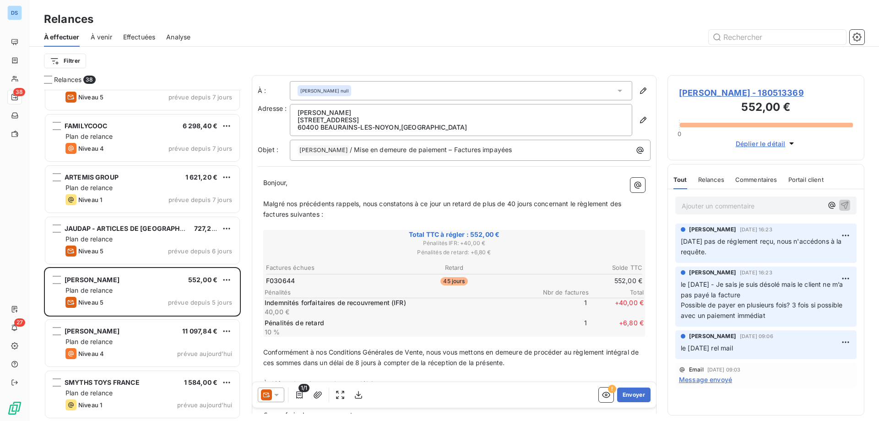
click at [717, 92] on span "[PERSON_NAME] - 180513369" at bounding box center [766, 93] width 174 height 12
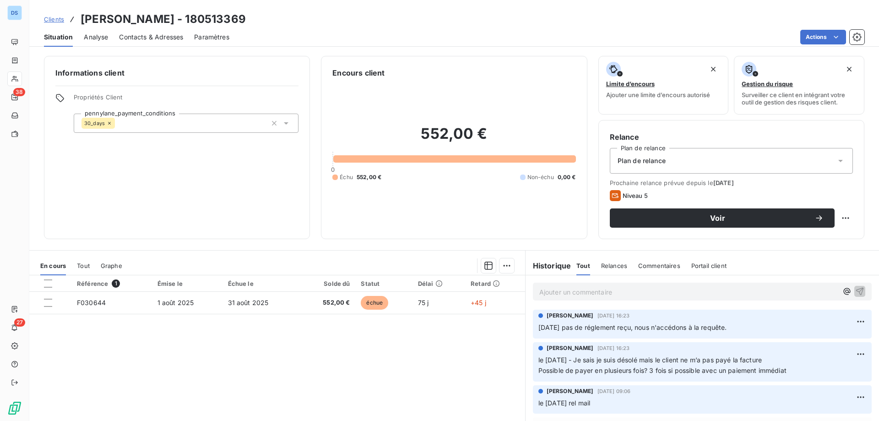
click at [128, 35] on span "Contacts & Adresses" at bounding box center [151, 36] width 64 height 9
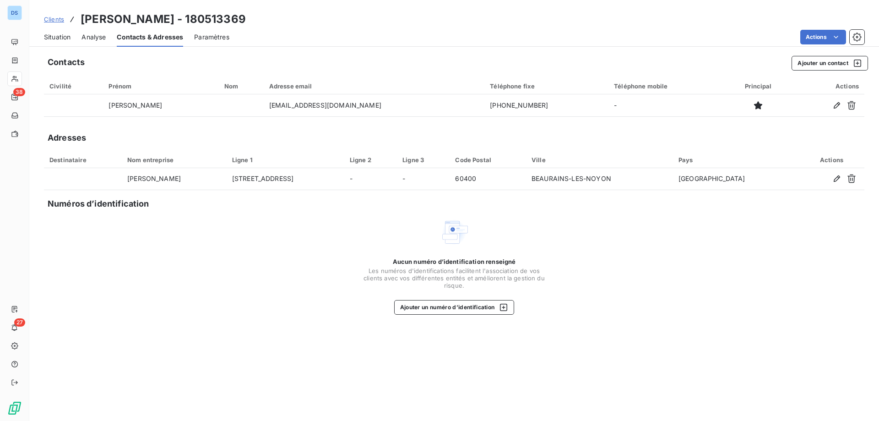
click at [55, 19] on span "Clients" at bounding box center [54, 19] width 20 height 7
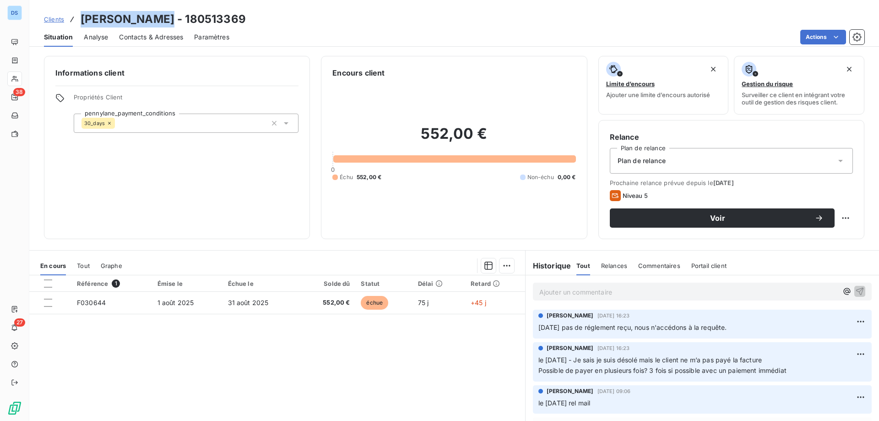
drag, startPoint x: 167, startPoint y: 19, endPoint x: 80, endPoint y: 24, distance: 87.1
click at [80, 24] on div "Clients [PERSON_NAME] - 180513369" at bounding box center [145, 19] width 202 height 16
copy h3 "[PERSON_NAME]"
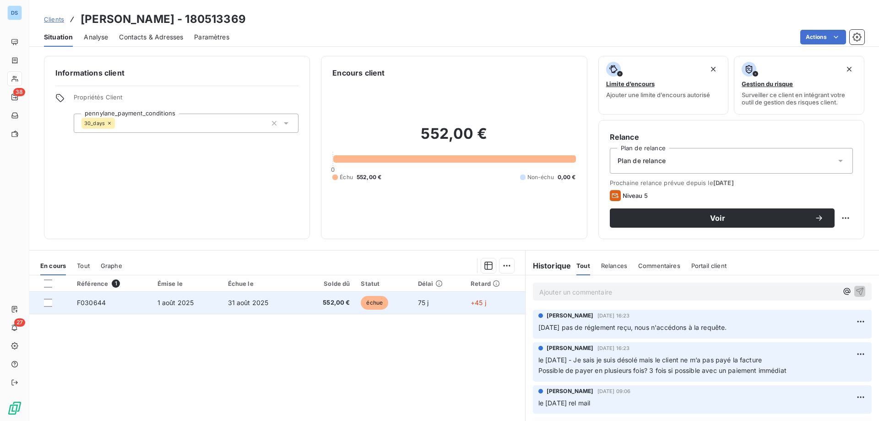
click at [201, 297] on td "1 août 2025" at bounding box center [187, 303] width 70 height 22
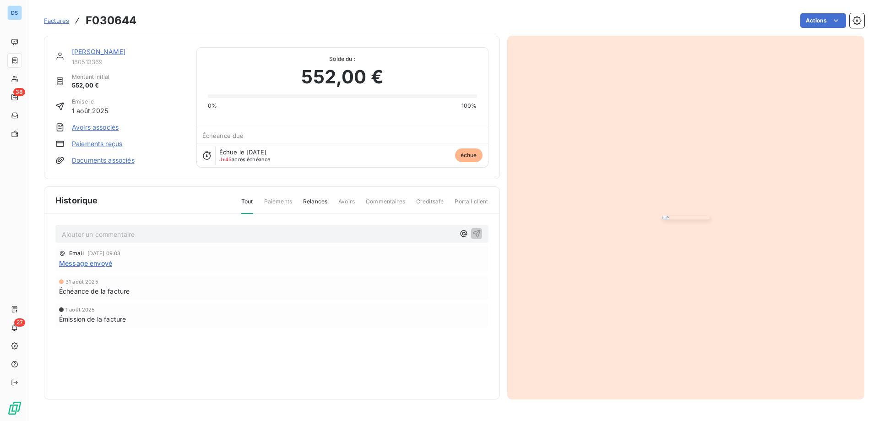
click at [304, 168] on div "[PERSON_NAME] 180513369 Montant initial 552,00 € Émise le [DATE] Avoirs associé…" at bounding box center [271, 107] width 433 height 120
click at [295, 168] on div "[PERSON_NAME] 180513369 Montant initial 552,00 € Émise le [DATE] Avoirs associé…" at bounding box center [271, 107] width 433 height 120
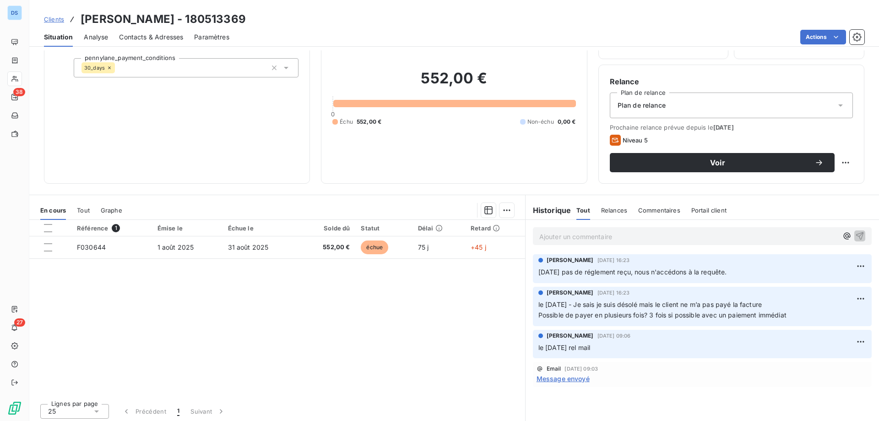
scroll to position [58, 0]
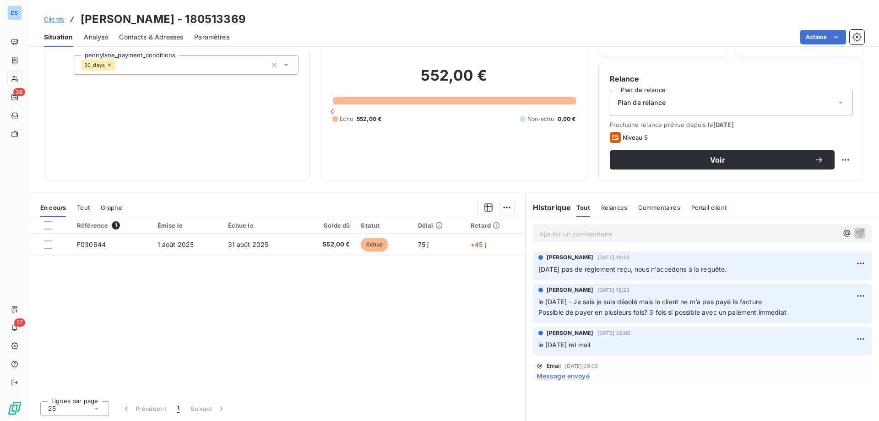
click at [593, 234] on p "Ajouter un commentaire ﻿" at bounding box center [688, 233] width 298 height 11
click at [586, 231] on span "NE PLUS RELANACER" at bounding box center [573, 233] width 68 height 8
click at [855, 233] on icon "button" at bounding box center [859, 232] width 9 height 9
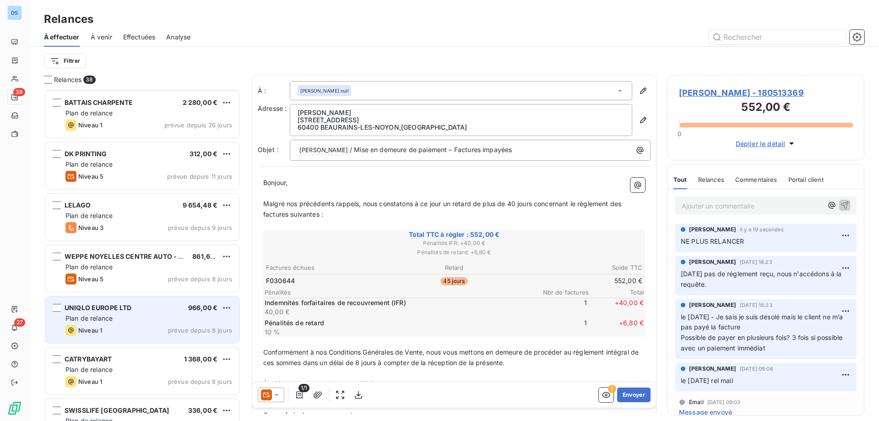
scroll to position [1236, 0]
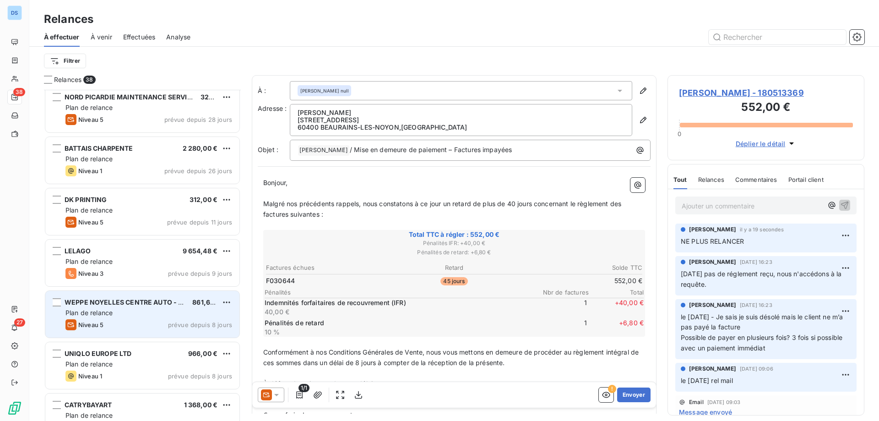
click at [125, 308] on div "Plan de relance" at bounding box center [148, 312] width 167 height 9
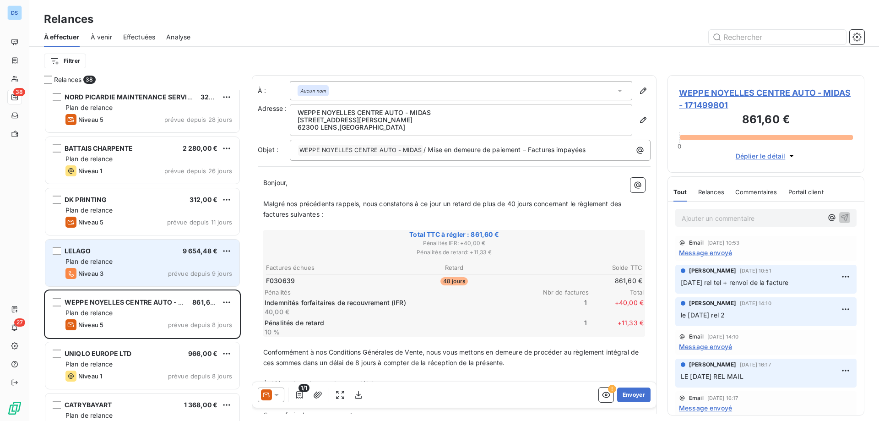
click at [141, 254] on div "LELAGO 9 654,48 €" at bounding box center [148, 251] width 167 height 8
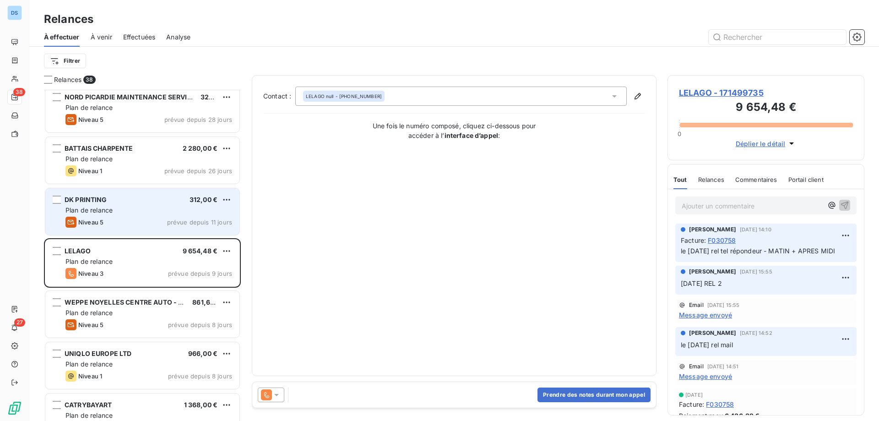
click at [144, 229] on div "DK PRINTING 312,00 € Plan de relance Niveau 5 prévue depuis 11 jours" at bounding box center [142, 211] width 194 height 47
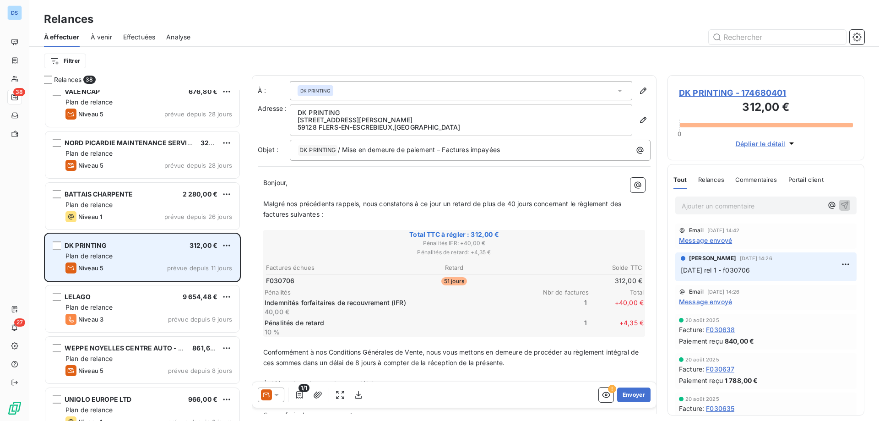
scroll to position [1145, 0]
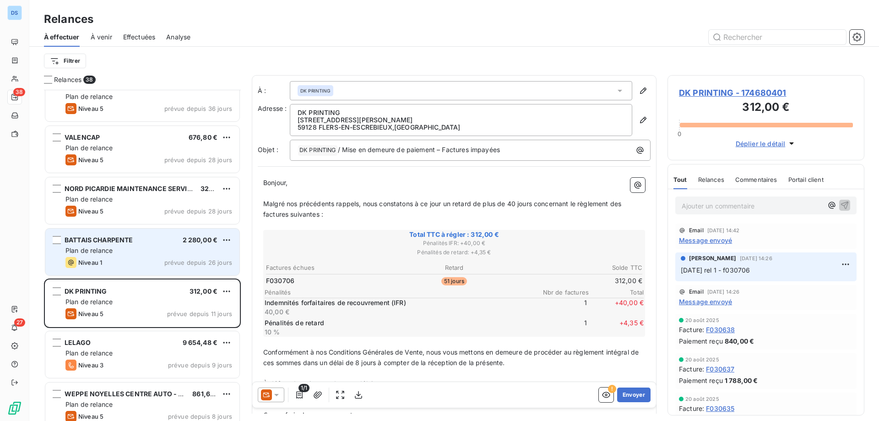
click at [143, 238] on div "BATTAIS CHARPENTE 2 280,00 €" at bounding box center [148, 240] width 167 height 8
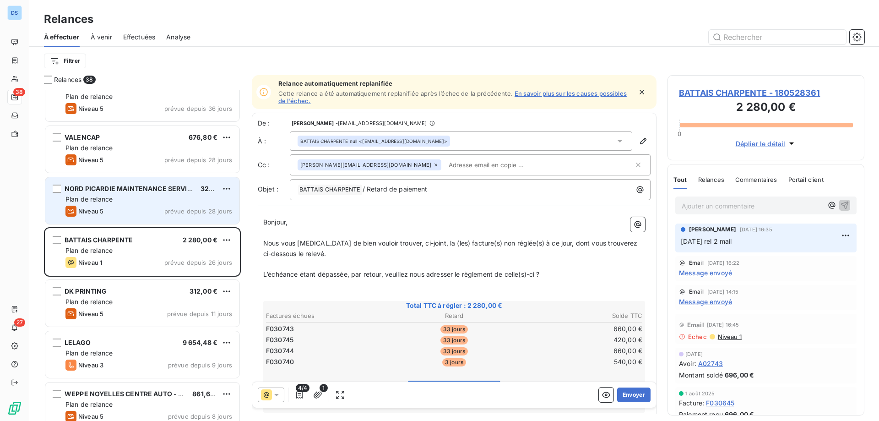
click at [153, 197] on div "Plan de relance" at bounding box center [148, 199] width 167 height 9
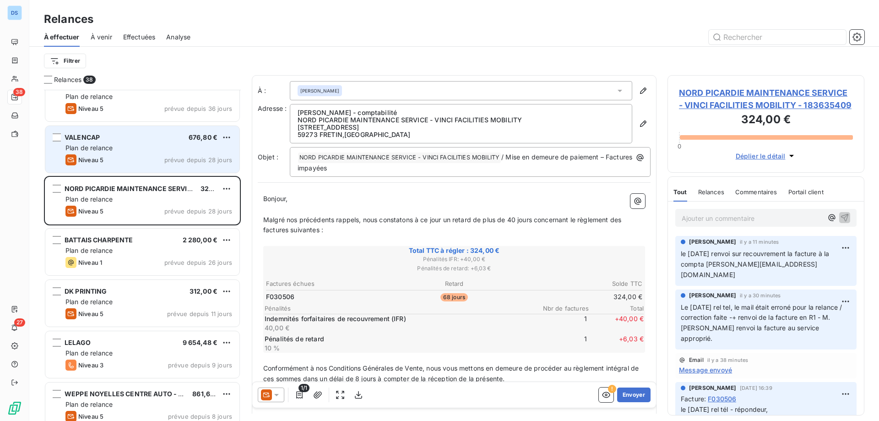
click at [163, 161] on div "Niveau 5 prévue depuis 28 jours" at bounding box center [148, 159] width 167 height 11
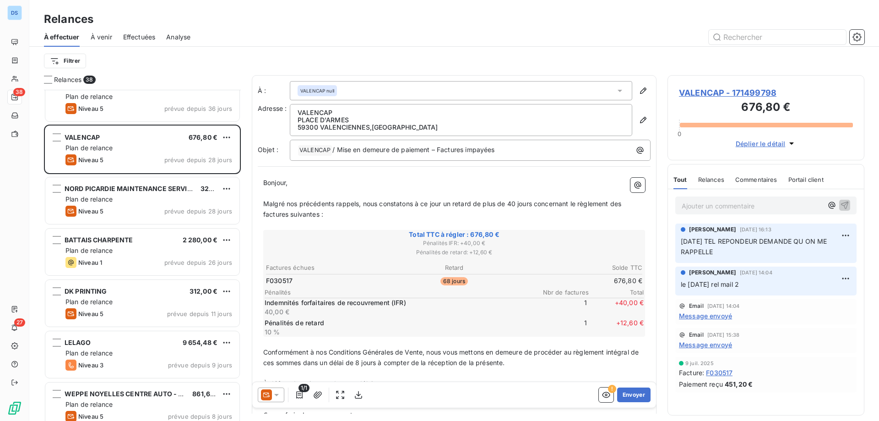
click at [714, 96] on span "VALENCAP - 171499798" at bounding box center [766, 93] width 174 height 12
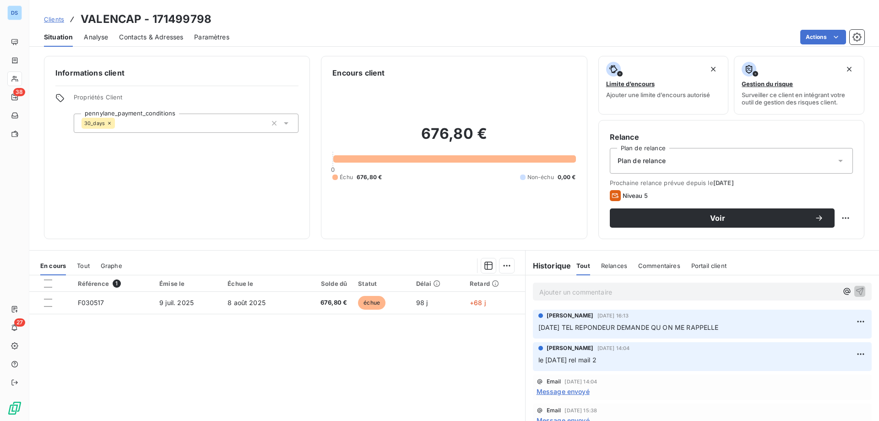
click at [168, 36] on span "Contacts & Adresses" at bounding box center [151, 36] width 64 height 9
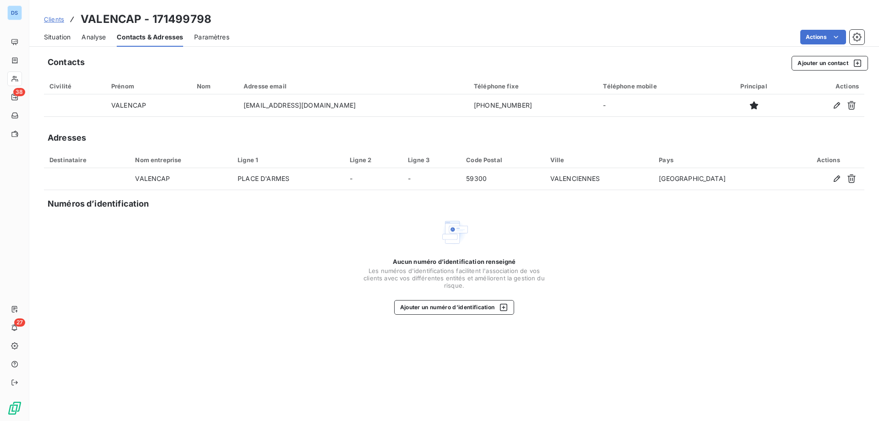
click at [58, 35] on span "Situation" at bounding box center [57, 36] width 27 height 9
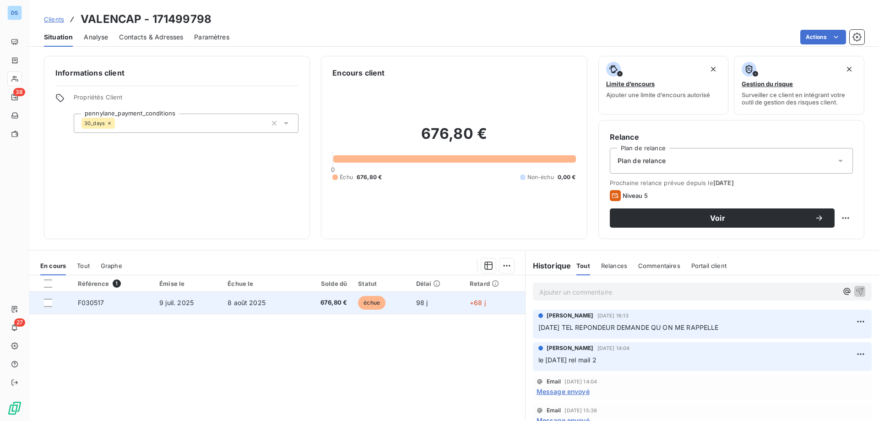
click at [329, 300] on span "676,80 €" at bounding box center [324, 302] width 46 height 9
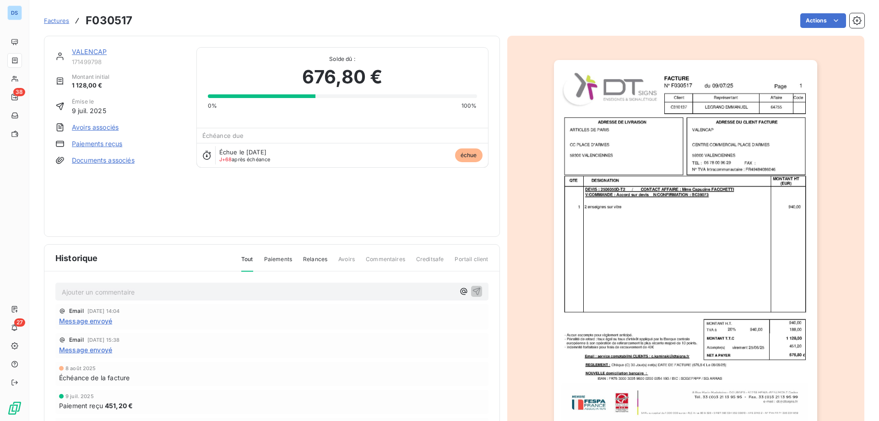
click at [698, 277] on img "button" at bounding box center [685, 246] width 263 height 373
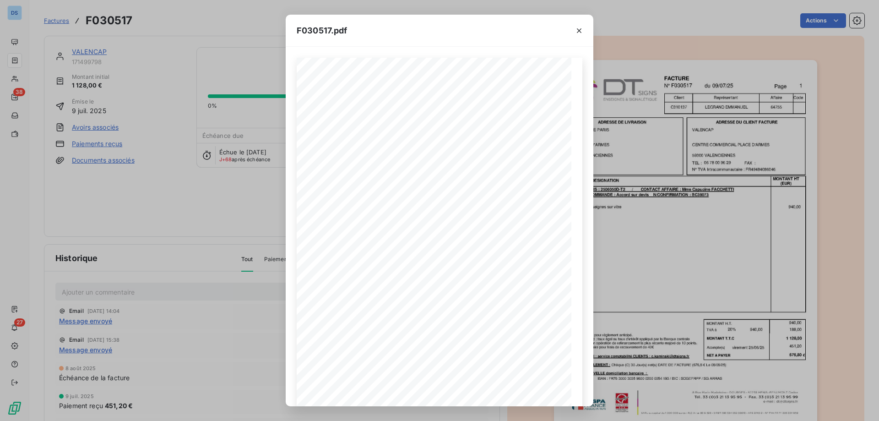
click at [184, 209] on div "F030517.pdf F030517 [DATE] VALENCAP CENTRE COMMERCIAL PLACE D'ARMES 59300 VALEN…" at bounding box center [439, 210] width 879 height 421
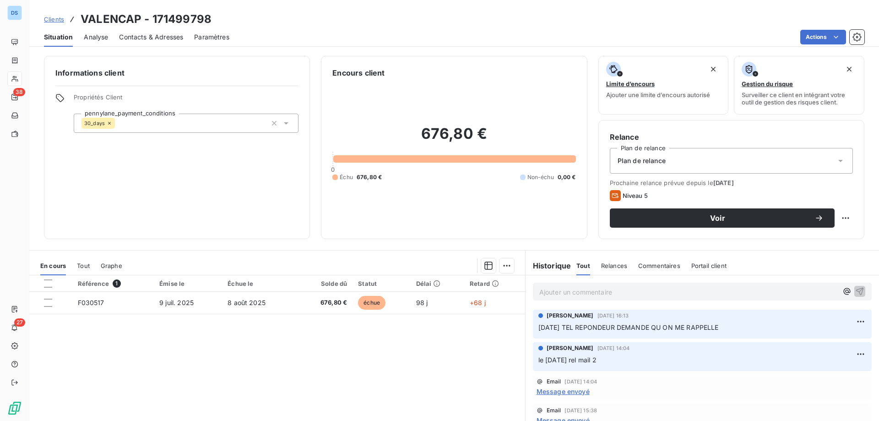
click at [145, 39] on span "Contacts & Adresses" at bounding box center [151, 36] width 64 height 9
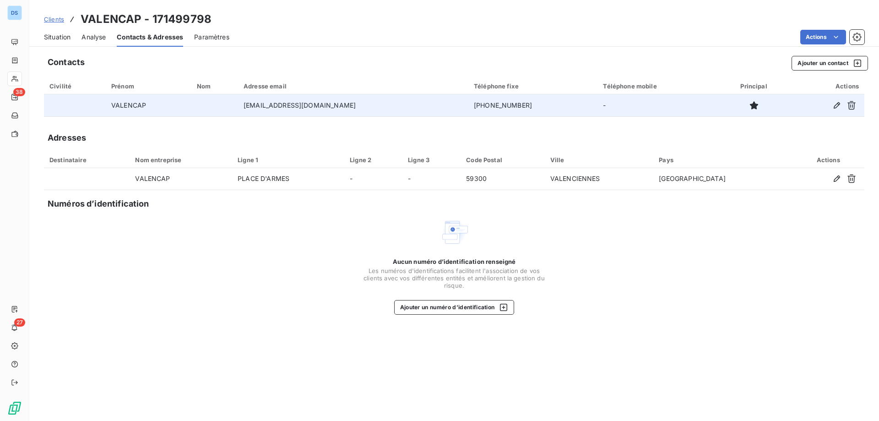
click at [327, 101] on td "[EMAIL_ADDRESS][DOMAIN_NAME]" at bounding box center [353, 105] width 230 height 22
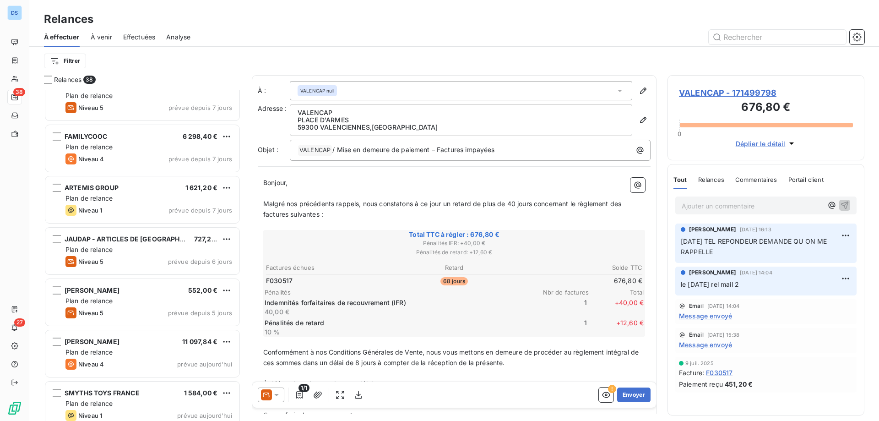
scroll to position [1618, 0]
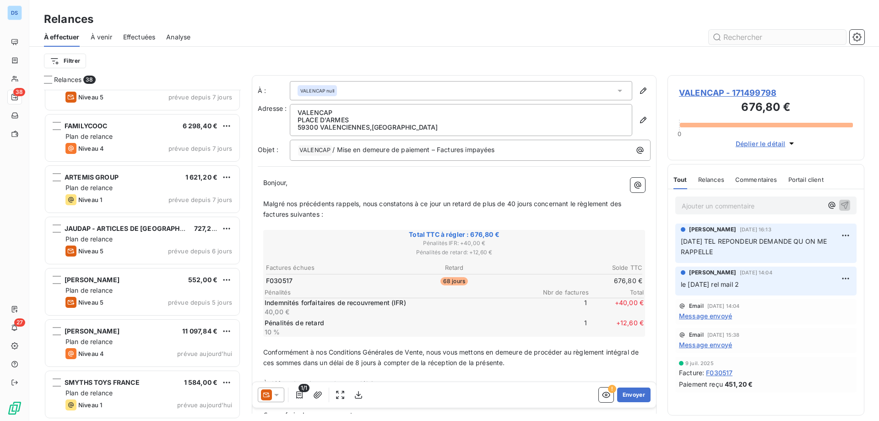
click at [770, 39] on input "text" at bounding box center [777, 37] width 137 height 15
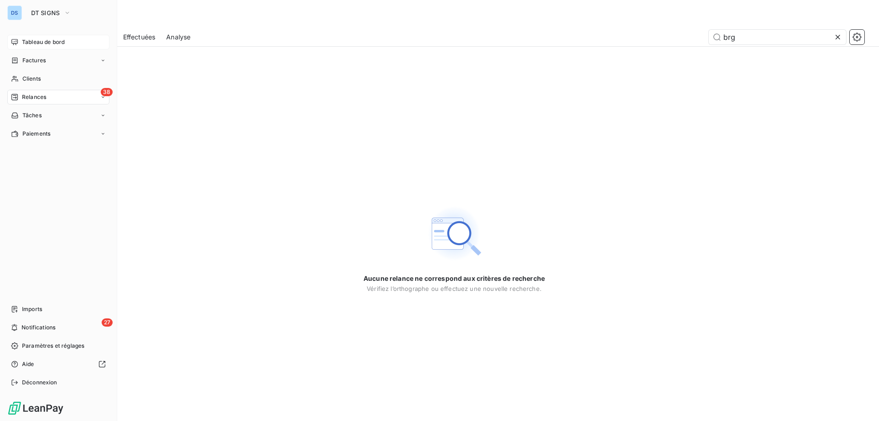
type input "brg"
click at [37, 40] on span "Tableau de bord" at bounding box center [43, 42] width 43 height 8
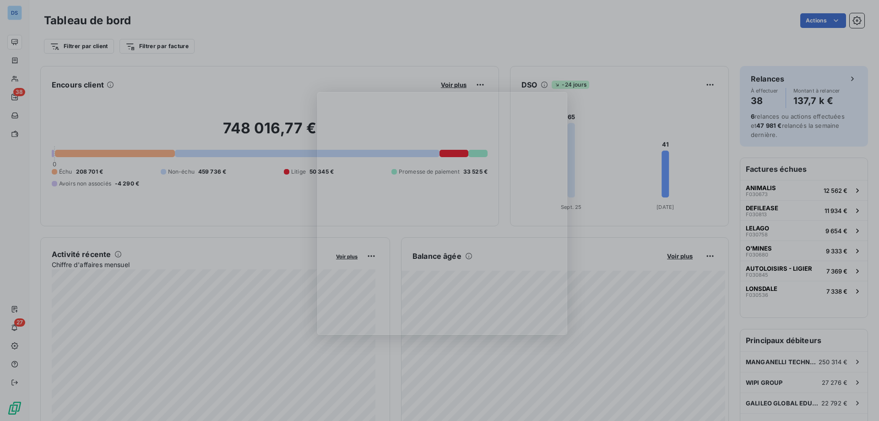
click at [14, 79] on div "Product tour overlay" at bounding box center [439, 210] width 879 height 421
click at [16, 98] on div "Product tour overlay" at bounding box center [439, 210] width 879 height 421
click at [226, 52] on div "Product tour overlay" at bounding box center [439, 210] width 879 height 421
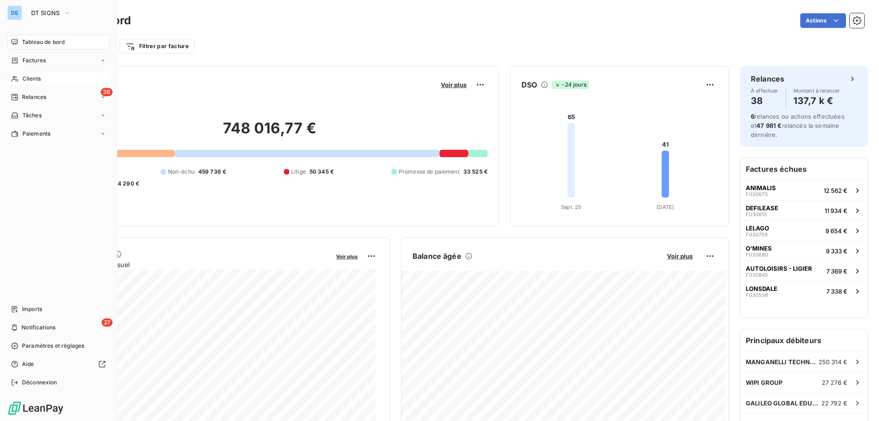
click at [36, 76] on span "Clients" at bounding box center [31, 79] width 18 height 8
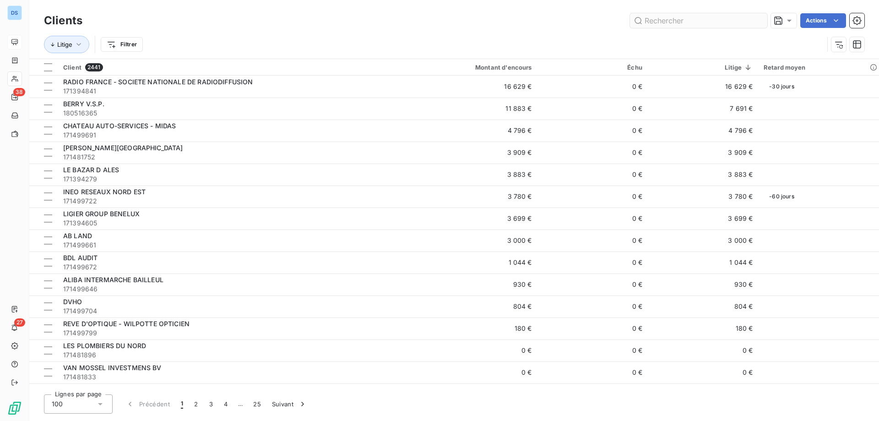
click at [696, 20] on input "text" at bounding box center [698, 20] width 137 height 15
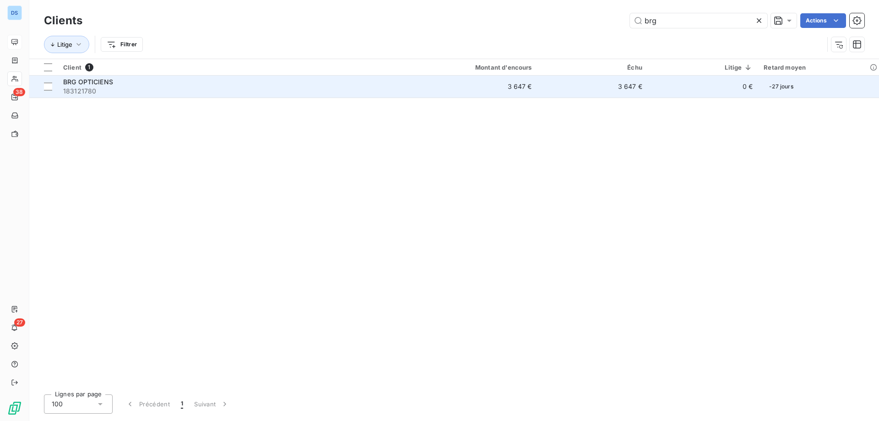
type input "brg"
click at [632, 87] on td "3 647 €" at bounding box center [592, 87] width 110 height 22
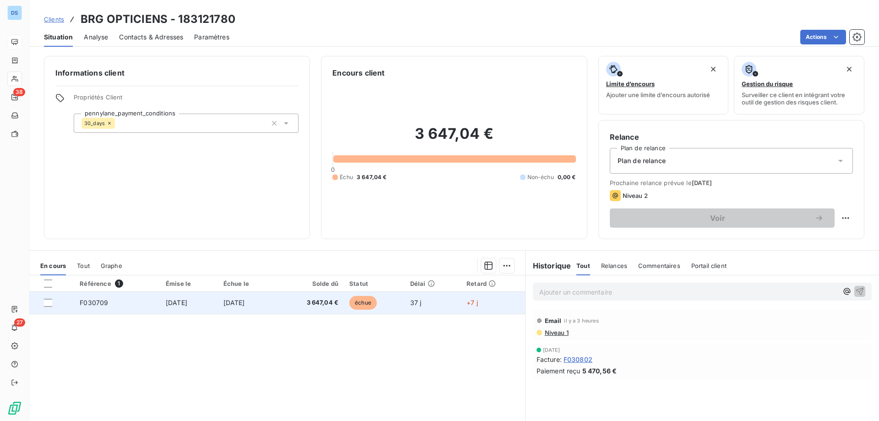
click at [50, 307] on td at bounding box center [51, 303] width 45 height 22
click at [47, 303] on div at bounding box center [48, 302] width 8 height 8
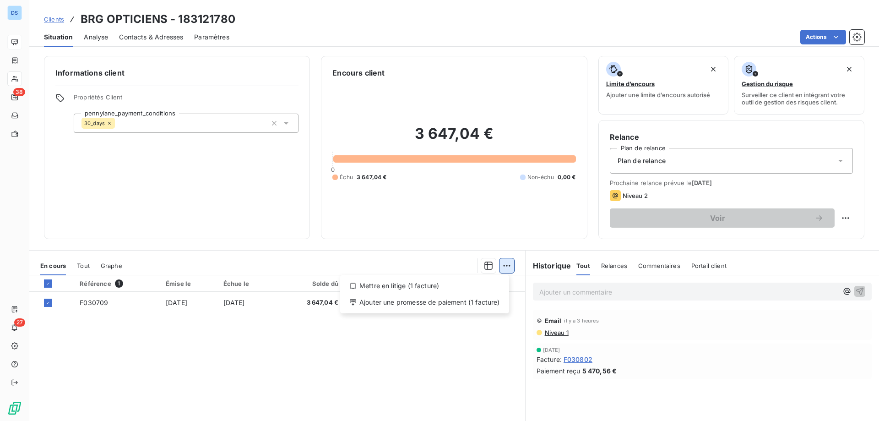
click at [501, 268] on html "DS 38 27 Clients BRG OPTICIENS - 183121780 Situation Analyse Contacts & Adresse…" at bounding box center [439, 210] width 879 height 421
click at [437, 298] on div "Ajouter une promesse de paiement (1 facture)" at bounding box center [425, 302] width 162 height 15
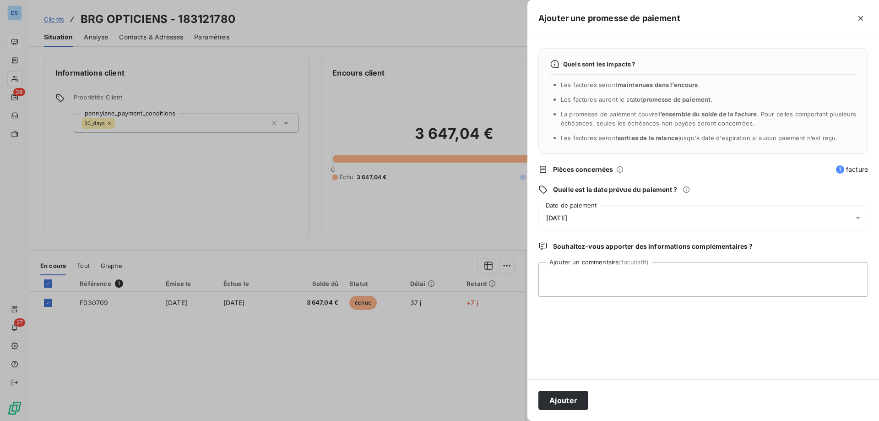
click at [585, 223] on div "[DATE]" at bounding box center [703, 218] width 330 height 26
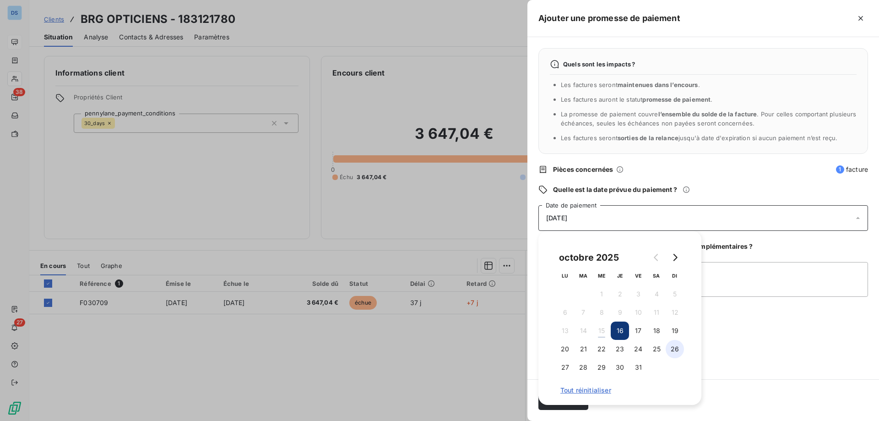
click at [675, 345] on button "26" at bounding box center [675, 349] width 18 height 18
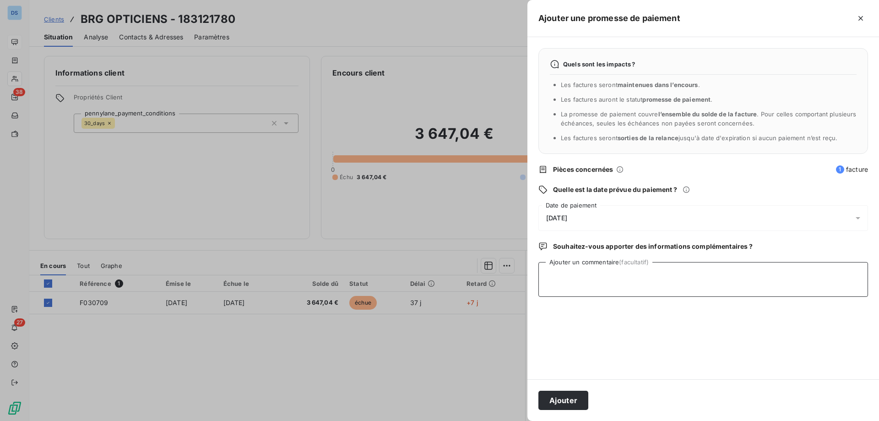
click at [716, 276] on textarea "Ajouter un commentaire (facultatif)" at bounding box center [703, 279] width 330 height 35
click at [629, 274] on textarea "avis de virement reçu" at bounding box center [703, 279] width 330 height 35
type textarea "avis de virement reçu pour ce jour."
click at [547, 396] on button "Ajouter" at bounding box center [563, 399] width 50 height 19
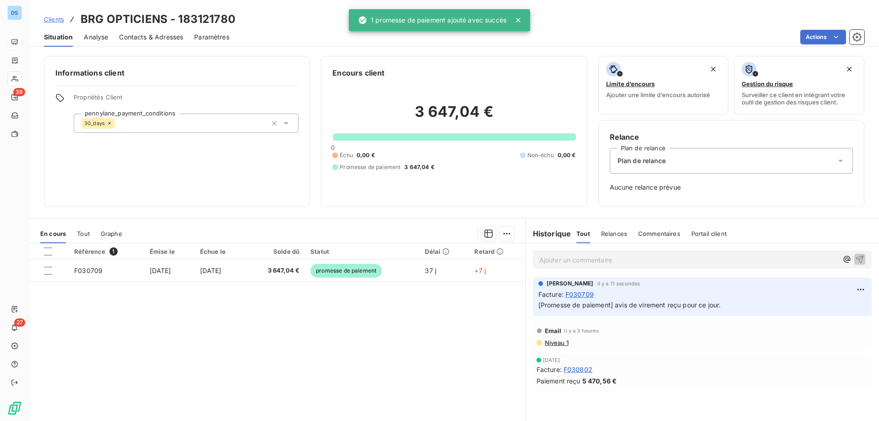
click at [50, 18] on span "Clients" at bounding box center [54, 19] width 20 height 7
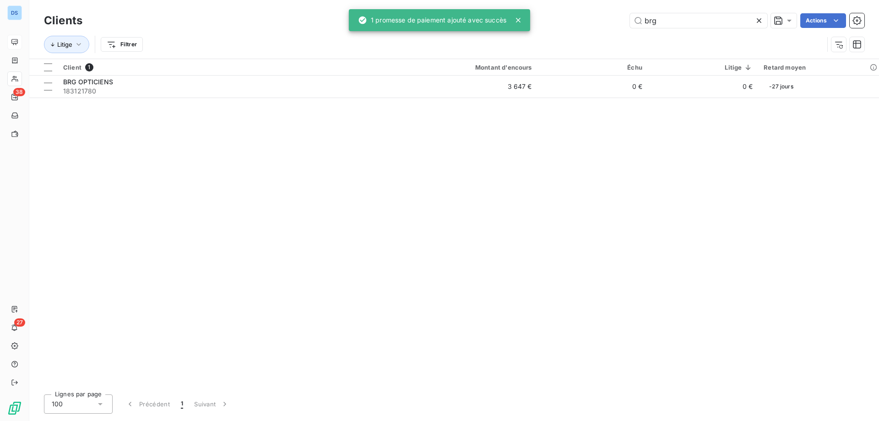
drag, startPoint x: 689, startPoint y: 21, endPoint x: 586, endPoint y: 22, distance: 103.0
click at [589, 21] on div "brg Actions" at bounding box center [478, 20] width 771 height 15
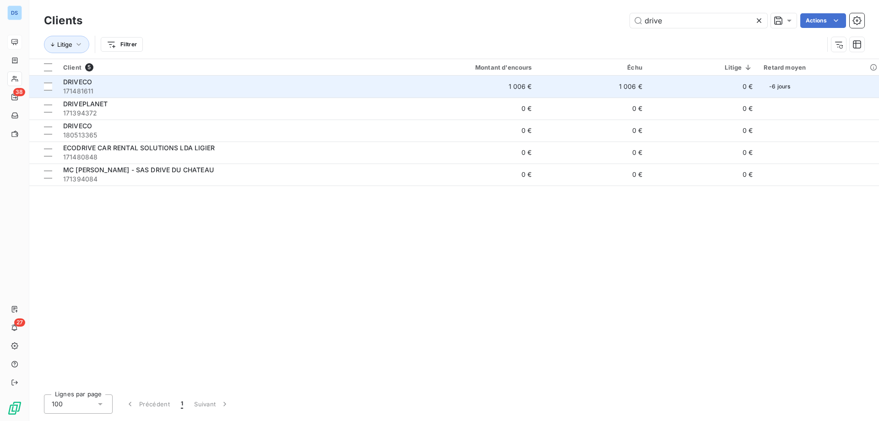
type input "drive"
click at [383, 87] on span "171481611" at bounding box center [223, 91] width 320 height 9
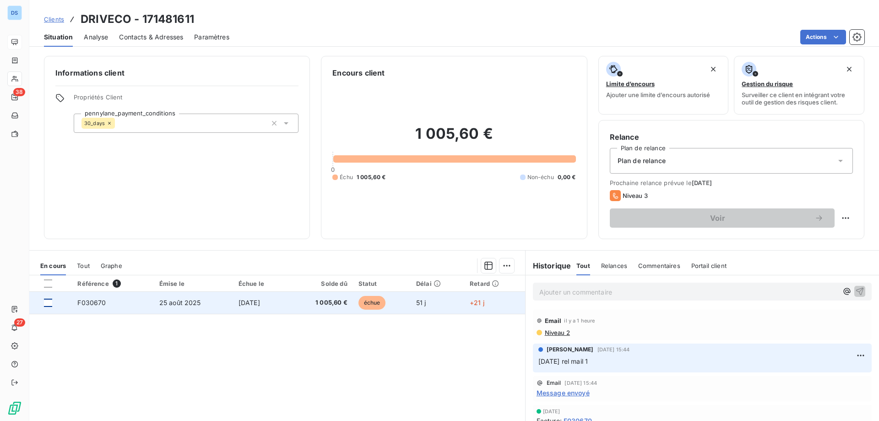
click at [50, 301] on div at bounding box center [48, 302] width 8 height 8
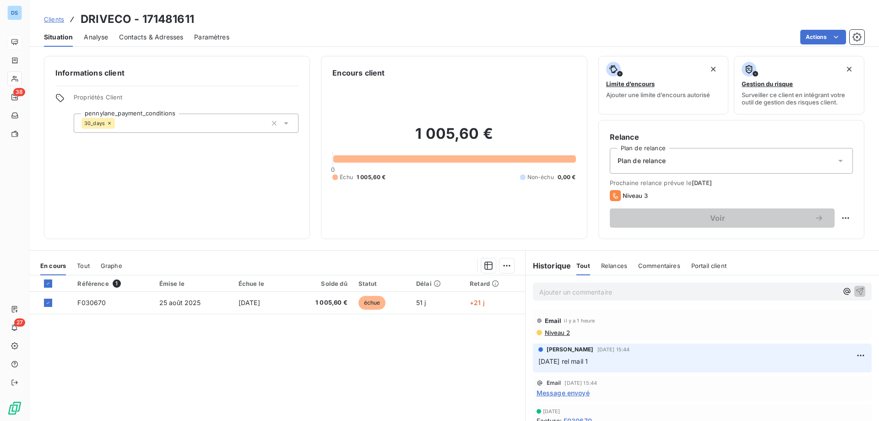
click at [581, 289] on p "Ajouter un commentaire ﻿" at bounding box center [688, 291] width 298 height 11
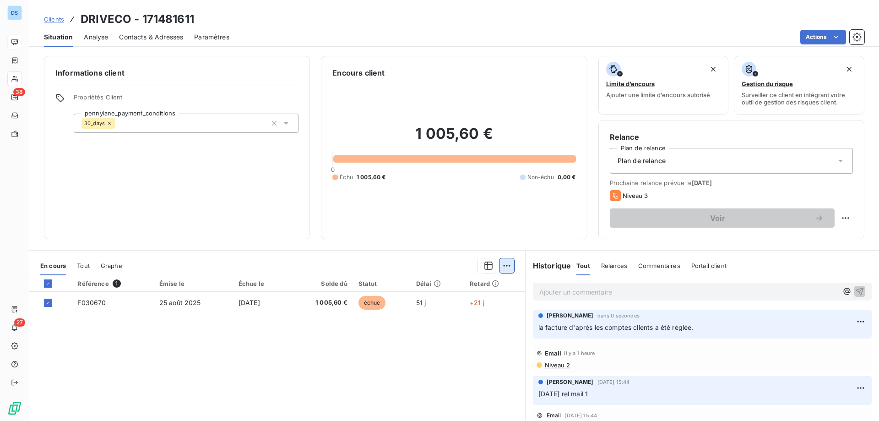
click at [506, 265] on html "DS 38 27 Clients DRIVECO - 171481611 Situation Analyse Contacts & Adresses Para…" at bounding box center [439, 210] width 879 height 421
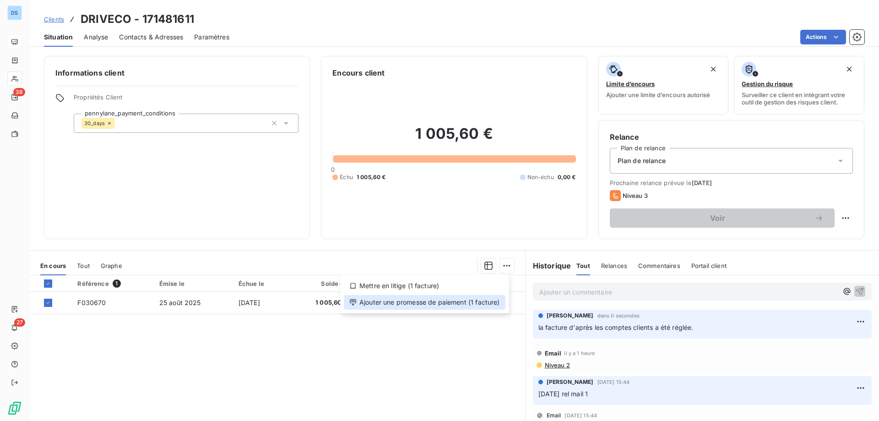
click at [449, 307] on div "Ajouter une promesse de paiement (1 facture)" at bounding box center [425, 302] width 162 height 15
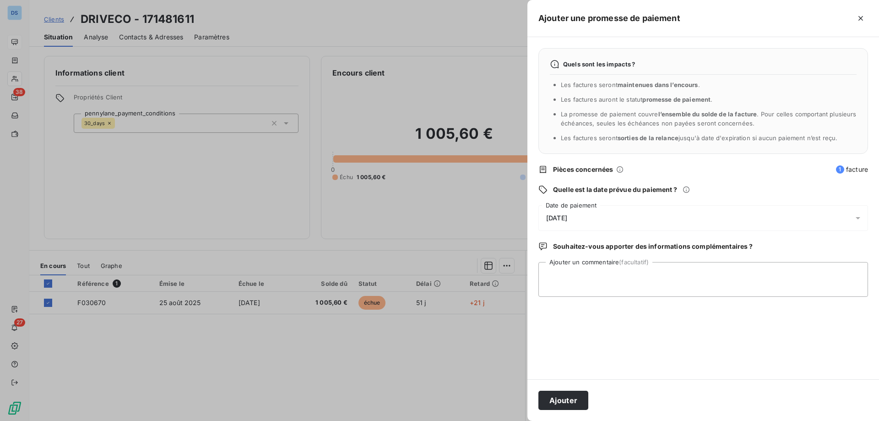
click at [567, 222] on span "[DATE]" at bounding box center [556, 217] width 21 height 7
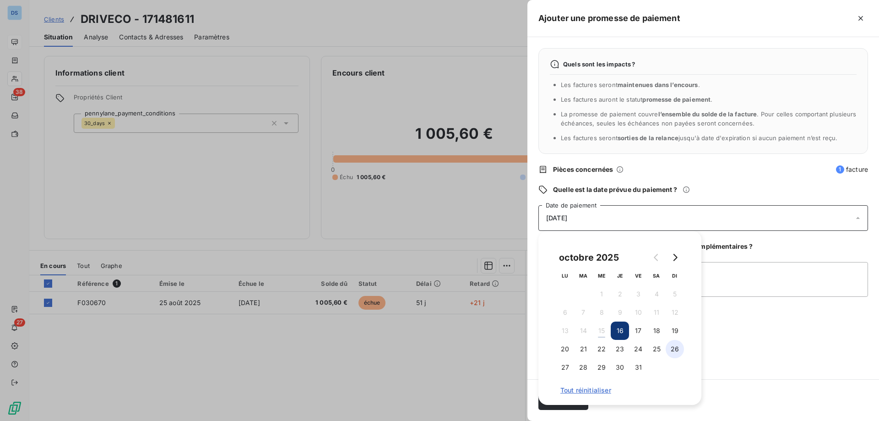
click at [673, 346] on button "26" at bounding box center [675, 349] width 18 height 18
click at [749, 279] on textarea "Ajouter un commentaire (facultatif)" at bounding box center [703, 279] width 330 height 35
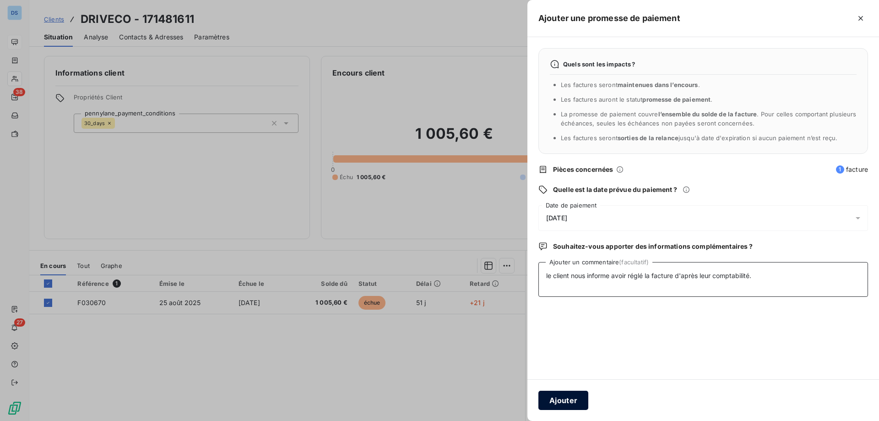
type textarea "le client nous informe avoir réglé la facture d'après leur comptabilité."
drag, startPoint x: 565, startPoint y: 394, endPoint x: 578, endPoint y: 373, distance: 24.6
click at [565, 395] on button "Ajouter" at bounding box center [563, 399] width 50 height 19
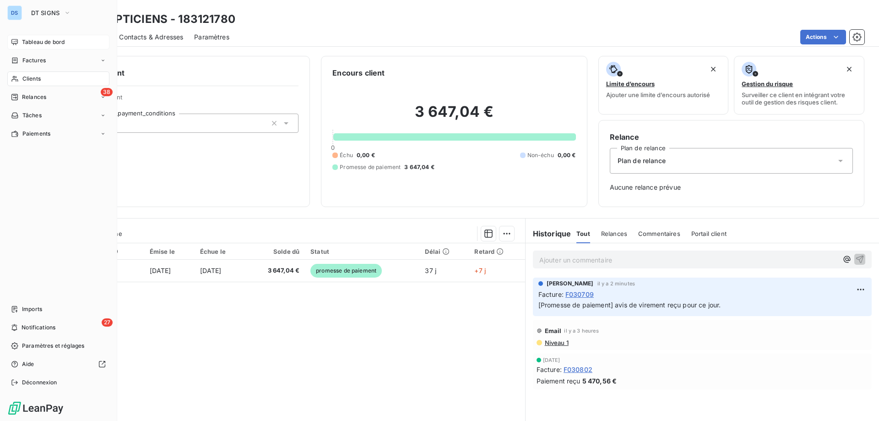
click at [42, 41] on span "Tableau de bord" at bounding box center [43, 42] width 43 height 8
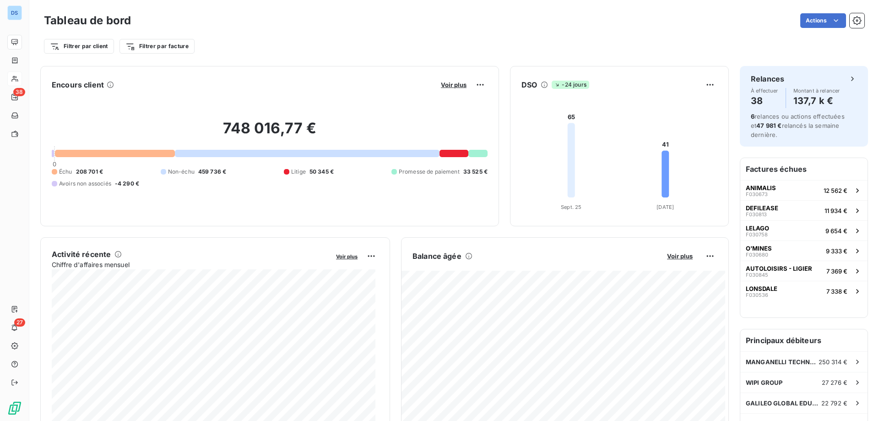
click at [475, 154] on div at bounding box center [477, 153] width 19 height 7
click at [264, 152] on div at bounding box center [307, 153] width 264 height 7
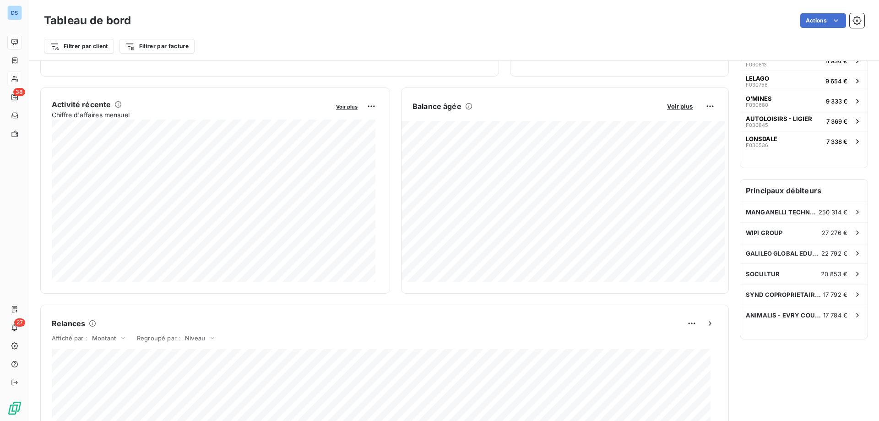
scroll to position [184, 0]
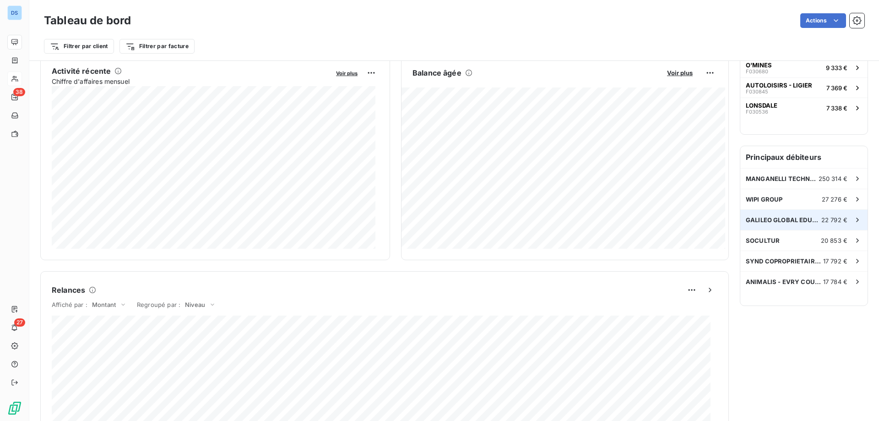
click at [750, 220] on span "GALILEO GLOBAL EDUCATION FRANCE DEVELOPPEMENT 1" at bounding box center [784, 219] width 76 height 7
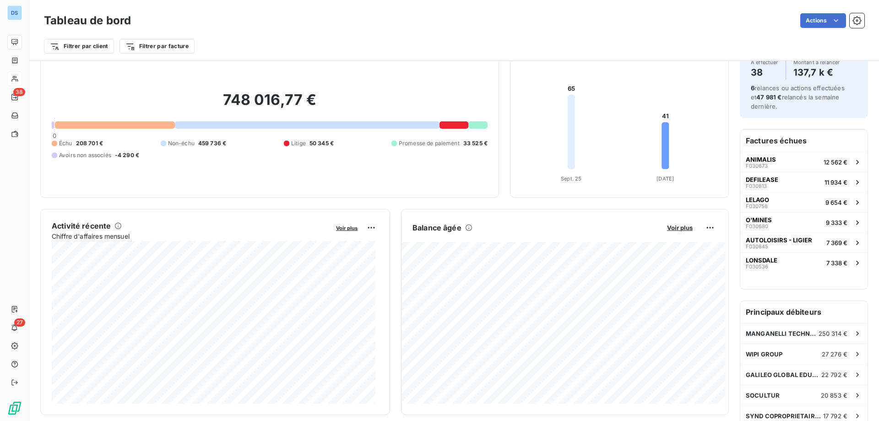
scroll to position [138, 0]
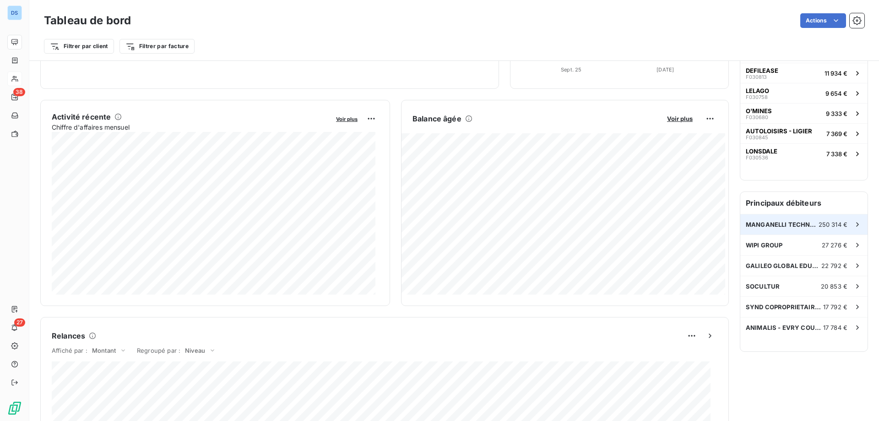
click at [785, 226] on span "MANGANELLI TECHNOLOGY" at bounding box center [782, 224] width 73 height 7
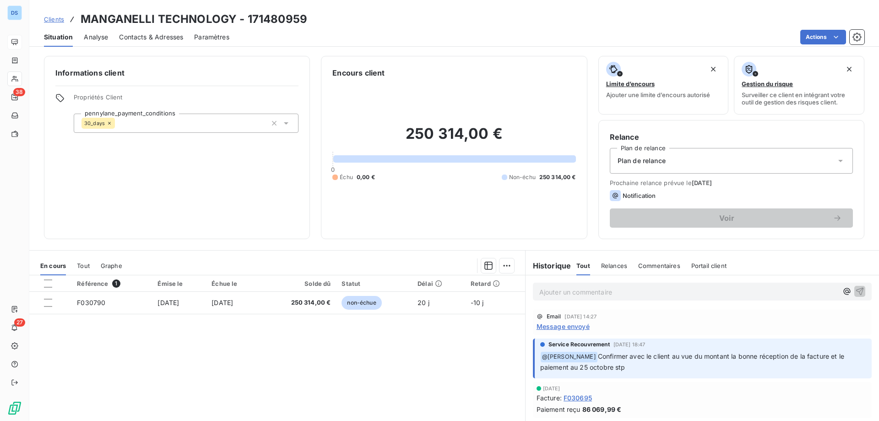
click at [567, 292] on p "Ajouter un commentaire ﻿" at bounding box center [688, 291] width 298 height 11
click at [855, 288] on icon "button" at bounding box center [859, 290] width 9 height 9
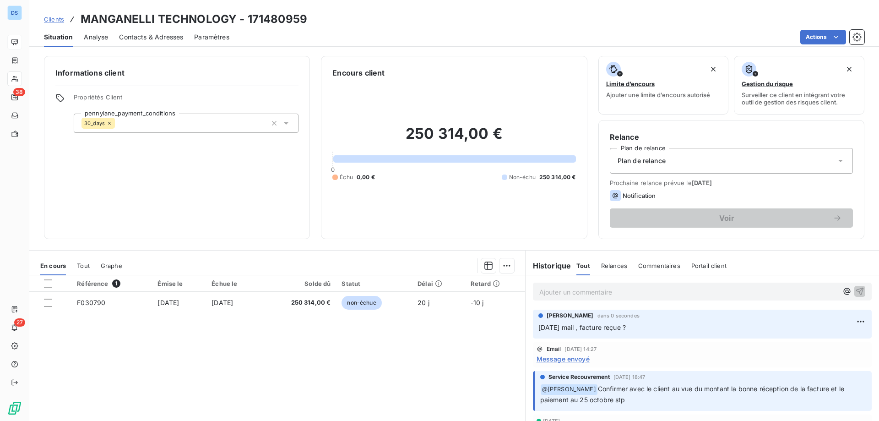
click at [140, 43] on div "Contacts & Adresses" at bounding box center [151, 36] width 64 height 19
